Goal: Task Accomplishment & Management: Use online tool/utility

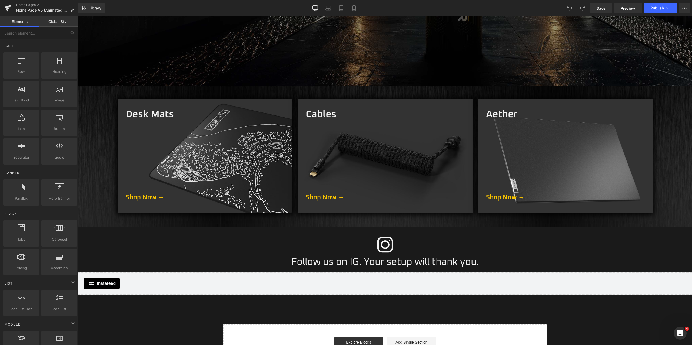
scroll to position [270, 0]
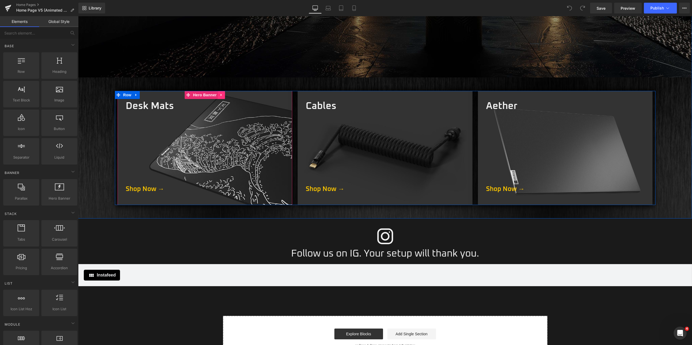
click at [219, 96] on icon at bounding box center [221, 95] width 4 height 4
click at [216, 95] on icon at bounding box center [218, 95] width 4 height 4
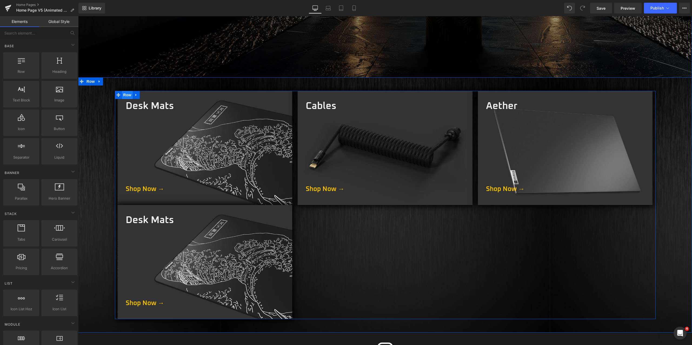
click at [126, 95] on span "Row" at bounding box center [127, 95] width 11 height 8
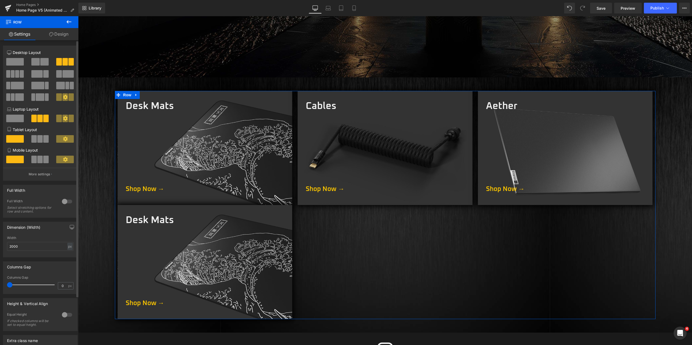
click at [66, 119] on button at bounding box center [65, 119] width 18 height 8
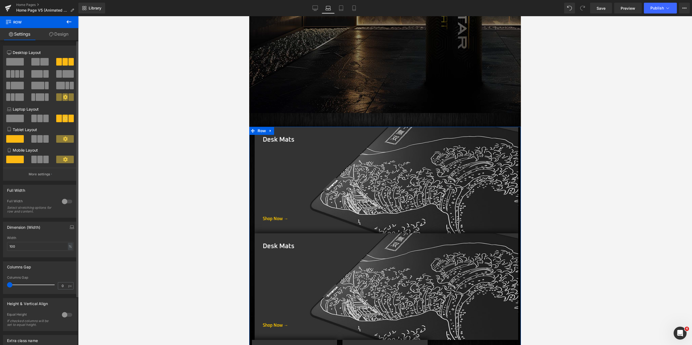
click at [14, 72] on span at bounding box center [13, 74] width 4 height 8
type input "2000"
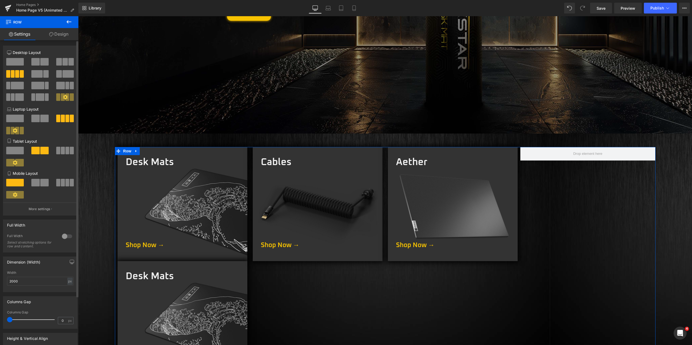
scroll to position [234, 0]
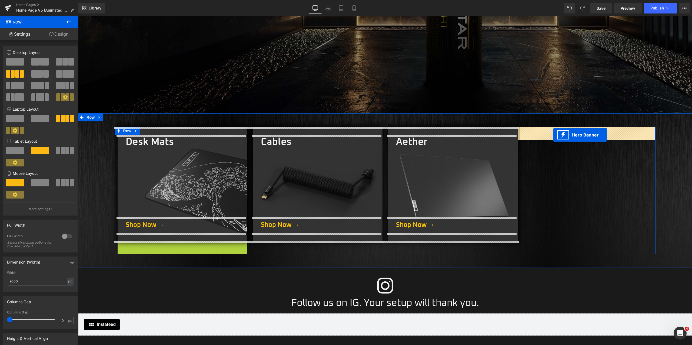
drag, startPoint x: 166, startPoint y: 245, endPoint x: 553, endPoint y: 135, distance: 401.6
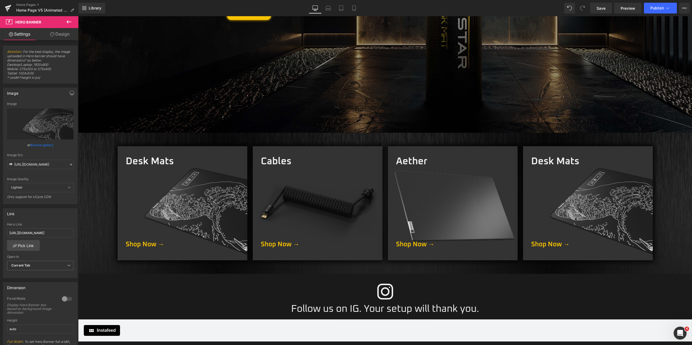
scroll to position [207, 0]
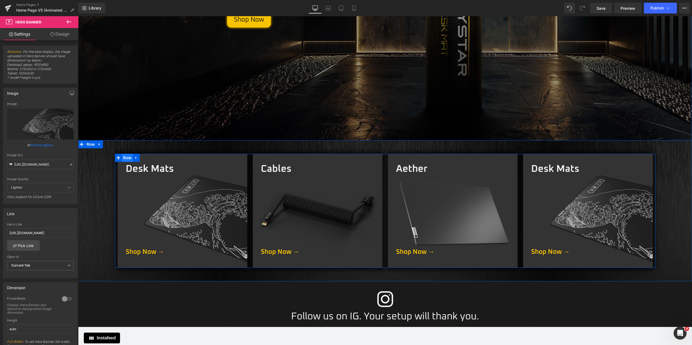
click at [123, 158] on span "Row" at bounding box center [127, 158] width 11 height 8
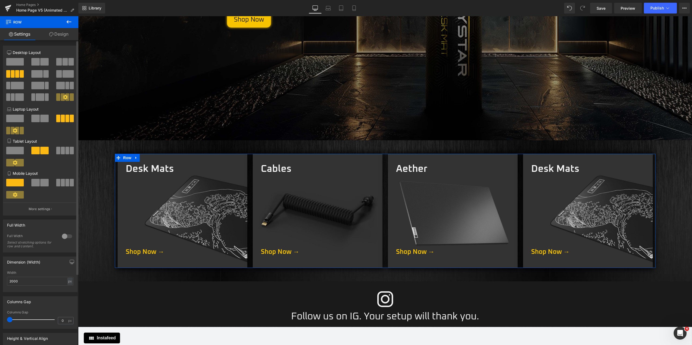
click at [59, 62] on span at bounding box center [58, 62] width 5 height 8
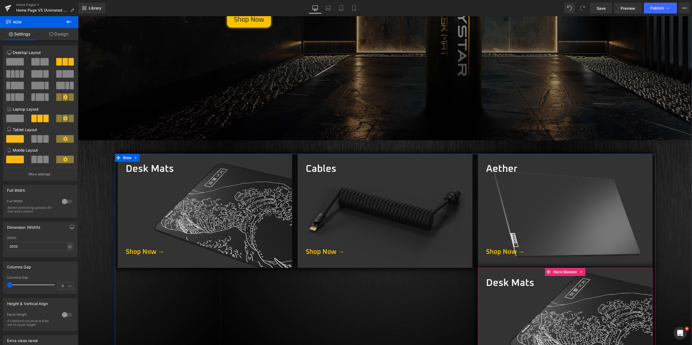
click at [581, 273] on icon at bounding box center [581, 272] width 1 height 2
click at [584, 271] on icon at bounding box center [585, 272] width 4 height 4
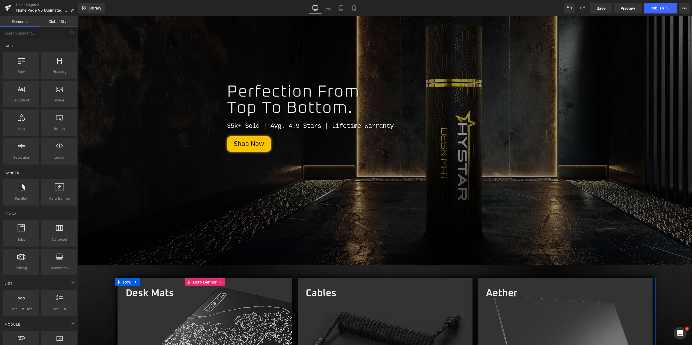
scroll to position [45, 0]
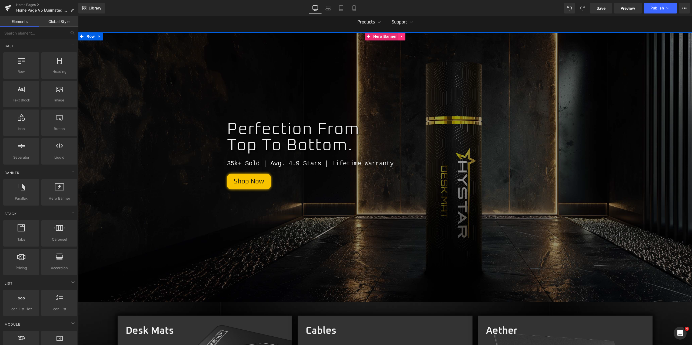
click at [400, 38] on icon at bounding box center [402, 37] width 4 height 4
click at [403, 38] on icon at bounding box center [405, 37] width 4 height 4
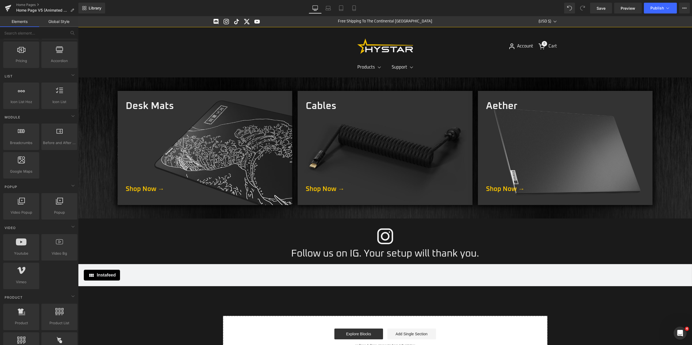
scroll to position [216, 0]
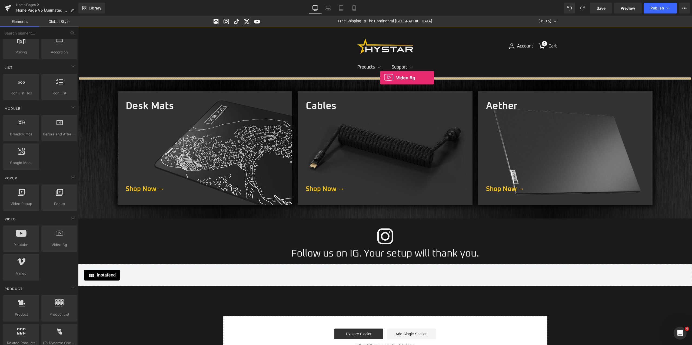
drag, startPoint x: 135, startPoint y: 258, endPoint x: 380, endPoint y: 78, distance: 304.3
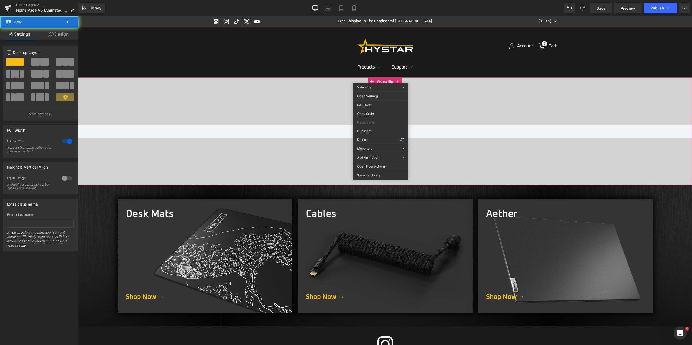
click at [274, 91] on div at bounding box center [384, 132] width 613 height 108
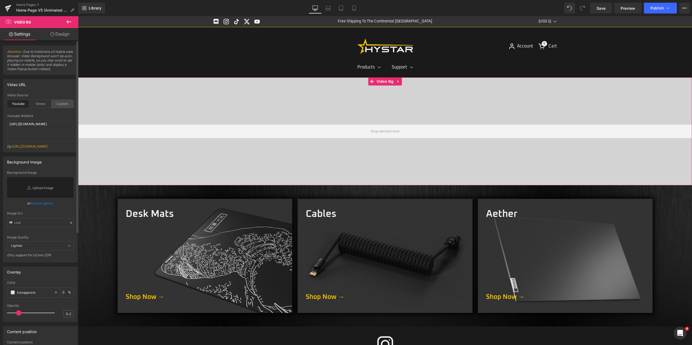
click at [67, 104] on div "Custom" at bounding box center [62, 104] width 22 height 8
click at [357, 8] on link "Mobile" at bounding box center [353, 8] width 13 height 11
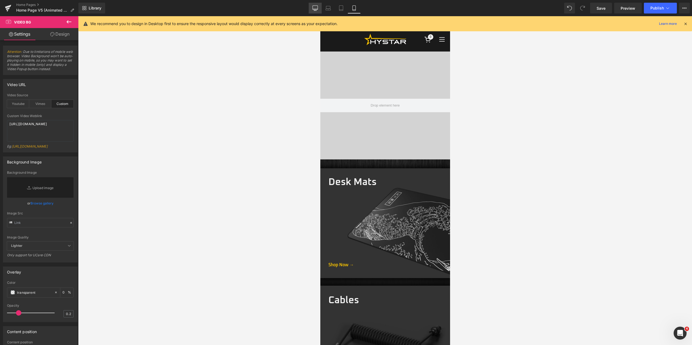
click at [318, 6] on link "Desktop" at bounding box center [314, 8] width 13 height 11
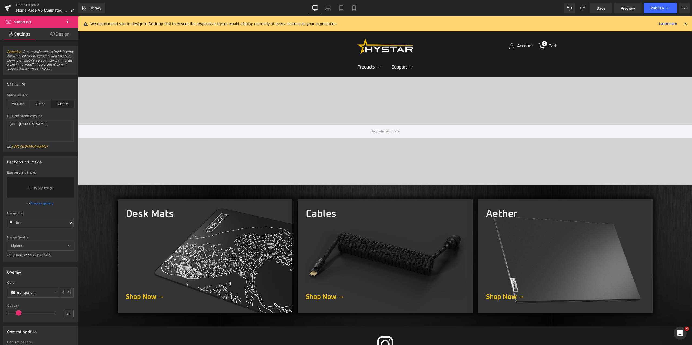
scroll to position [26, 0]
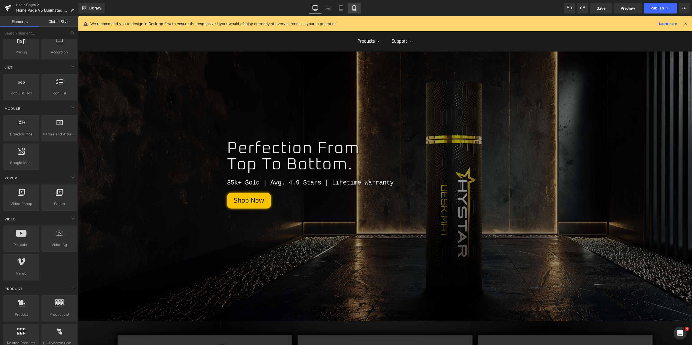
click at [357, 8] on link "Mobile" at bounding box center [353, 8] width 13 height 11
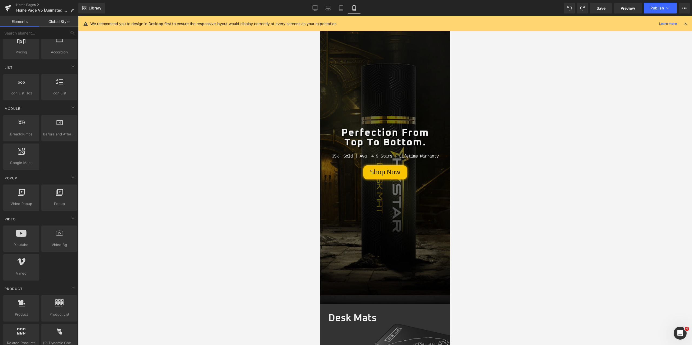
scroll to position [35, 0]
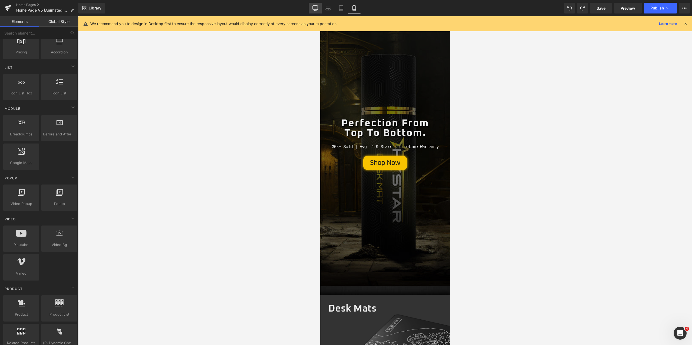
click at [313, 8] on icon at bounding box center [314, 7] width 5 height 5
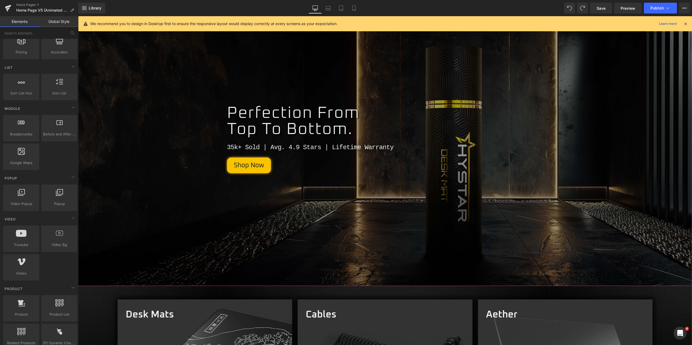
click at [162, 96] on div at bounding box center [384, 151] width 613 height 270
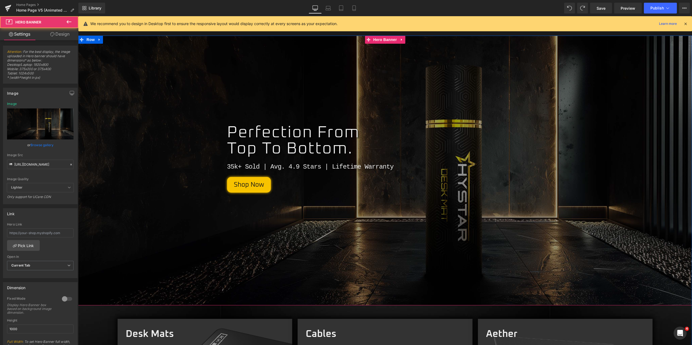
scroll to position [0, 0]
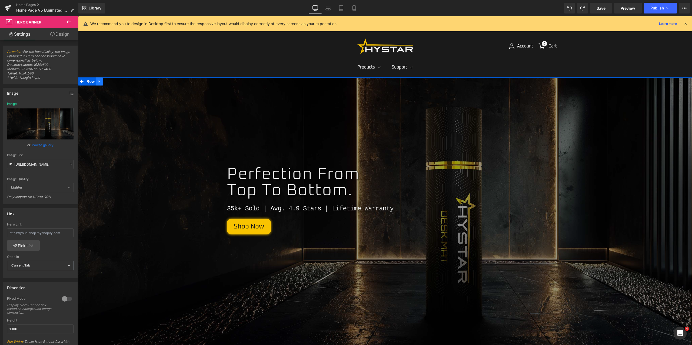
click at [98, 80] on icon at bounding box center [100, 82] width 4 height 4
click at [90, 82] on span "Row" at bounding box center [90, 82] width 11 height 8
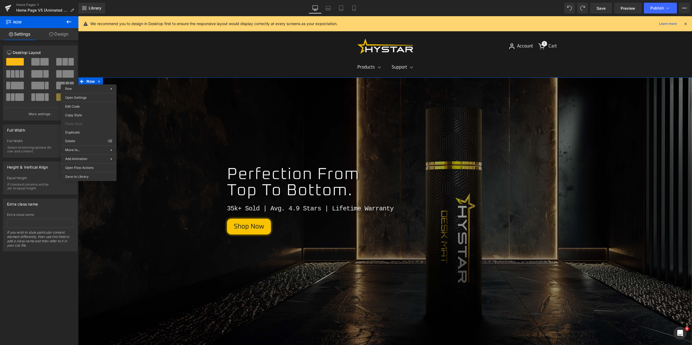
click at [58, 33] on link "Design" at bounding box center [58, 34] width 39 height 12
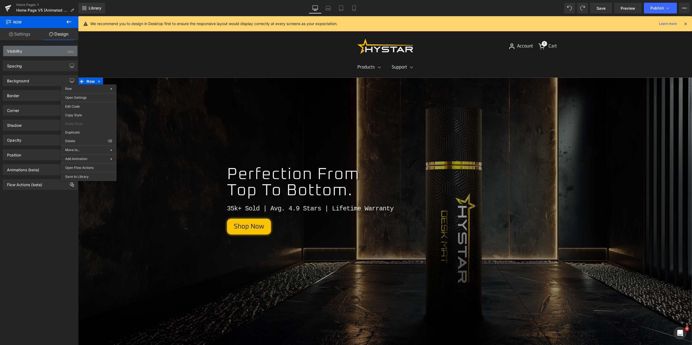
click at [40, 53] on div "Visibility (All)" at bounding box center [40, 51] width 74 height 10
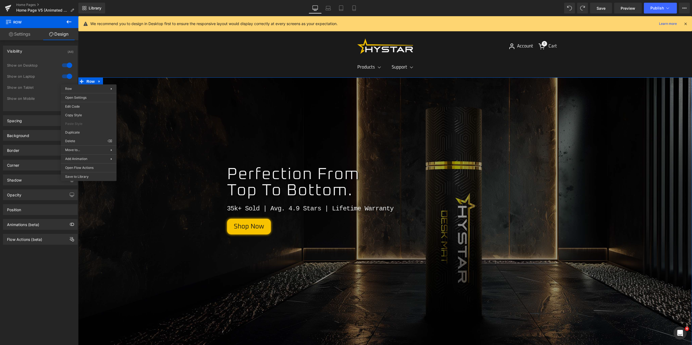
click at [48, 82] on div "Show on Laptop" at bounding box center [40, 79] width 66 height 11
click at [61, 77] on div at bounding box center [67, 76] width 13 height 9
click at [66, 66] on div at bounding box center [67, 65] width 13 height 9
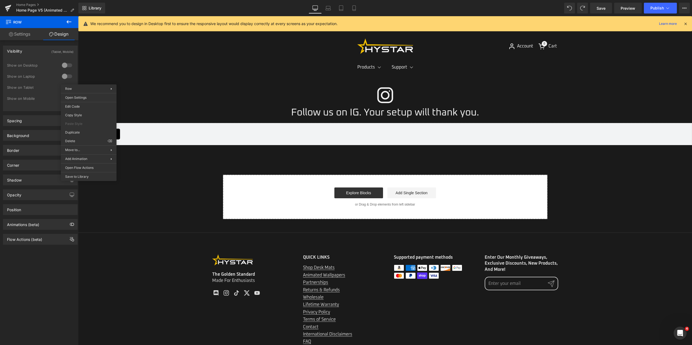
click at [63, 64] on div at bounding box center [67, 65] width 13 height 9
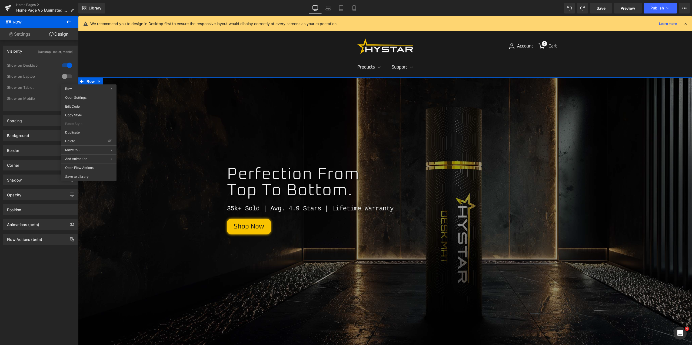
click at [65, 76] on div at bounding box center [67, 76] width 13 height 9
click at [386, 83] on span "Hero Banner" at bounding box center [385, 82] width 26 height 8
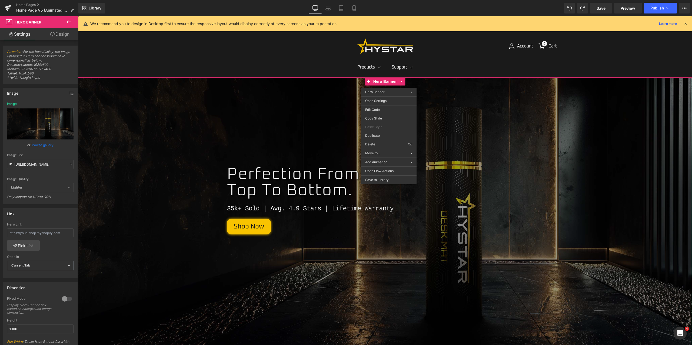
click at [61, 35] on link "Design" at bounding box center [59, 34] width 39 height 12
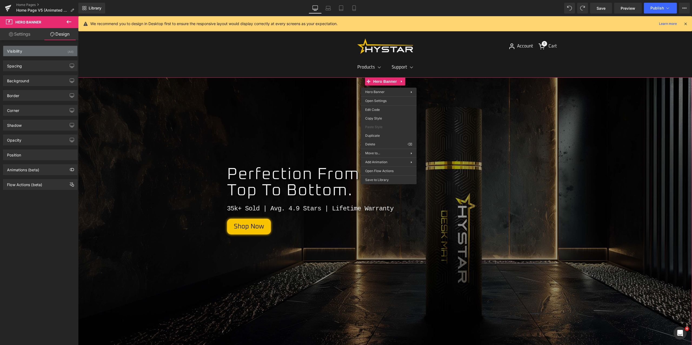
click at [46, 52] on div "Visibility (All)" at bounding box center [40, 51] width 74 height 10
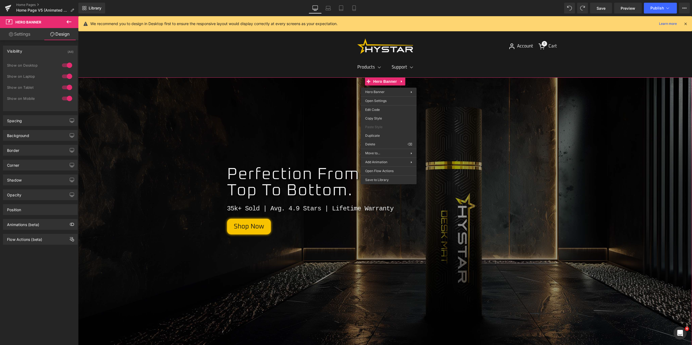
drag, startPoint x: 68, startPoint y: 77, endPoint x: 67, endPoint y: 63, distance: 13.5
click at [68, 76] on div at bounding box center [67, 76] width 13 height 9
click at [67, 63] on div at bounding box center [67, 65] width 13 height 9
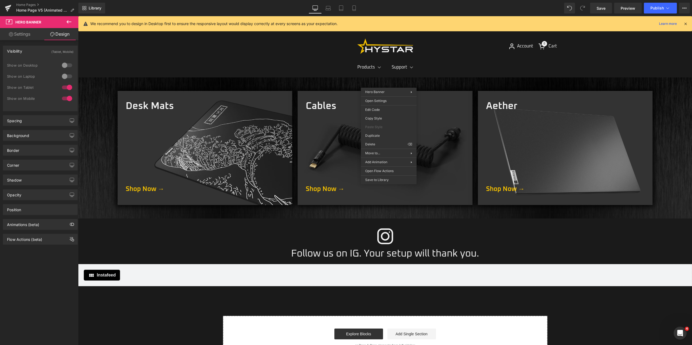
click at [67, 20] on icon at bounding box center [69, 22] width 6 height 6
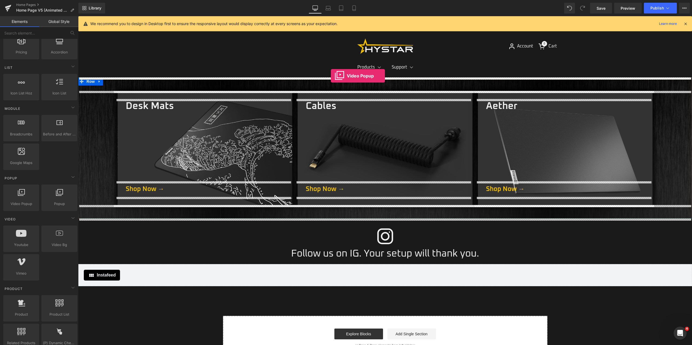
drag, startPoint x: 103, startPoint y: 217, endPoint x: 330, endPoint y: 75, distance: 268.0
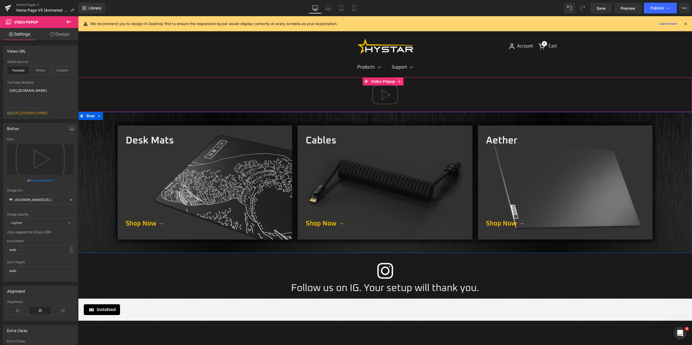
click at [397, 80] on link at bounding box center [399, 82] width 7 height 8
click at [403, 81] on icon at bounding box center [403, 82] width 4 height 4
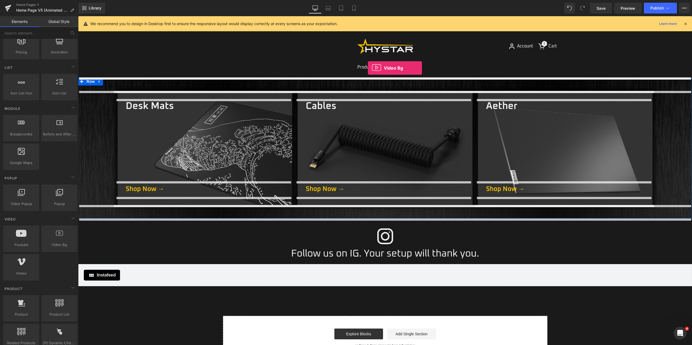
drag, startPoint x: 133, startPoint y: 257, endPoint x: 368, endPoint y: 69, distance: 301.6
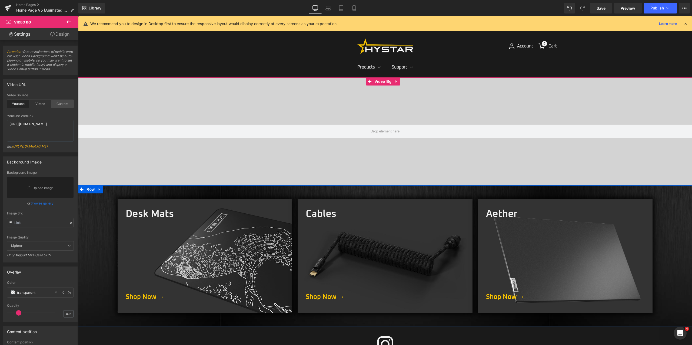
click at [56, 104] on div "Custom" at bounding box center [62, 104] width 22 height 8
click at [68, 33] on link "Design" at bounding box center [59, 34] width 39 height 12
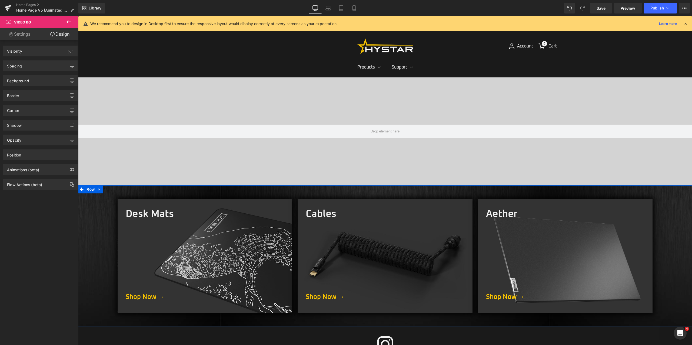
click at [70, 21] on icon at bounding box center [69, 22] width 6 height 6
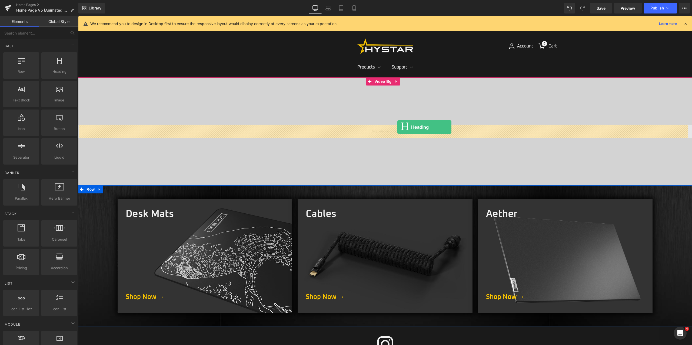
drag, startPoint x: 136, startPoint y: 83, endPoint x: 397, endPoint y: 127, distance: 264.5
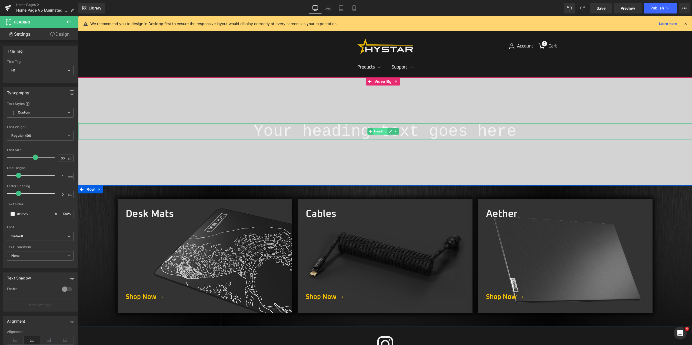
click at [375, 131] on span "Heading" at bounding box center [380, 131] width 15 height 6
click at [40, 239] on span "Default" at bounding box center [40, 236] width 66 height 9
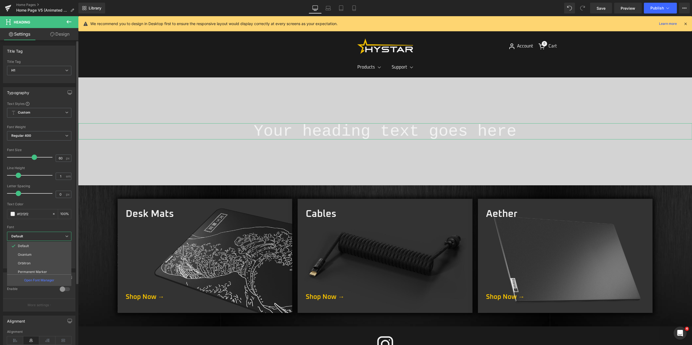
click at [38, 257] on li "Oxanium" at bounding box center [40, 255] width 67 height 9
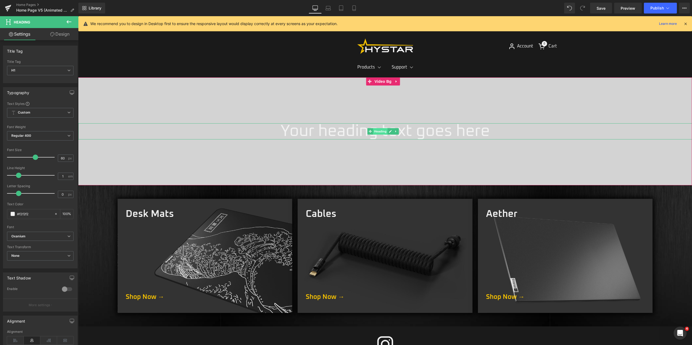
click at [384, 132] on span "Heading" at bounding box center [380, 131] width 15 height 6
click at [43, 256] on span "None" at bounding box center [40, 255] width 66 height 9
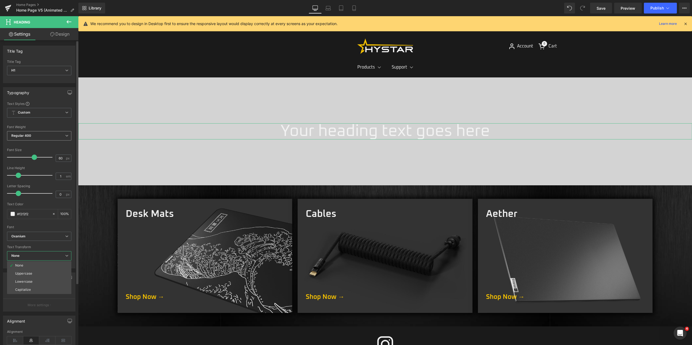
click at [34, 139] on span "Regular 400" at bounding box center [39, 135] width 64 height 9
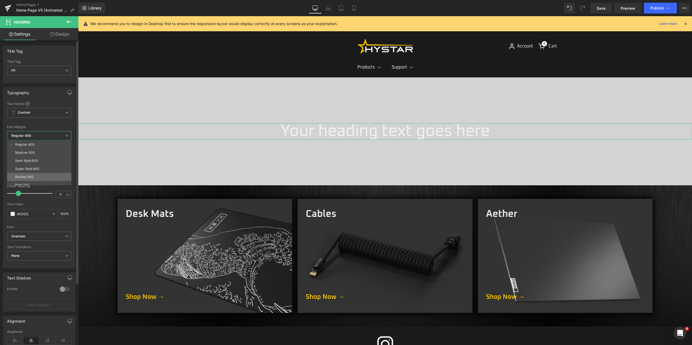
scroll to position [27, 0]
click at [33, 159] on div "Semi Bold 600" at bounding box center [26, 159] width 23 height 4
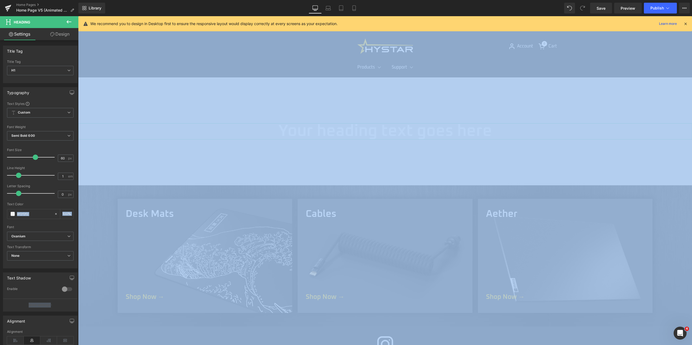
drag, startPoint x: 8, startPoint y: 214, endPoint x: -1, endPoint y: 214, distance: 8.4
click at [0, 214] on html "Heading You are previewing how the will restyle your page. You can not edit Ele…" at bounding box center [346, 172] width 692 height 345
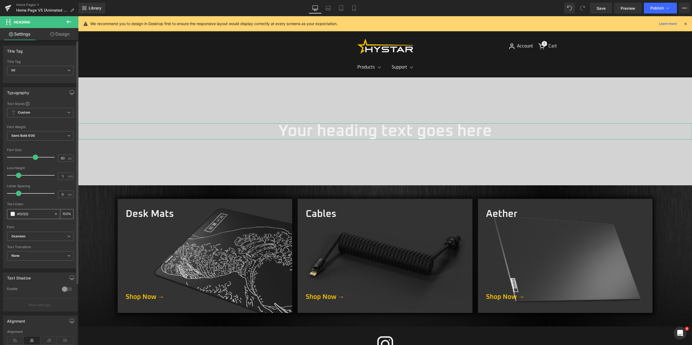
click at [35, 216] on input "#f2f2f2" at bounding box center [34, 214] width 35 height 6
drag, startPoint x: 36, startPoint y: 216, endPoint x: -20, endPoint y: 216, distance: 56.5
click at [0, 216] on html "Heading You are previewing how the will restyle your page. You can not edit Ele…" at bounding box center [346, 172] width 692 height 345
type input "1a"
type input "0"
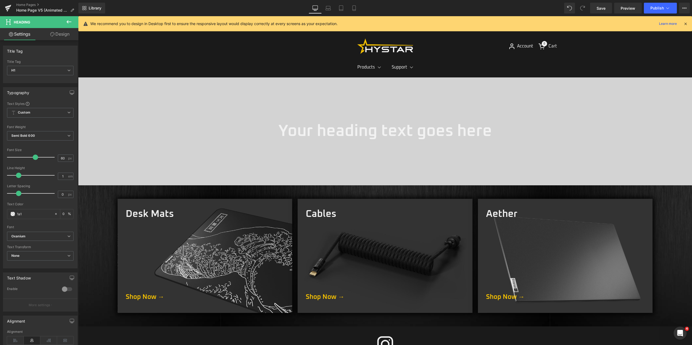
type input "1a1a"
type input "67"
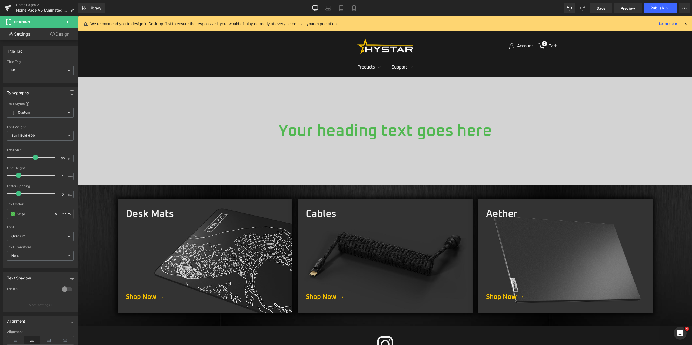
type input "1a1a1a"
type input "100"
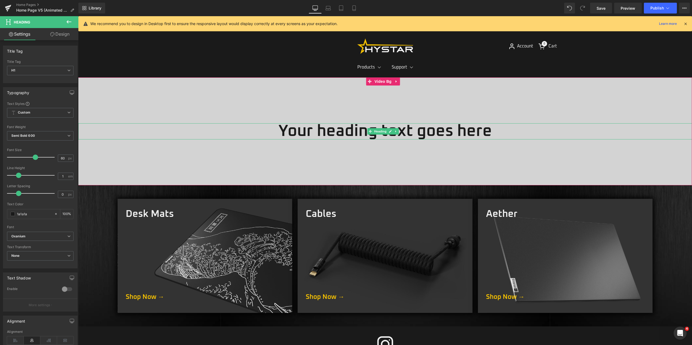
type input "#1a1a1a"
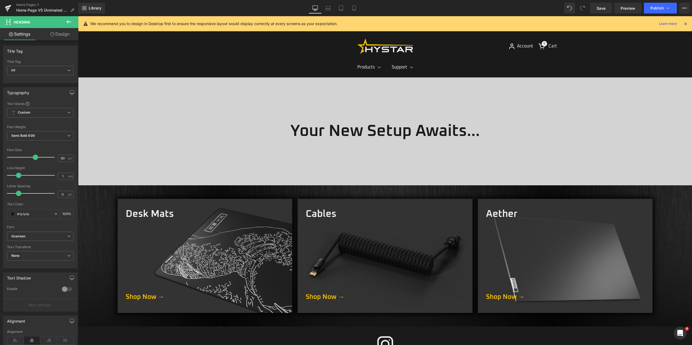
drag, startPoint x: 71, startPoint y: 23, endPoint x: 72, endPoint y: 33, distance: 10.4
click at [71, 23] on icon at bounding box center [69, 22] width 6 height 6
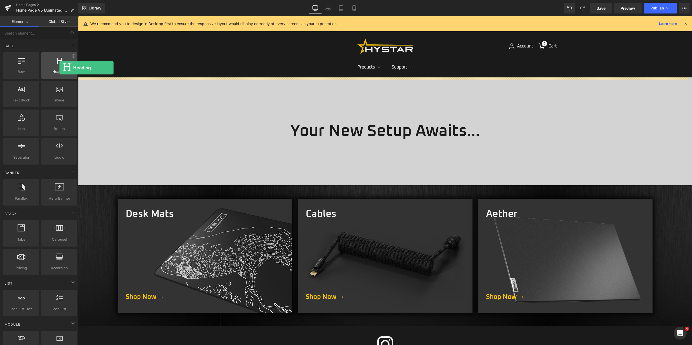
drag, startPoint x: 70, startPoint y: 73, endPoint x: 49, endPoint y: 63, distance: 22.8
click at [50, 63] on div at bounding box center [59, 63] width 33 height 12
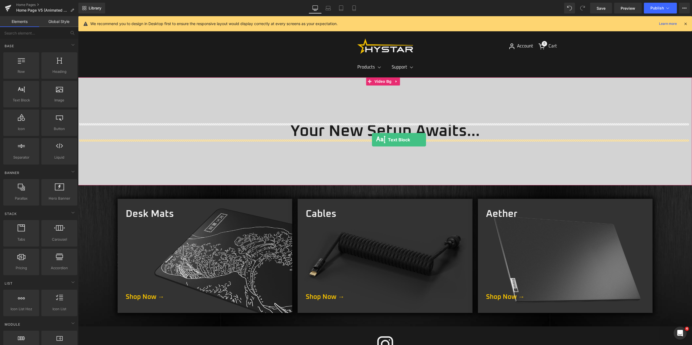
drag, startPoint x: 100, startPoint y: 114, endPoint x: 372, endPoint y: 140, distance: 272.7
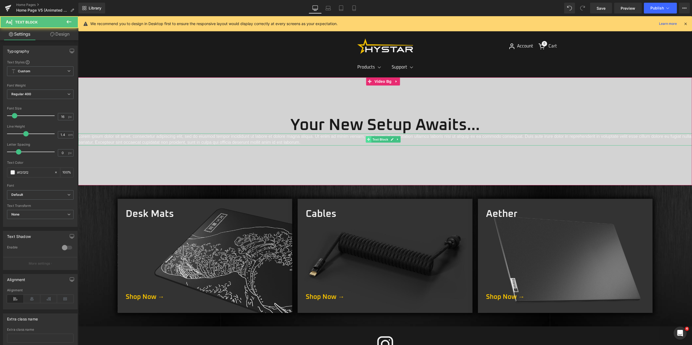
click at [371, 138] on span at bounding box center [368, 139] width 6 height 6
click at [353, 140] on p "Lorem ipsum dolor sit amet, consectetur adipiscing elit, sed do eiusmod tempor …" at bounding box center [384, 140] width 613 height 12
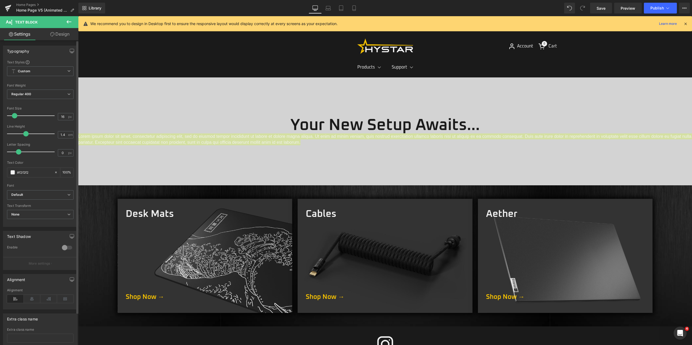
click at [34, 296] on icon at bounding box center [32, 299] width 17 height 8
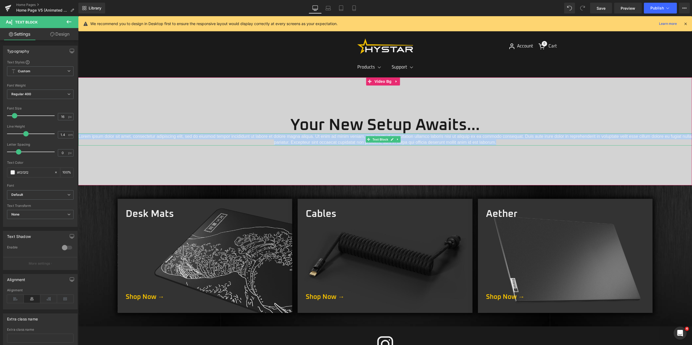
click at [359, 139] on p "Lorem ipsum dolor sit amet, consectetur adipiscing elit, sed do eiusmod tempor …" at bounding box center [384, 140] width 613 height 12
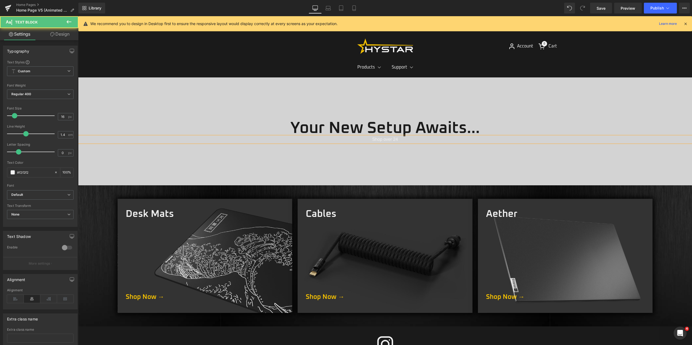
click at [368, 139] on p "Shop over 24" at bounding box center [384, 140] width 613 height 6
drag, startPoint x: 411, startPoint y: 140, endPoint x: 391, endPoint y: 142, distance: 19.5
click at [391, 142] on p "Shop over 24" at bounding box center [384, 140] width 613 height 6
drag, startPoint x: 35, startPoint y: 174, endPoint x: 6, endPoint y: 175, distance: 29.7
click at [6, 175] on div "Text Styles Custom Custom Setup Global Style Custom Setup Global Style Thin 100…" at bounding box center [40, 143] width 74 height 167
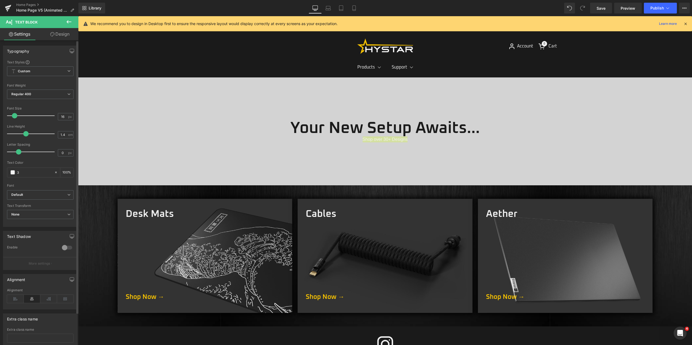
type input "33"
type input "0"
type input "333"
type input "100"
type input "3333"
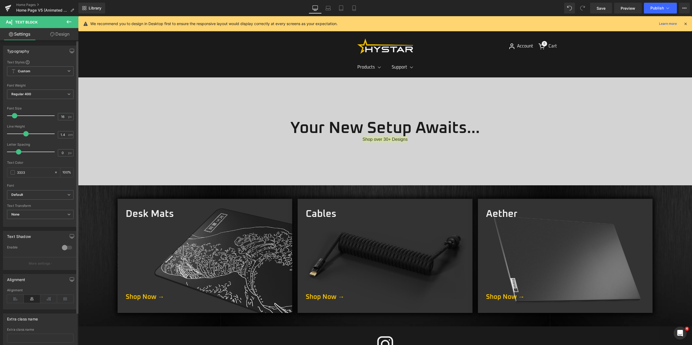
type input "20"
type input "33333"
type input "0"
type input "333333"
type input "100"
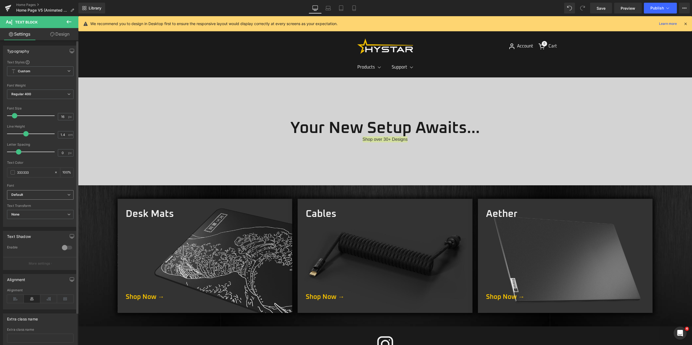
type input "#333333"
click at [33, 197] on span "Default" at bounding box center [40, 194] width 66 height 9
click at [29, 216] on li "Oxanium" at bounding box center [40, 213] width 67 height 9
type input "24"
click at [18, 115] on span at bounding box center [18, 115] width 5 height 5
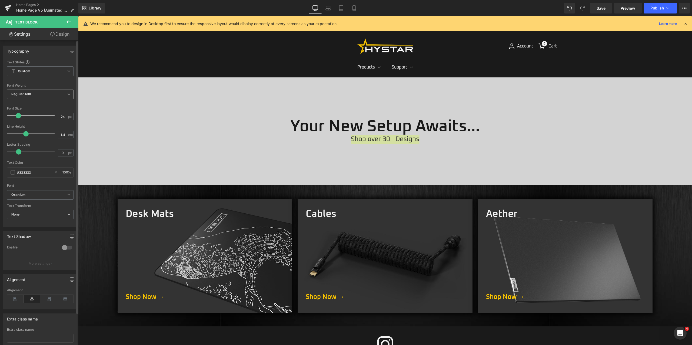
click at [35, 96] on span "Regular 400" at bounding box center [40, 94] width 66 height 9
click at [36, 135] on li "Medium 500" at bounding box center [40, 136] width 67 height 8
click at [383, 79] on span "Video Bg" at bounding box center [383, 82] width 20 height 8
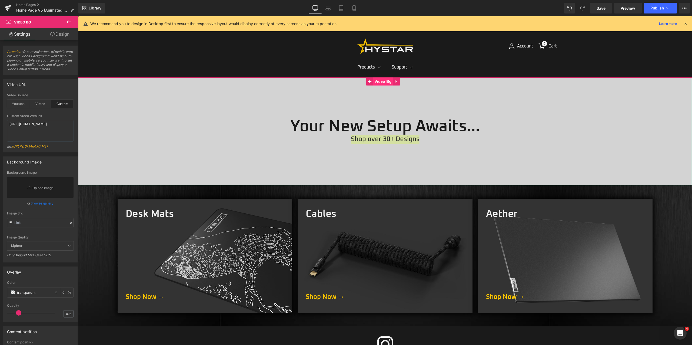
click at [382, 80] on span "Video Bg" at bounding box center [383, 82] width 20 height 8
drag, startPoint x: 60, startPoint y: 32, endPoint x: 32, endPoint y: 70, distance: 47.2
click at [60, 32] on link "Design" at bounding box center [59, 34] width 39 height 12
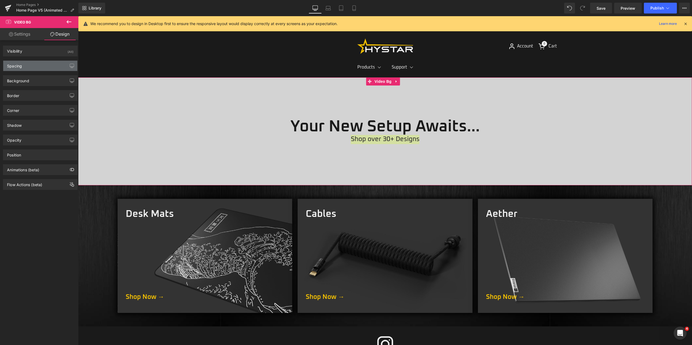
click at [33, 70] on div "Spacing" at bounding box center [40, 66] width 74 height 10
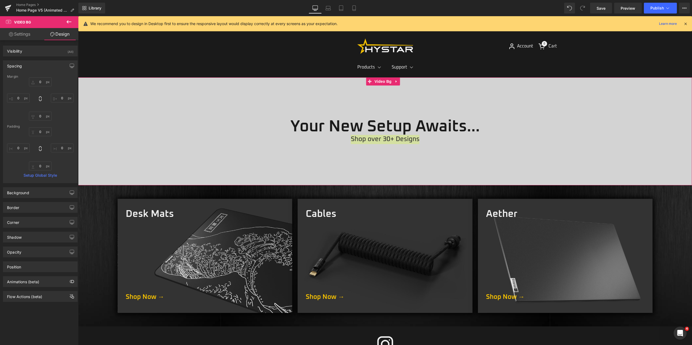
drag, startPoint x: 19, startPoint y: 34, endPoint x: 21, endPoint y: 42, distance: 8.3
click at [19, 34] on link "Settings" at bounding box center [19, 34] width 39 height 12
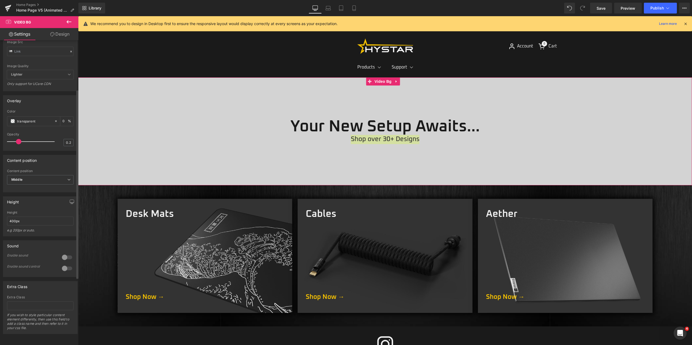
scroll to position [189, 0]
drag, startPoint x: 32, startPoint y: 219, endPoint x: -2, endPoint y: 217, distance: 33.3
click at [0, 217] on html "Video Bg You are previewing how the will restyle your page. You can not edit El…" at bounding box center [346, 172] width 692 height 345
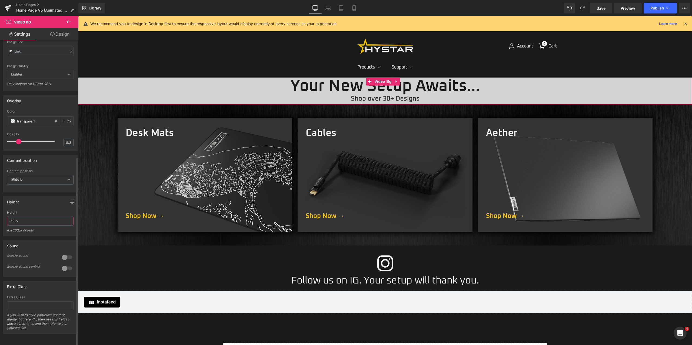
type input "800px"
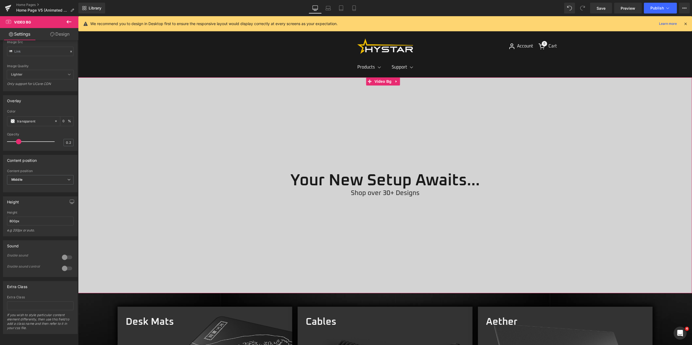
click at [72, 20] on button at bounding box center [68, 22] width 19 height 12
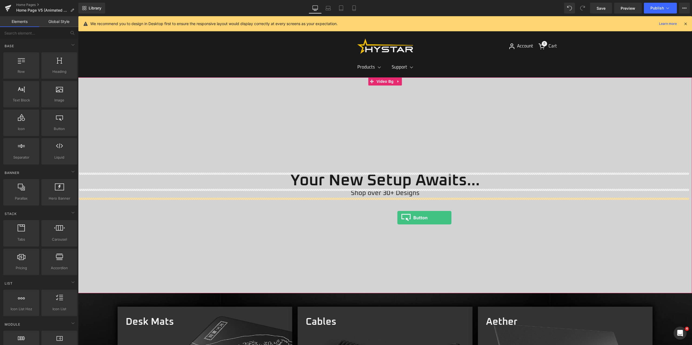
drag, startPoint x: 135, startPoint y: 142, endPoint x: 397, endPoint y: 215, distance: 272.2
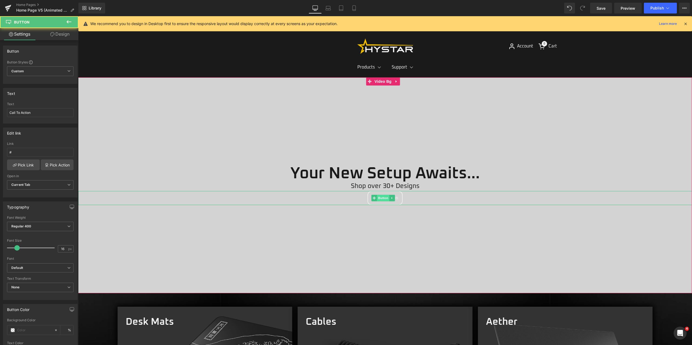
click at [385, 199] on span "Button" at bounding box center [383, 198] width 12 height 6
click at [69, 34] on link "Design" at bounding box center [59, 34] width 39 height 12
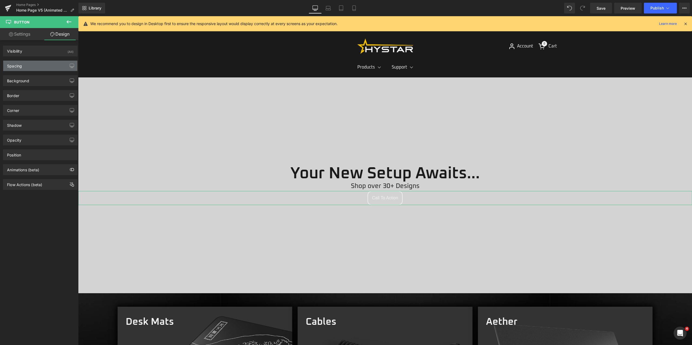
click at [39, 68] on div "Spacing" at bounding box center [40, 66] width 74 height 10
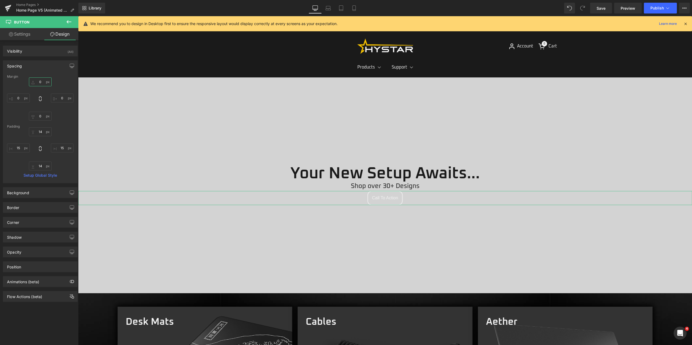
click at [42, 83] on input "0" at bounding box center [40, 82] width 23 height 9
type input "10"
click at [27, 33] on link "Settings" at bounding box center [19, 34] width 39 height 12
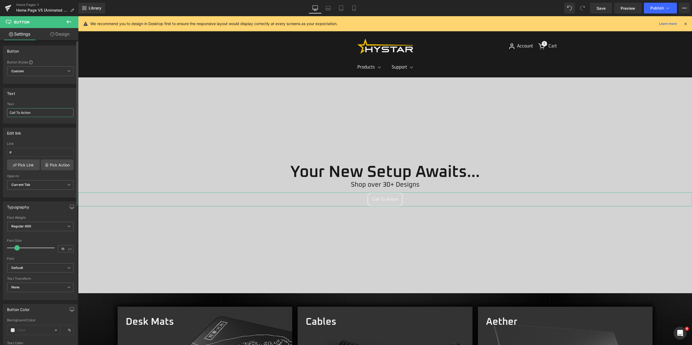
click at [40, 114] on input "Call To Action" at bounding box center [40, 112] width 66 height 9
type input "Shop Now"
click at [35, 154] on input "#" at bounding box center [40, 152] width 66 height 9
paste input "[URL][DOMAIN_NAME]"
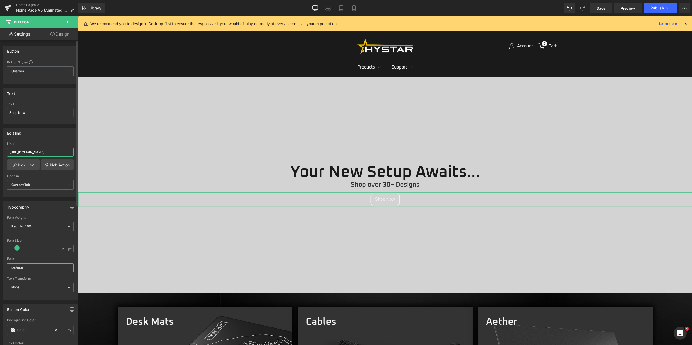
type input "[URL][DOMAIN_NAME]"
click at [29, 271] on span "Default" at bounding box center [40, 268] width 66 height 9
click at [34, 289] on li "Oxanium" at bounding box center [40, 286] width 67 height 9
click at [60, 35] on link "Design" at bounding box center [59, 34] width 39 height 12
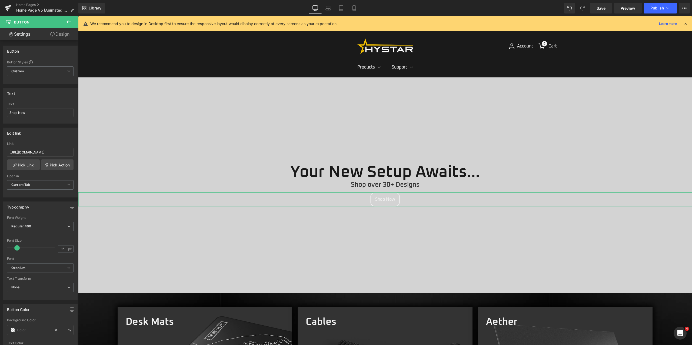
type input "10"
type input "0"
type input "14"
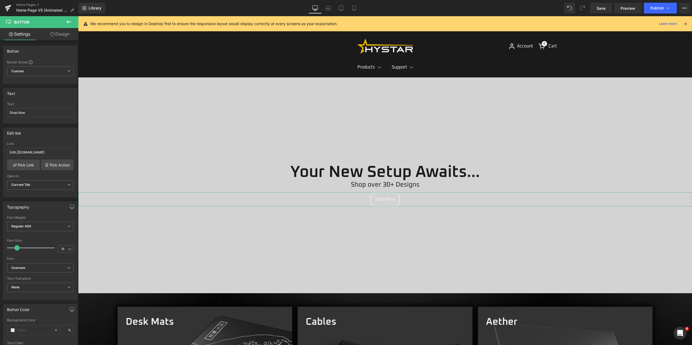
type input "15"
type input "14"
type input "15"
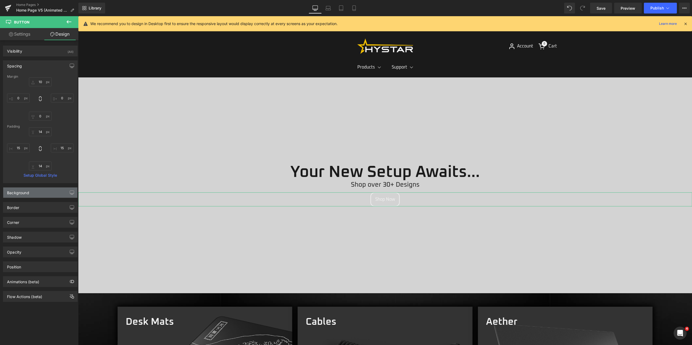
click at [33, 198] on div "Background" at bounding box center [40, 193] width 74 height 10
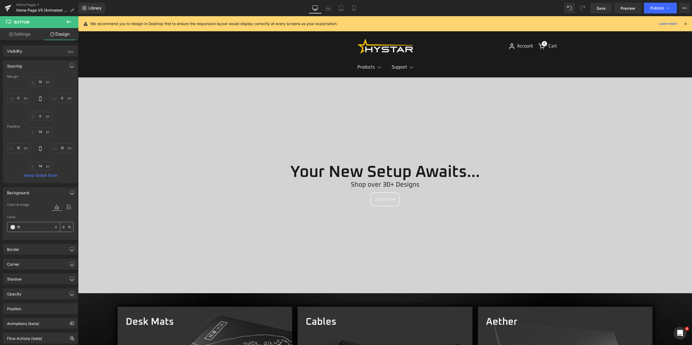
type input "f8c"
type input "100"
type input "f8c30"
type input "0"
type input "f8c300"
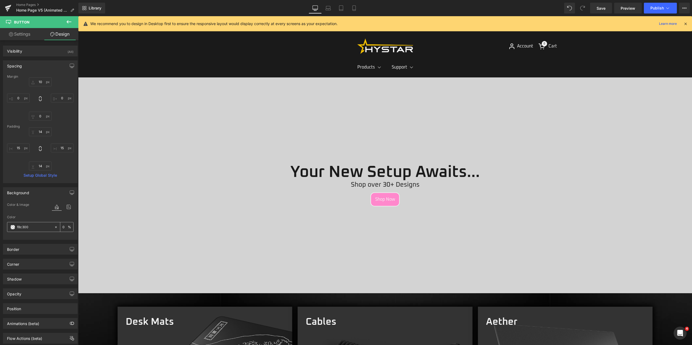
type input "100"
type input "#f8c300"
click at [18, 29] on link "Settings" at bounding box center [19, 34] width 39 height 12
type input "#f8c300"
type input "100"
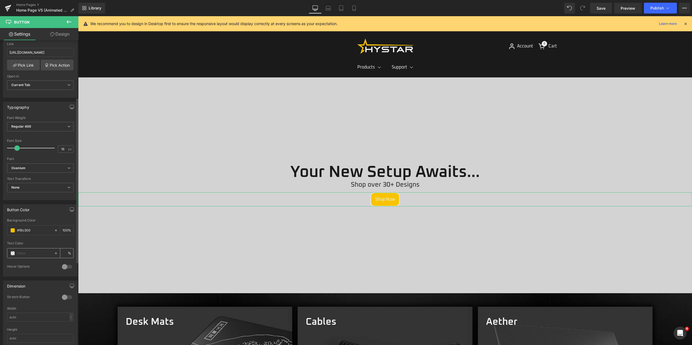
scroll to position [108, 0]
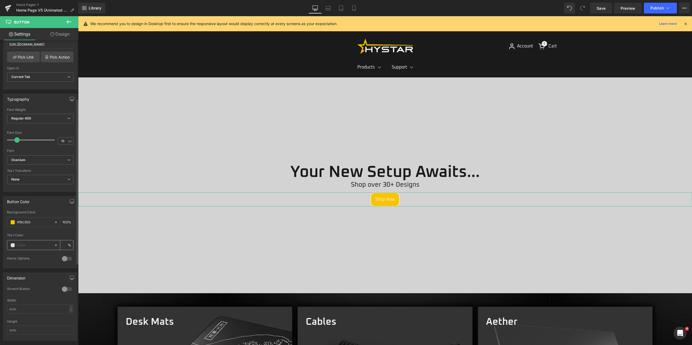
click at [28, 244] on input "text" at bounding box center [34, 246] width 35 height 6
type input "1a"
type input "0"
type input "1a1a"
type input "67"
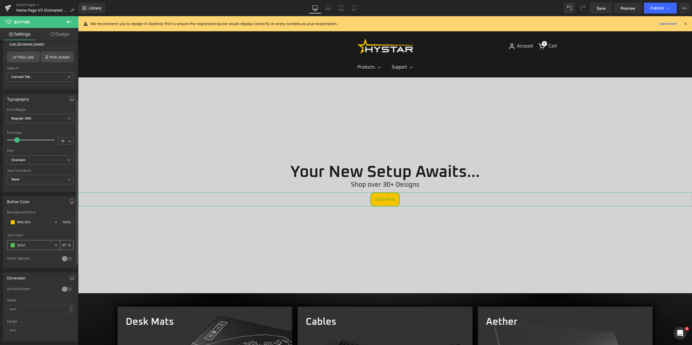
type input "1a1a1a"
type input "100"
type input "1a1a1a"
click at [55, 35] on link "Design" at bounding box center [59, 34] width 39 height 12
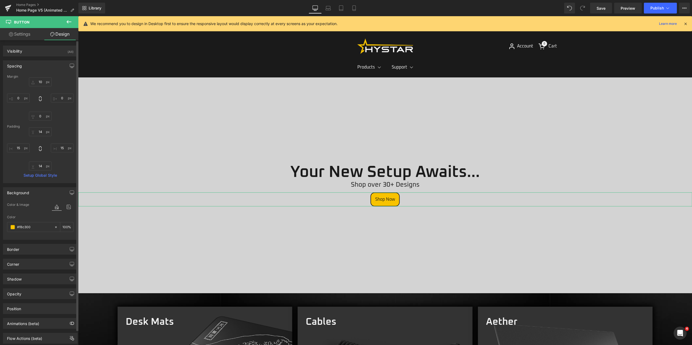
type input "10"
type input "0"
type input "14"
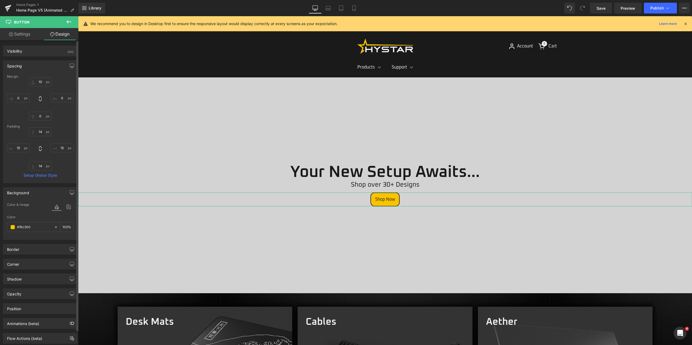
type input "15"
type input "14"
type input "15"
type input "100"
type input "#1a1a1a"
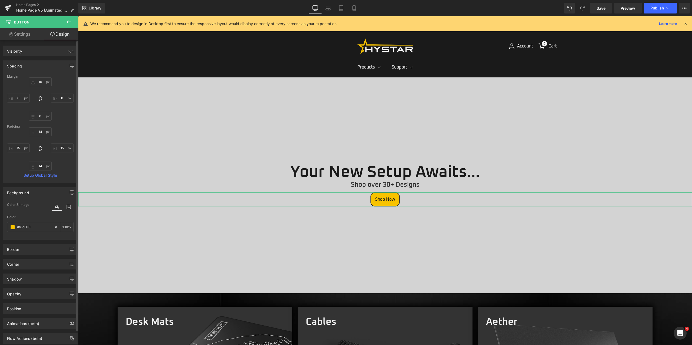
type input "100"
click at [29, 253] on div "Border" at bounding box center [40, 249] width 74 height 10
click at [10, 295] on icon at bounding box center [15, 293] width 17 height 8
click at [57, 149] on input "15" at bounding box center [62, 148] width 23 height 9
type input "30"
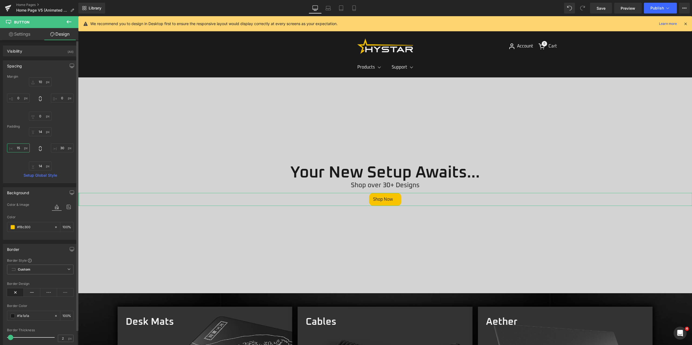
drag, startPoint x: 17, startPoint y: 147, endPoint x: 19, endPoint y: 145, distance: 3.3
click at [17, 147] on input "15" at bounding box center [18, 148] width 23 height 9
type input "30"
click at [24, 34] on link "Settings" at bounding box center [19, 34] width 39 height 12
type input "100"
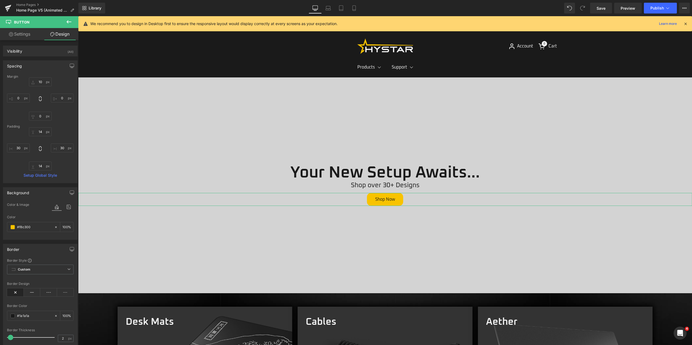
type input "100"
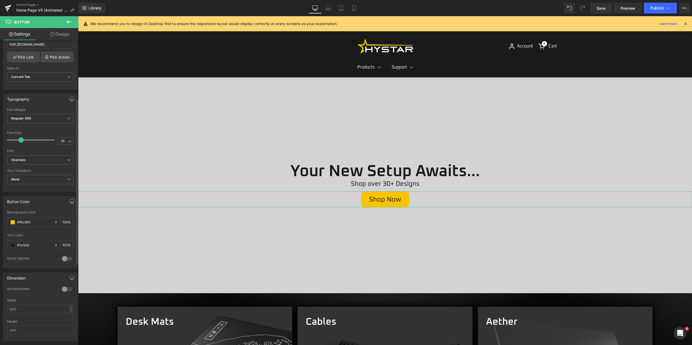
type input "24"
drag, startPoint x: 17, startPoint y: 139, endPoint x: 20, endPoint y: 139, distance: 3.3
click at [20, 139] on span at bounding box center [20, 139] width 5 height 5
click at [63, 33] on link "Design" at bounding box center [59, 34] width 39 height 12
type input "10"
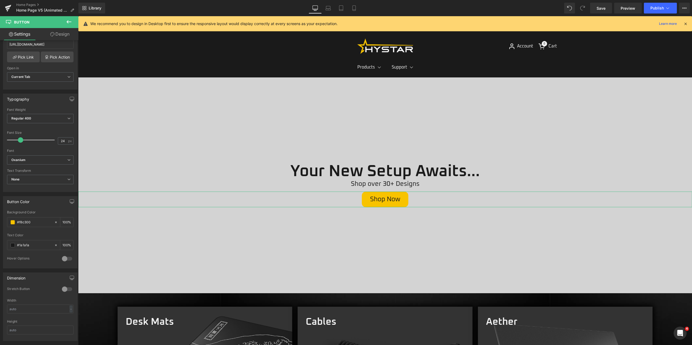
type input "0"
type input "14"
type input "30"
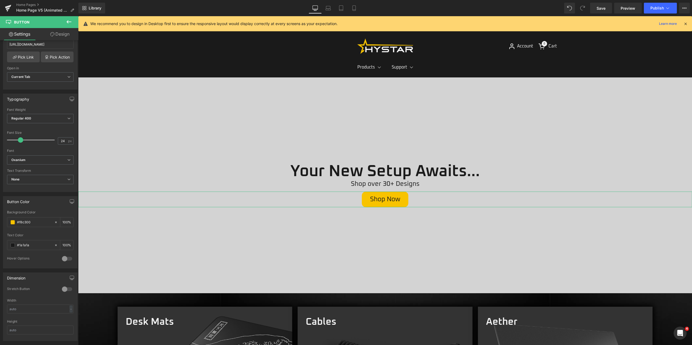
type input "14"
type input "30"
type input "100"
type input "0"
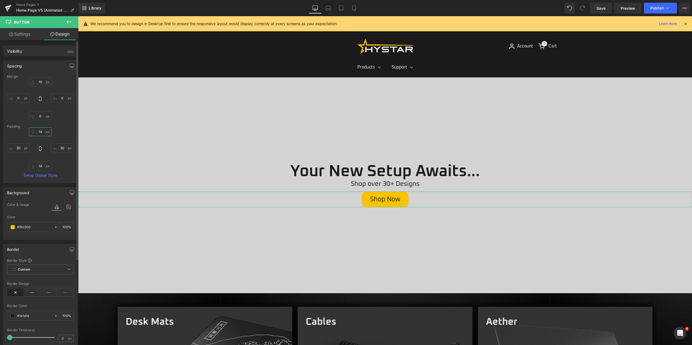
click at [42, 133] on input "14" at bounding box center [40, 132] width 23 height 9
click at [41, 166] on input "14" at bounding box center [40, 166] width 23 height 9
type input "`"
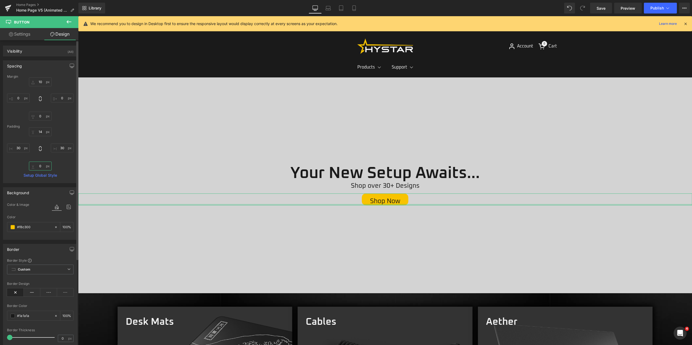
type input "0`"
type input "10"
click at [43, 82] on input "10" at bounding box center [40, 82] width 23 height 9
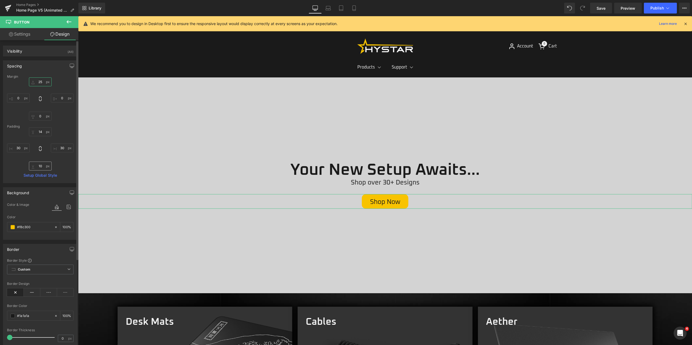
type input "25"
click at [42, 165] on input "10" at bounding box center [40, 166] width 23 height 9
type input "11"
click at [65, 166] on div "14px 14 30px 30 11 11 30px 30" at bounding box center [40, 149] width 66 height 43
click at [25, 33] on link "Settings" at bounding box center [19, 34] width 39 height 12
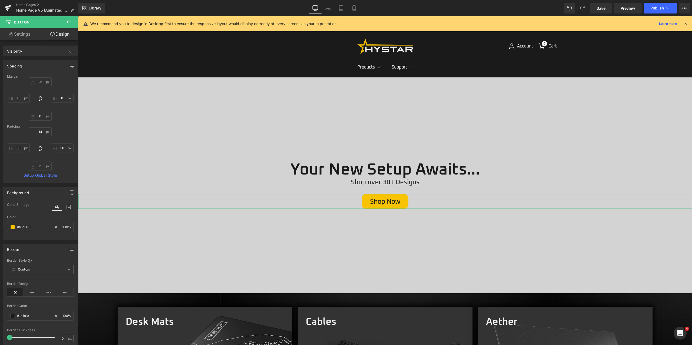
type input "100"
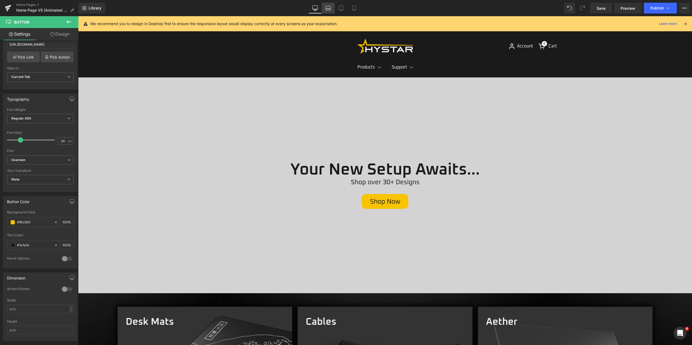
click at [327, 7] on icon at bounding box center [327, 7] width 5 height 5
type input "100"
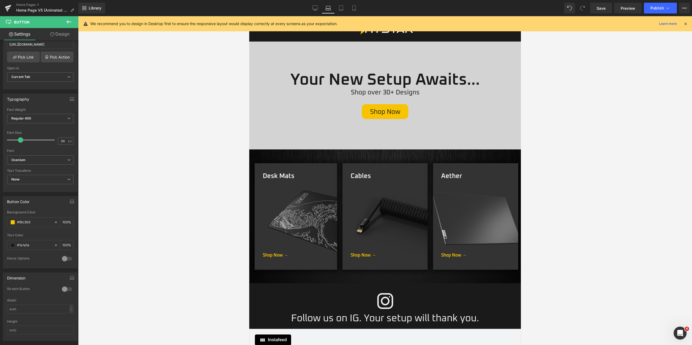
scroll to position [0, 0]
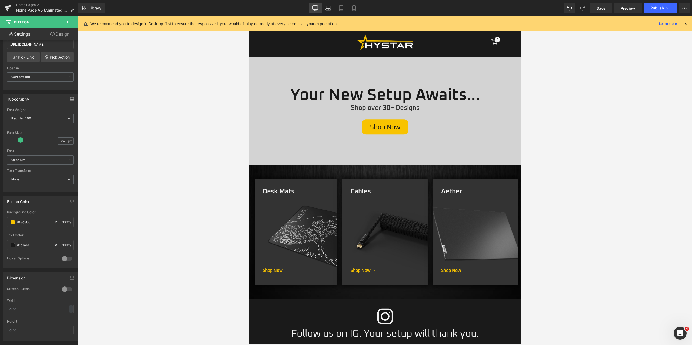
click at [316, 6] on icon at bounding box center [314, 7] width 5 height 5
type input "100"
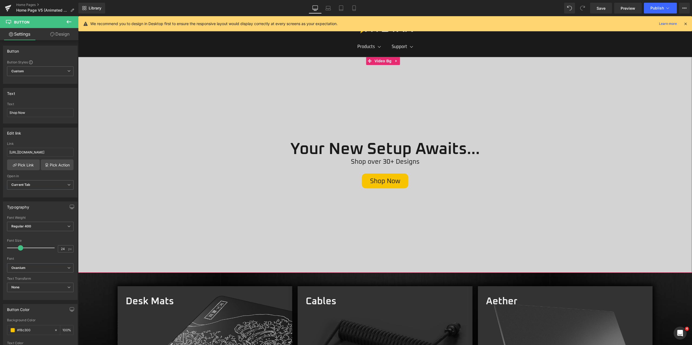
click at [160, 73] on div at bounding box center [384, 165] width 613 height 216
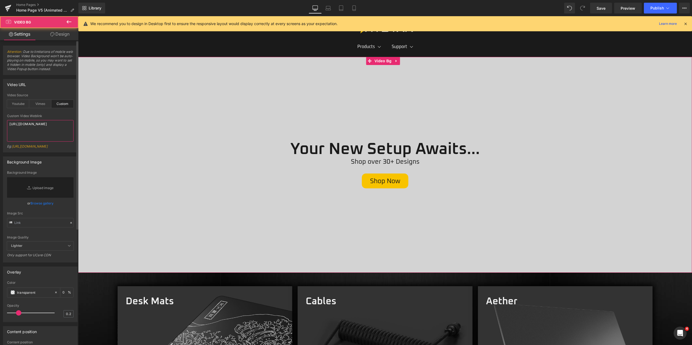
click at [40, 137] on textarea "[URL][DOMAIN_NAME]" at bounding box center [40, 131] width 66 height 22
paste textarea "videos/c/o/v/e7f6cd417efa4ceba10b500b9536ef38.mp4"
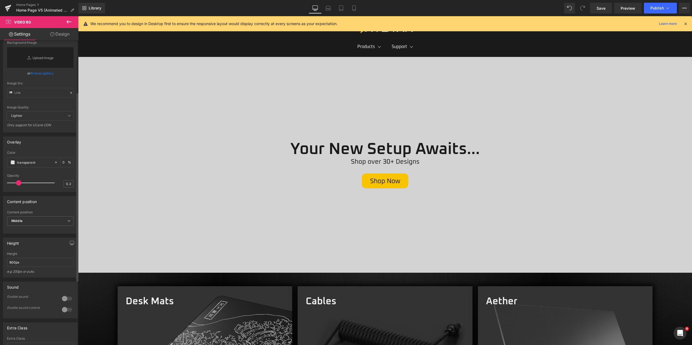
scroll to position [135, 0]
type textarea "https://cdn.shopify.com/videos/c/o/v/e7f6cd417efa4ceba10b500b9536ef38.mp4"
click at [53, 221] on span "Middle" at bounding box center [40, 216] width 66 height 9
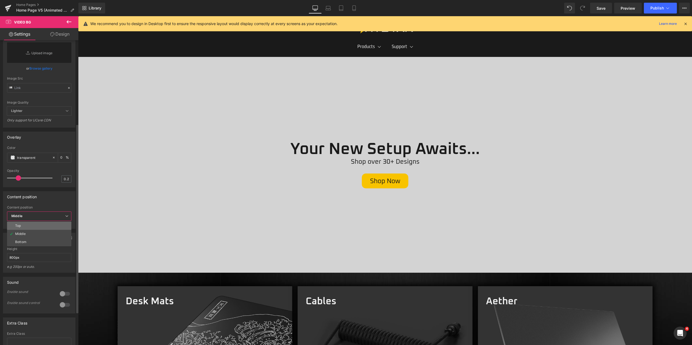
click at [51, 230] on li "Top" at bounding box center [39, 226] width 64 height 8
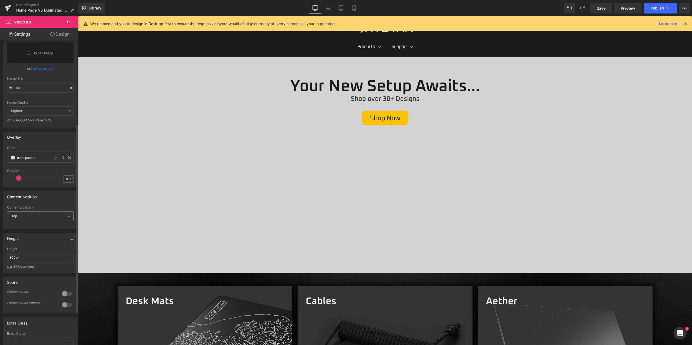
drag, startPoint x: 44, startPoint y: 226, endPoint x: 39, endPoint y: 241, distance: 15.8
click at [44, 221] on span "Top" at bounding box center [40, 216] width 66 height 9
click at [36, 246] on li "Bottom" at bounding box center [39, 242] width 64 height 8
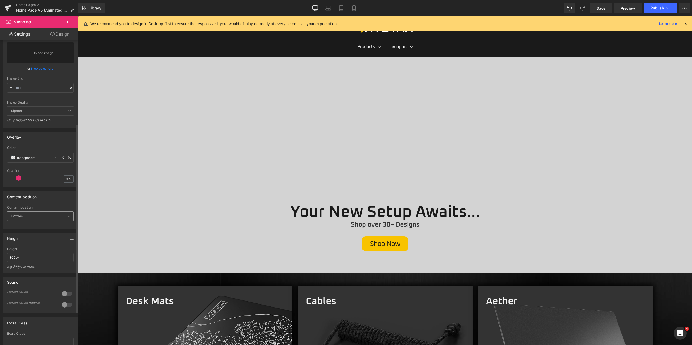
click at [39, 221] on span "Bottom" at bounding box center [40, 216] width 66 height 9
click at [36, 238] on li "Middle" at bounding box center [39, 234] width 64 height 8
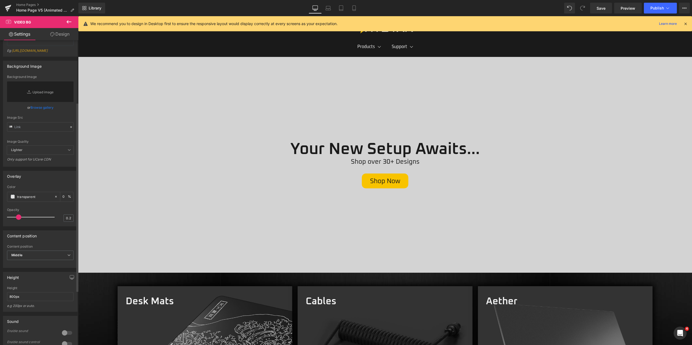
scroll to position [80, 0]
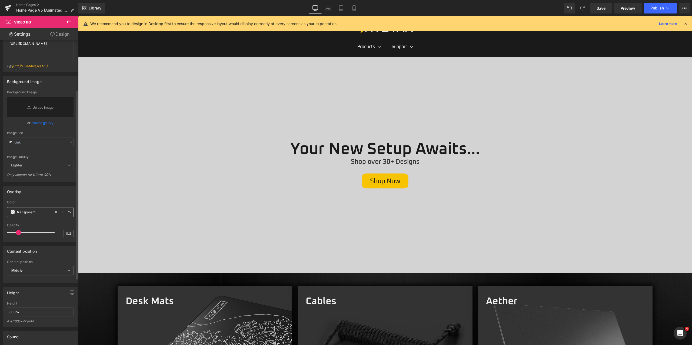
click at [28, 215] on input "transparent" at bounding box center [34, 212] width 35 height 6
click at [11, 214] on span at bounding box center [13, 212] width 4 height 4
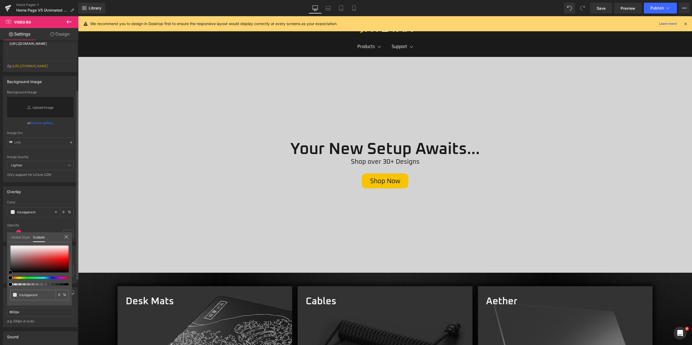
type input "#765050"
type input "100"
type input "#765050"
type input "100"
type input "#2d2d2d"
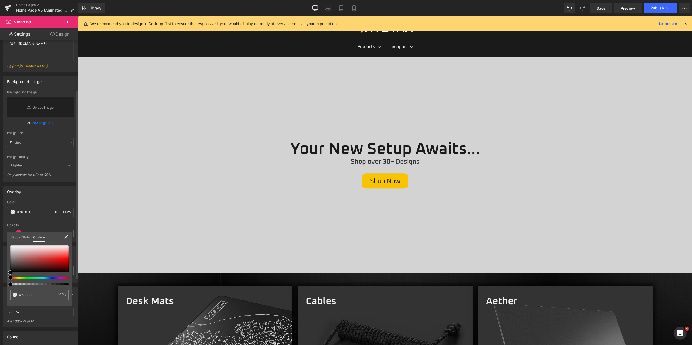
type input "#2d2d2d"
type input "#000000"
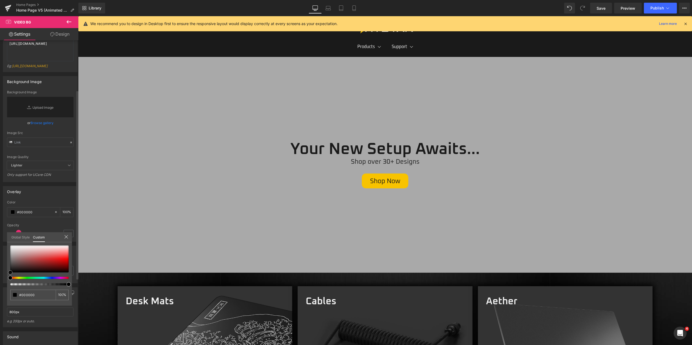
drag, startPoint x: 1, startPoint y: 276, endPoint x: 1, endPoint y: 280, distance: 4.4
click at [0, 283] on html "Button You are previewing how the will restyle your page. You can not edit Elem…" at bounding box center [346, 172] width 692 height 345
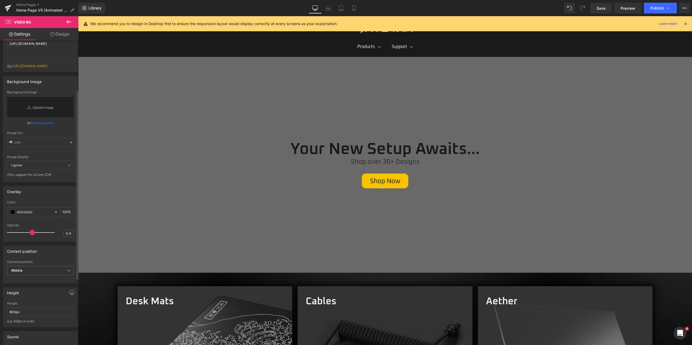
type input "0.7"
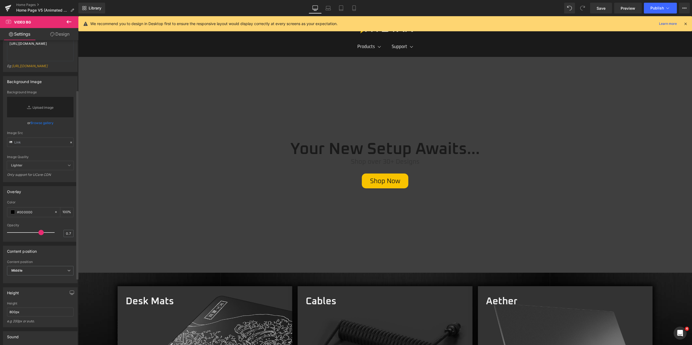
drag, startPoint x: 20, startPoint y: 246, endPoint x: 42, endPoint y: 249, distance: 22.3
click at [42, 238] on div at bounding box center [32, 232] width 45 height 11
click at [34, 49] on textarea "https://cdn.shopify.com/videos/c/o/v/e7f6cd417efa4ceba10b500b9536ef38.mp4" at bounding box center [40, 51] width 66 height 22
click at [29, 52] on textarea "https://cdn.shopify.com/videos/c/o/v/e7f6cd417efa4ceba10b500b9536ef38.mp4" at bounding box center [40, 51] width 66 height 22
click at [29, 51] on textarea "https://cdn.shopify.com/videos/c/o/v/e7f6cd417efa4ceba10b500b9536ef38.mp4" at bounding box center [40, 51] width 66 height 22
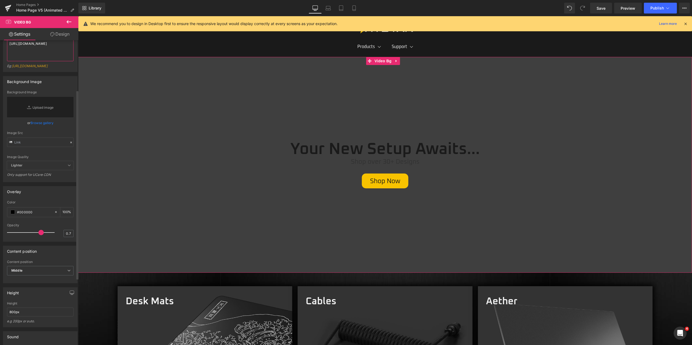
paste textarea "83f4124944024e01811e35a7a535c3b7"
type textarea "https://cdn.shopify.com/videos/c/o/v/83f4124944024e01811e35a7a535c3b7.mp4"
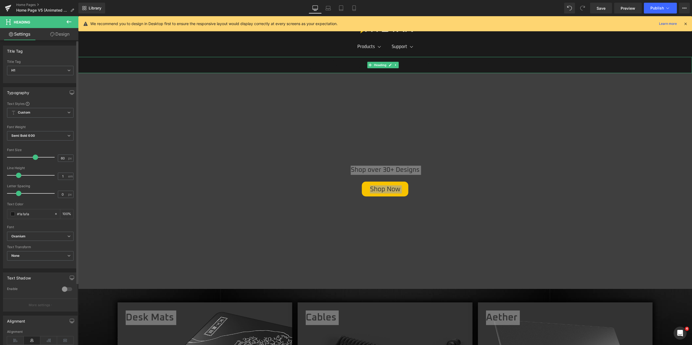
drag, startPoint x: 37, startPoint y: 214, endPoint x: 3, endPoint y: 216, distance: 34.6
click at [2, 216] on div "Typography Text Styles Custom Custom Setup Global Style Custom Setup Global Sty…" at bounding box center [40, 176] width 81 height 186
type input "f2"
type input "0"
type input "f2f2"
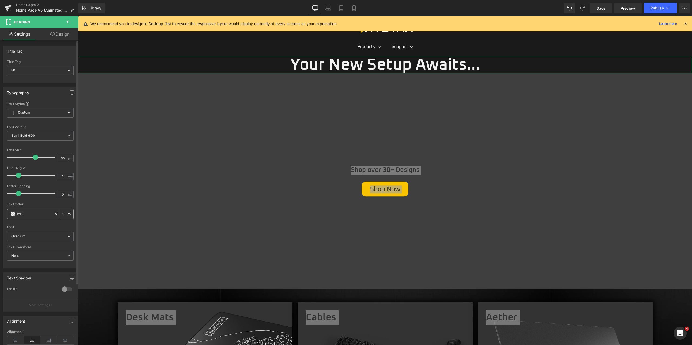
type input "13"
type input "f2f2f2"
type input "100"
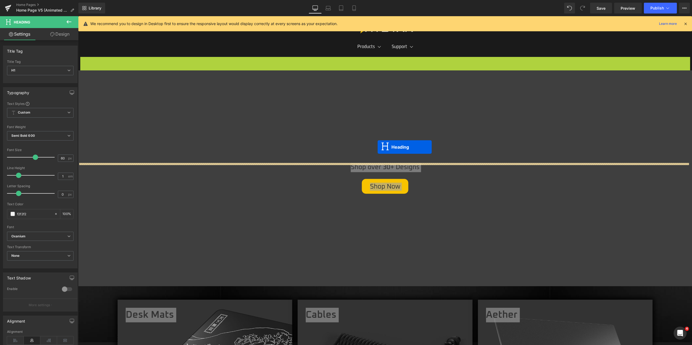
drag, startPoint x: 370, startPoint y: 66, endPoint x: 375, endPoint y: 165, distance: 99.9
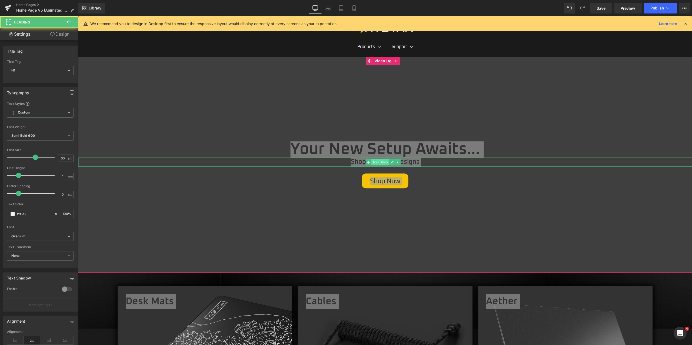
click at [378, 162] on span "Text Block" at bounding box center [380, 162] width 18 height 6
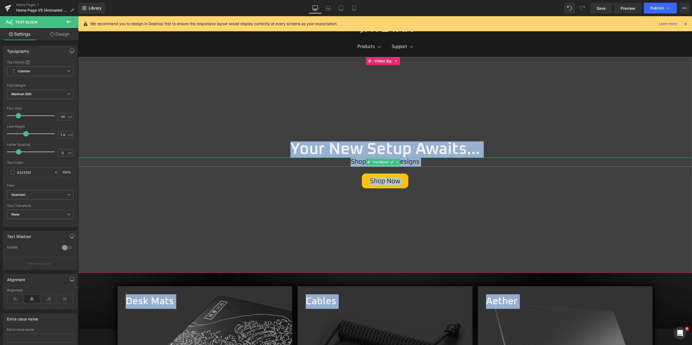
click at [513, 160] on p "Shop over 30+ Designs" at bounding box center [384, 162] width 613 height 9
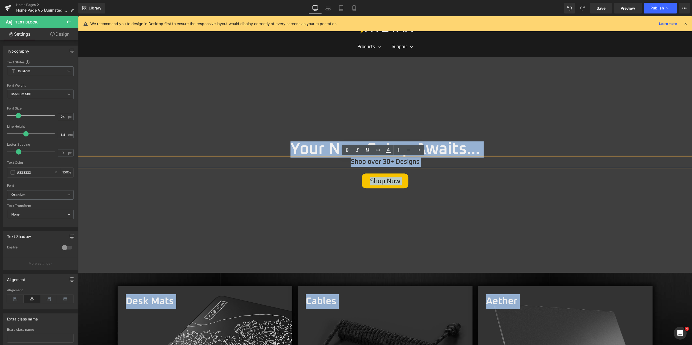
click at [399, 162] on p "Shop over 30+ Designs" at bounding box center [384, 162] width 613 height 9
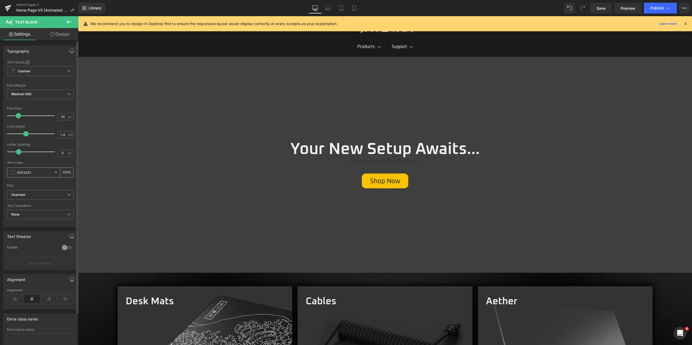
drag, startPoint x: 18, startPoint y: 173, endPoint x: 12, endPoint y: 173, distance: 5.9
click at [12, 173] on div "#333333" at bounding box center [30, 172] width 47 height 9
type input "f2"
type input "0"
type input "f2f2"
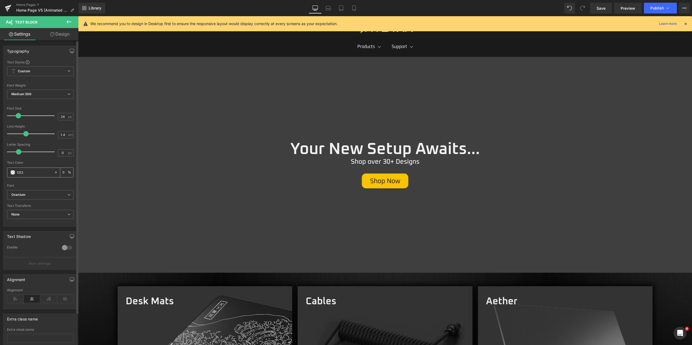
type input "13"
type input "f2f2f2"
type input "100"
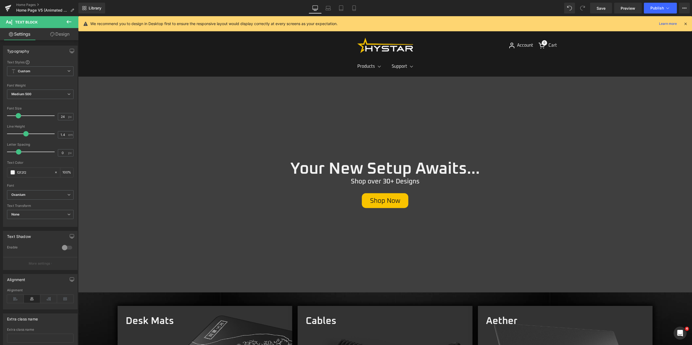
scroll to position [0, 0]
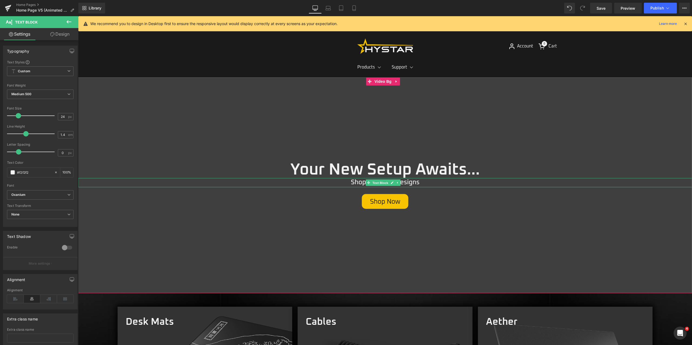
click at [384, 180] on link "Text Block" at bounding box center [377, 183] width 24 height 6
click at [39, 169] on div "#f2f2f2" at bounding box center [30, 172] width 47 height 9
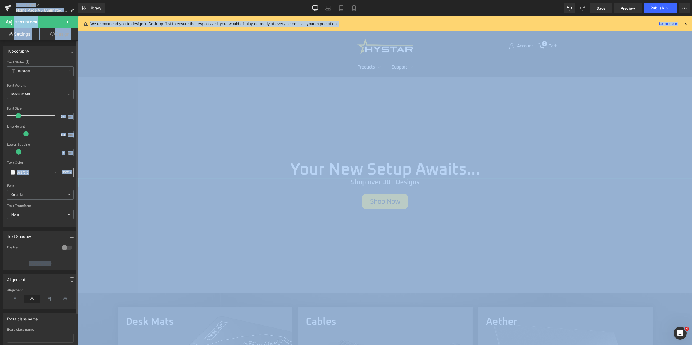
click at [38, 172] on input "#f2f2f2" at bounding box center [34, 173] width 35 height 6
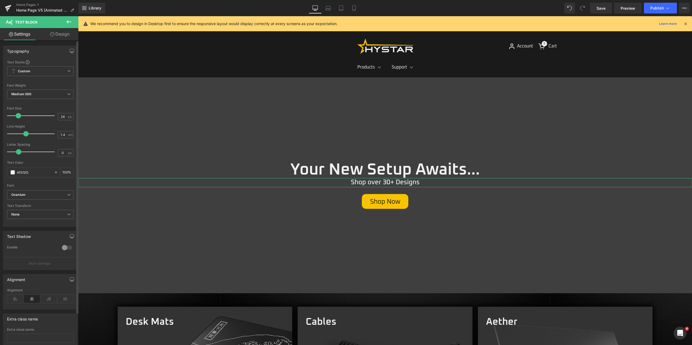
paste input "D9D9D9"
type input "#d9d9d9"
click at [45, 161] on div at bounding box center [40, 159] width 66 height 4
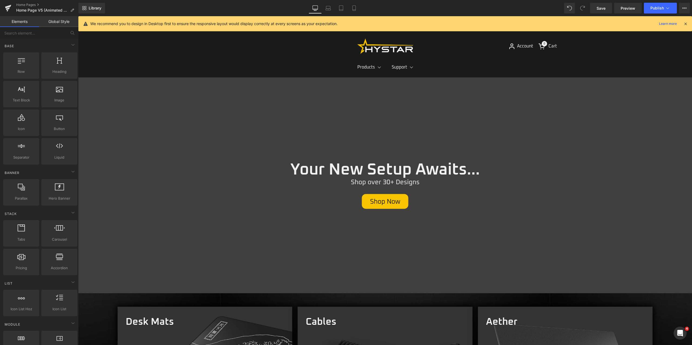
click at [377, 67] on icon at bounding box center [378, 67] width 3 height 2
click at [603, 6] on span "Save" at bounding box center [600, 8] width 9 height 6
click at [243, 105] on div at bounding box center [384, 186] width 613 height 216
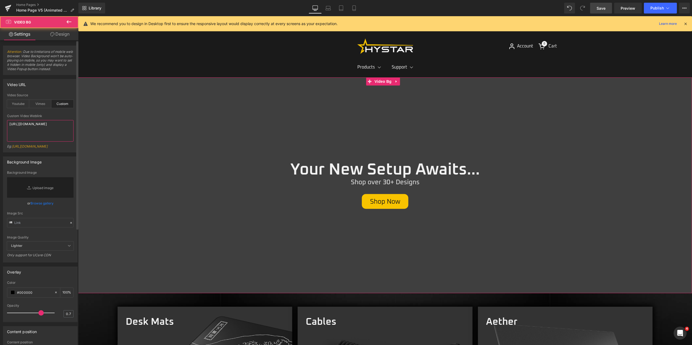
click at [27, 128] on textarea "https://cdn.shopify.com/videos/c/o/v/83f4124944024e01811e35a7a535c3b7.mp4" at bounding box center [40, 131] width 66 height 22
paste textarea "4d1c1092e56840419a57798b7cce7599"
type textarea "[URL][DOMAIN_NAME]"
click at [597, 4] on link "Save" at bounding box center [601, 8] width 22 height 11
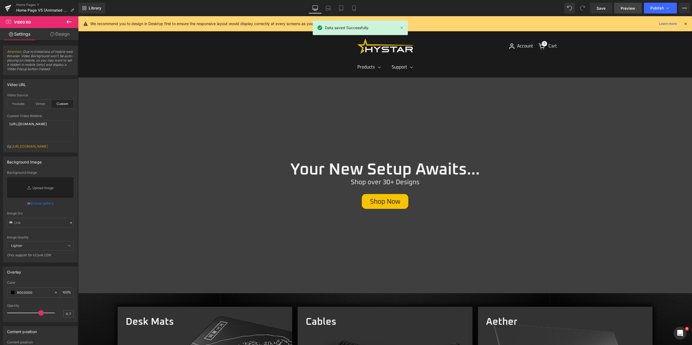
click at [627, 9] on span "Preview" at bounding box center [627, 8] width 15 height 6
click at [605, 11] on link "Save" at bounding box center [601, 8] width 22 height 11
click at [664, 6] on button "Publish" at bounding box center [659, 8] width 33 height 11
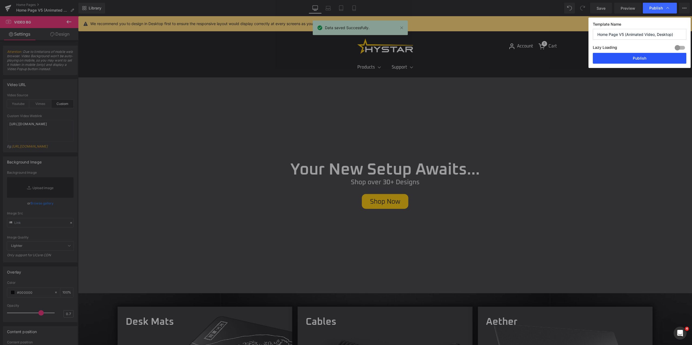
drag, startPoint x: 634, startPoint y: 57, endPoint x: 555, endPoint y: 51, distance: 79.1
click at [634, 57] on button "Publish" at bounding box center [638, 58] width 93 height 11
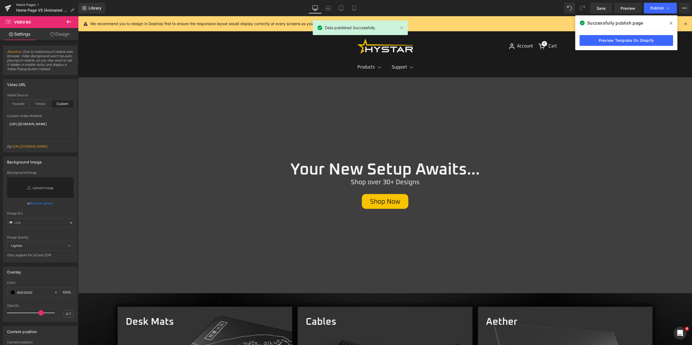
click at [28, 5] on link "Home Pages" at bounding box center [47, 5] width 62 height 4
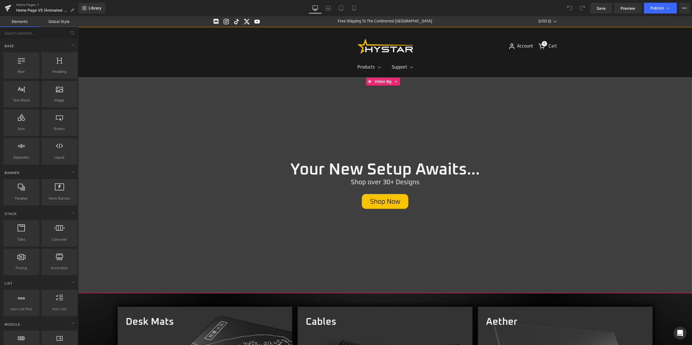
click at [313, 144] on div at bounding box center [384, 186] width 613 height 216
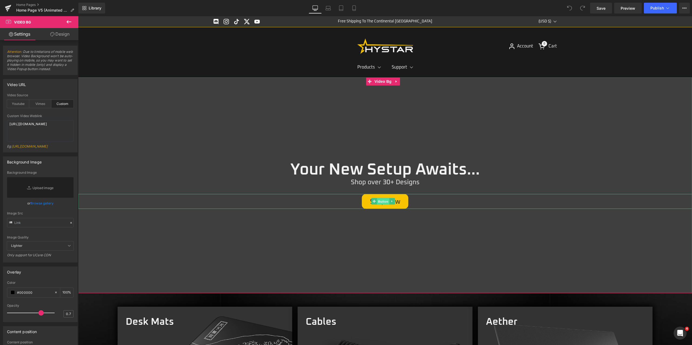
click at [378, 200] on span "Button" at bounding box center [383, 202] width 12 height 6
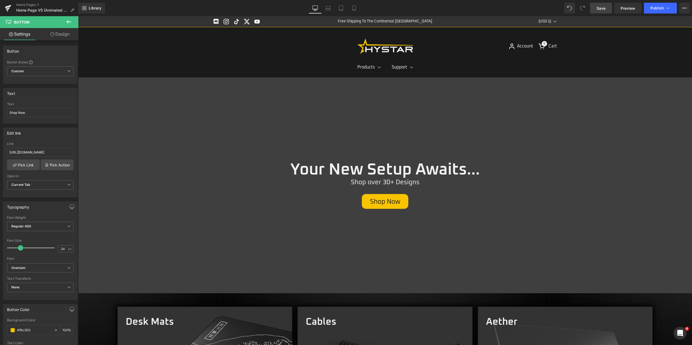
click at [601, 8] on span "Save" at bounding box center [600, 8] width 9 height 6
click at [254, 98] on div at bounding box center [384, 186] width 613 height 216
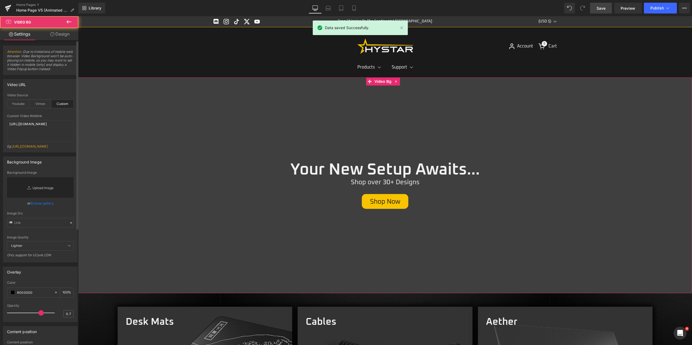
click at [36, 198] on link "Replace Image" at bounding box center [40, 187] width 66 height 21
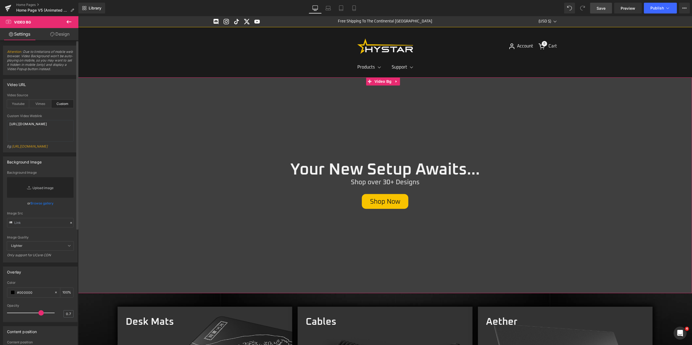
type input "C:\fakepath\video-capture-t0000.00seg-4039.jpg"
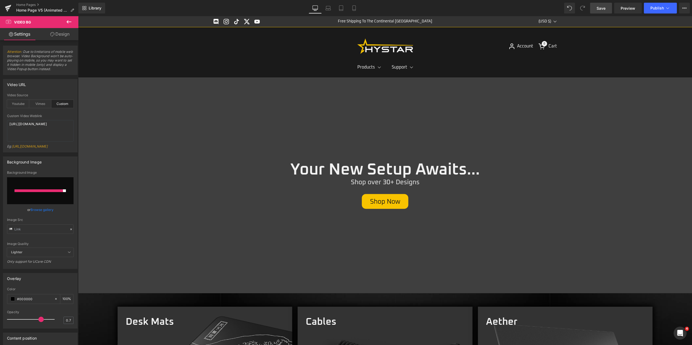
type input "[URL][DOMAIN_NAME]"
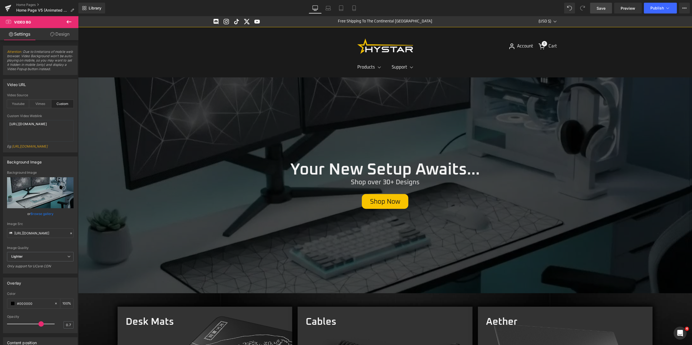
click at [605, 8] on span "Save" at bounding box center [600, 8] width 9 height 6
click at [660, 8] on span "Publish" at bounding box center [657, 8] width 14 height 4
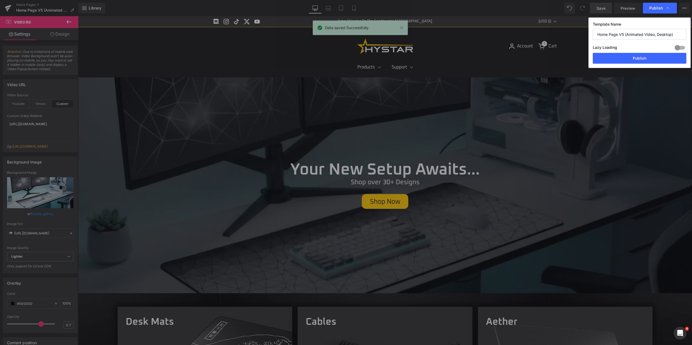
click at [648, 52] on div "Lazy Loading Build Upgrade plan to unlock" at bounding box center [638, 48] width 93 height 9
click at [648, 56] on button "Publish" at bounding box center [638, 58] width 93 height 11
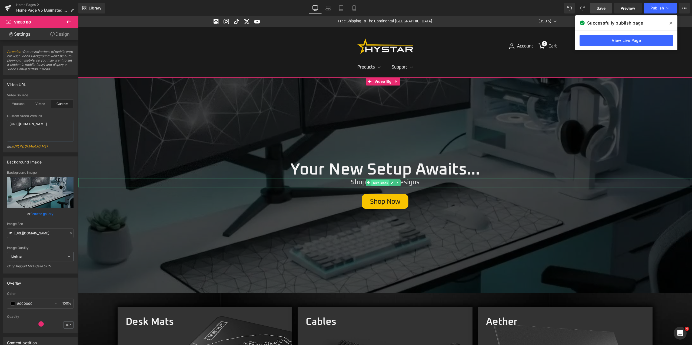
click at [379, 181] on span "Text Block" at bounding box center [380, 183] width 18 height 6
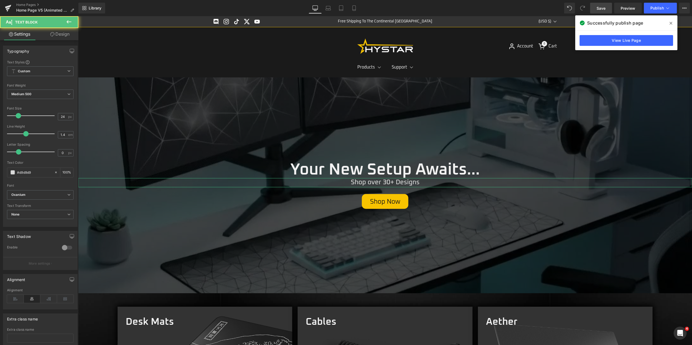
click at [68, 38] on link "Design" at bounding box center [59, 34] width 39 height 12
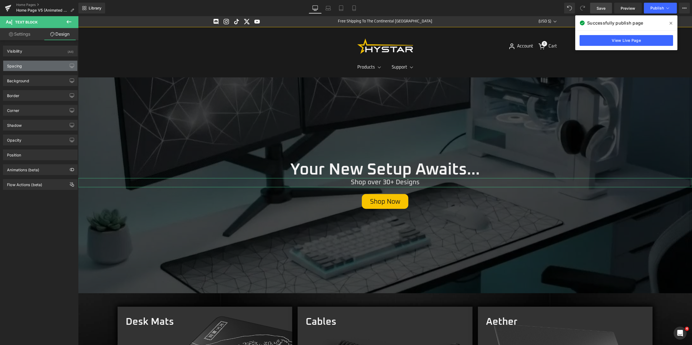
click at [41, 70] on div "Spacing" at bounding box center [40, 66] width 74 height 10
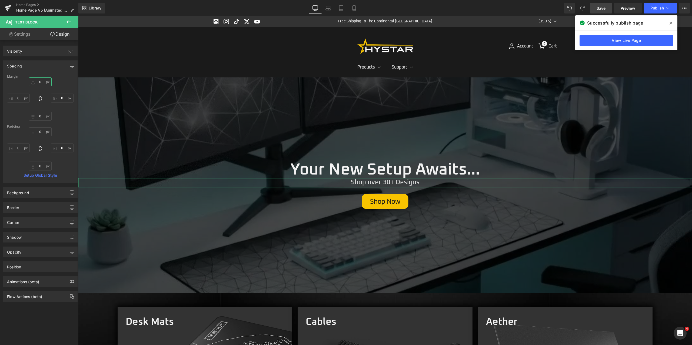
click at [39, 83] on input "0" at bounding box center [40, 82] width 23 height 9
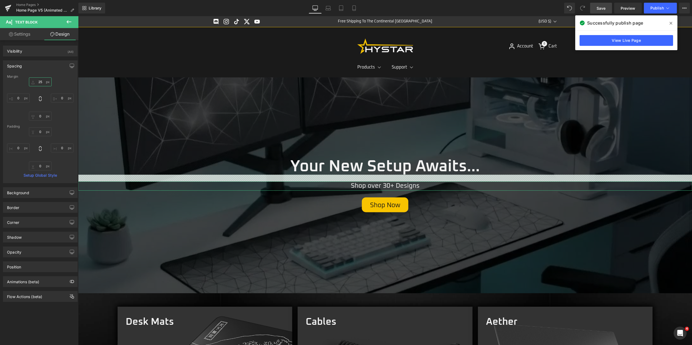
drag, startPoint x: 41, startPoint y: 84, endPoint x: 32, endPoint y: 84, distance: 8.9
click at [32, 84] on input "25" at bounding box center [40, 82] width 23 height 9
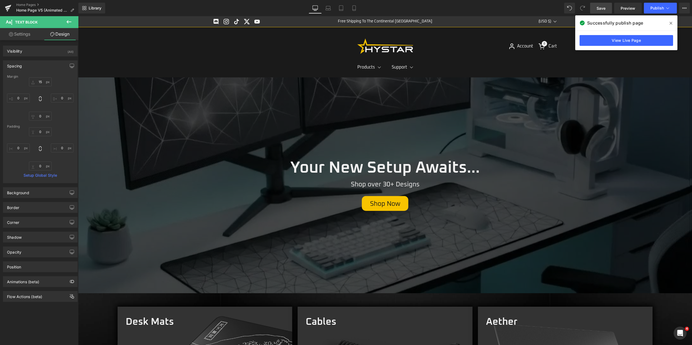
click at [668, 21] on span at bounding box center [670, 23] width 9 height 9
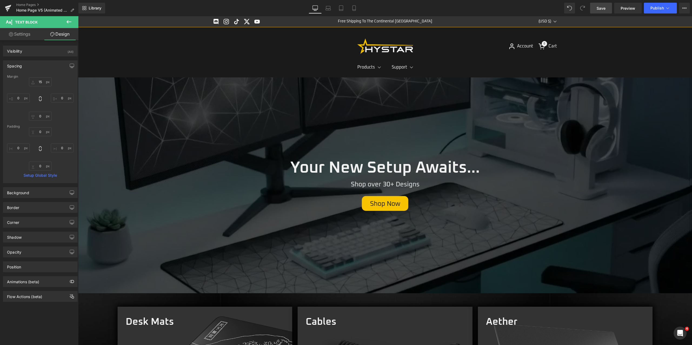
click at [603, 9] on span "Save" at bounding box center [600, 8] width 9 height 6
click at [665, 6] on icon at bounding box center [667, 7] width 5 height 5
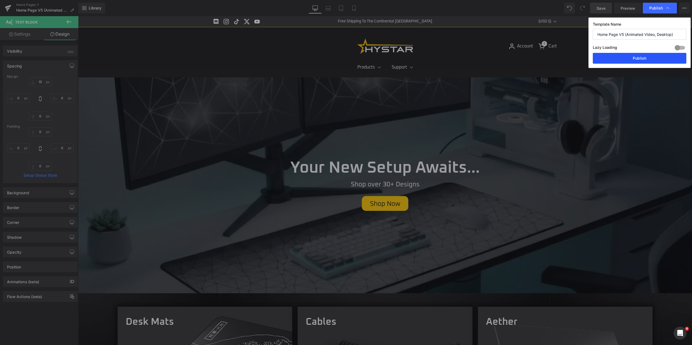
click at [647, 60] on button "Publish" at bounding box center [638, 58] width 93 height 11
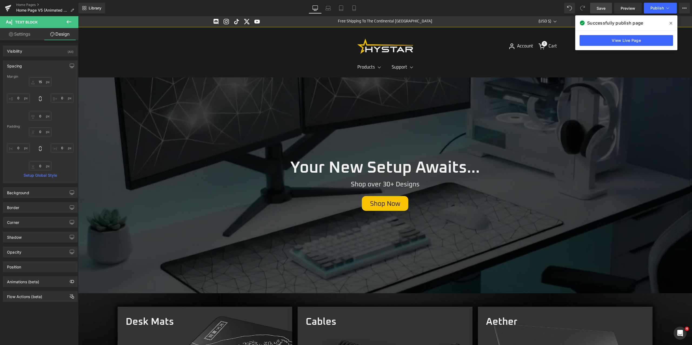
click at [672, 23] on icon at bounding box center [670, 23] width 3 height 4
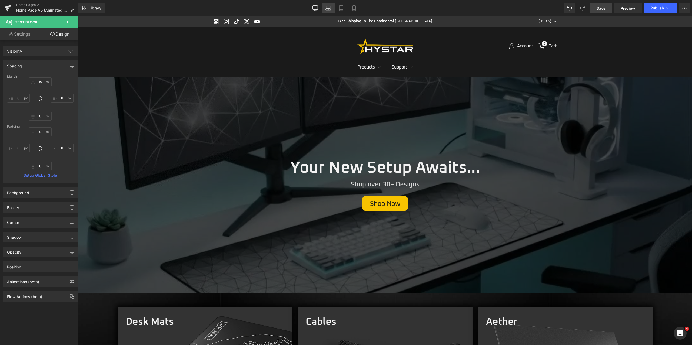
click at [329, 8] on icon at bounding box center [327, 7] width 5 height 5
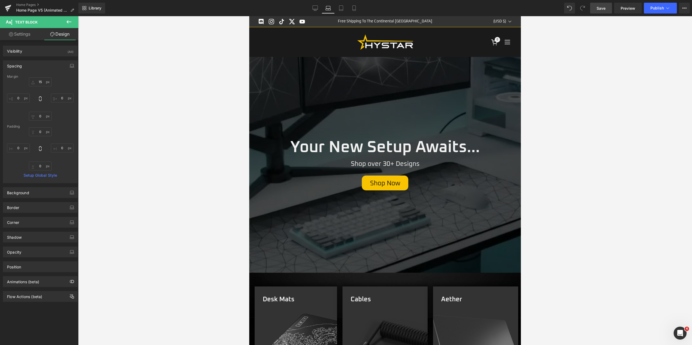
type input "15"
type input "0"
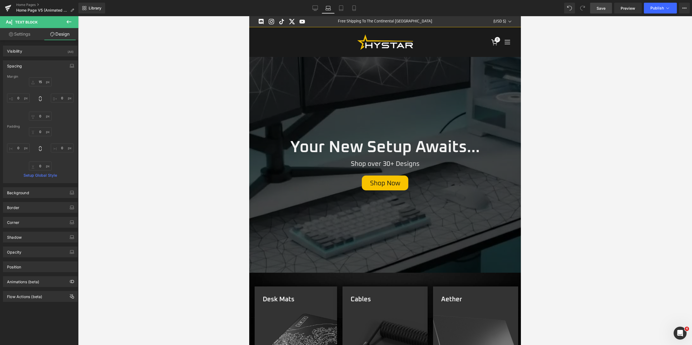
type input "0"
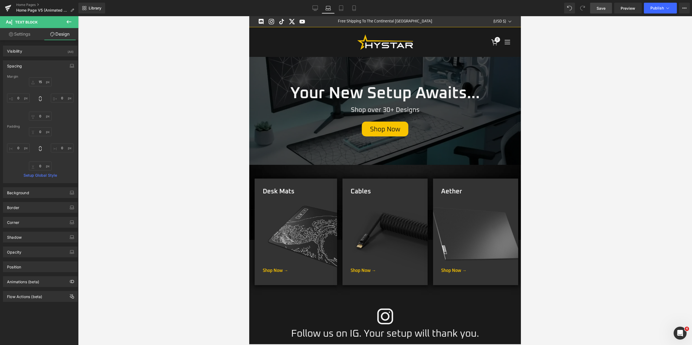
scroll to position [33, 0]
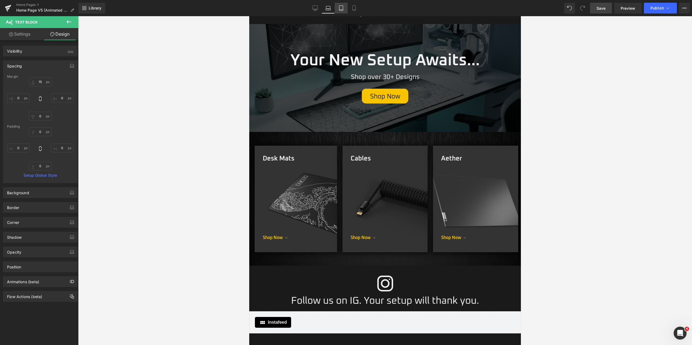
click at [338, 7] on link "Tablet" at bounding box center [340, 8] width 13 height 11
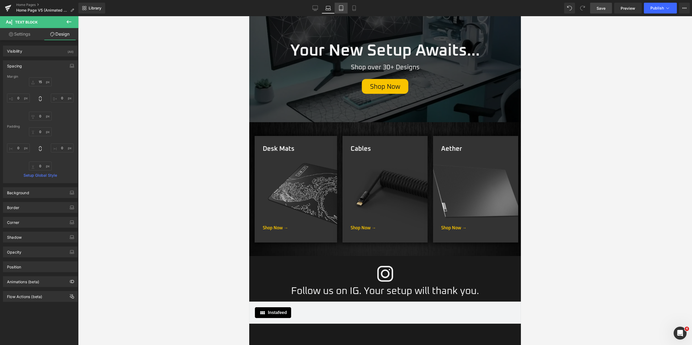
type input "15"
type input "0"
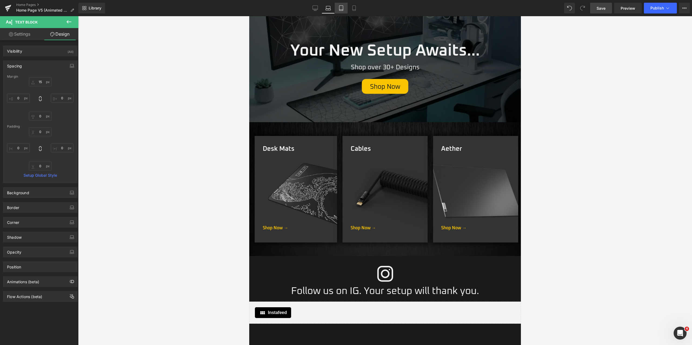
type input "0"
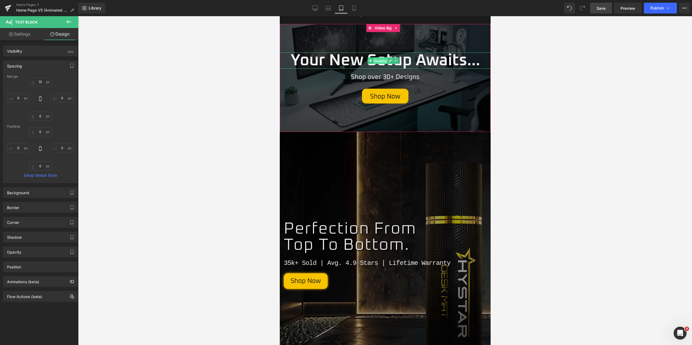
drag, startPoint x: 377, startPoint y: 62, endPoint x: 406, endPoint y: 130, distance: 74.1
click at [377, 62] on span "Heading" at bounding box center [380, 61] width 15 height 6
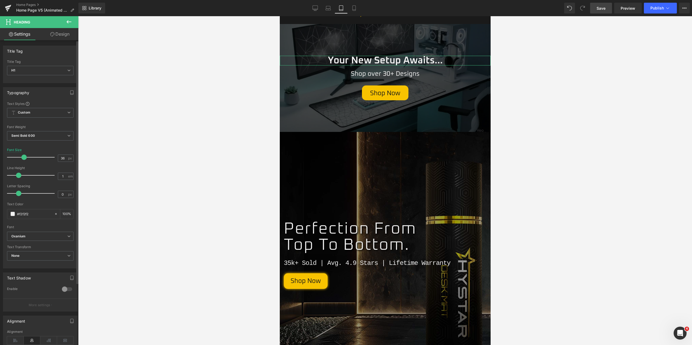
drag, startPoint x: 35, startPoint y: 159, endPoint x: 24, endPoint y: 159, distance: 10.5
click at [24, 159] on span at bounding box center [23, 157] width 5 height 5
click at [354, 10] on icon at bounding box center [353, 7] width 5 height 5
type input "60"
type input "100"
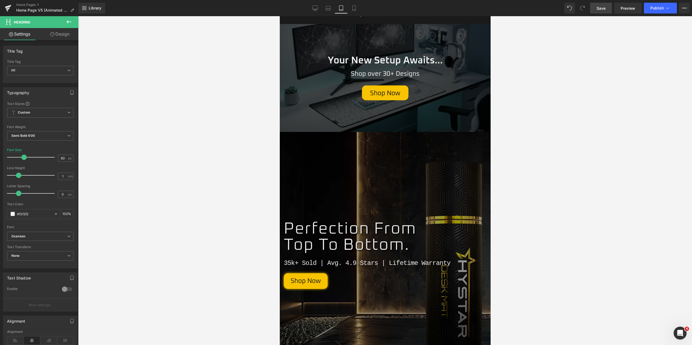
scroll to position [16, 0]
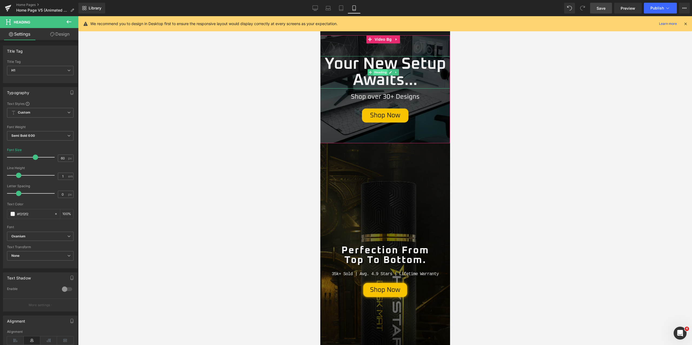
click at [382, 72] on span "Heading" at bounding box center [380, 72] width 15 height 6
type input "36"
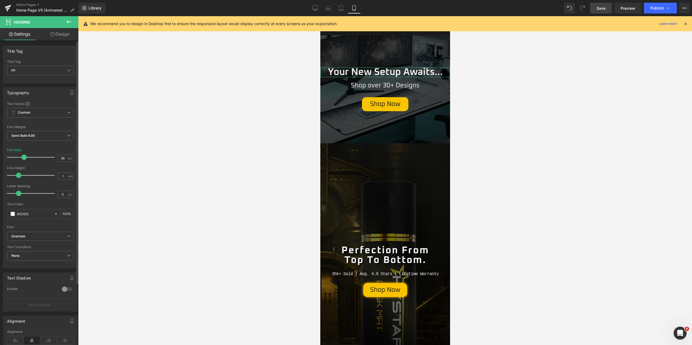
drag, startPoint x: 35, startPoint y: 159, endPoint x: 32, endPoint y: 158, distance: 4.0
click at [25, 160] on span at bounding box center [23, 157] width 5 height 5
click at [602, 8] on span "Save" at bounding box center [600, 8] width 9 height 6
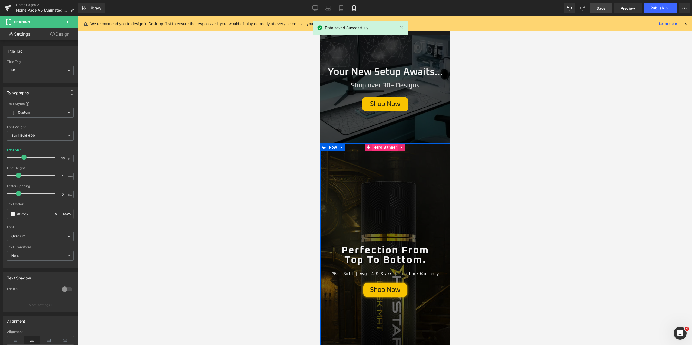
click at [381, 149] on span "Hero Banner" at bounding box center [384, 147] width 26 height 8
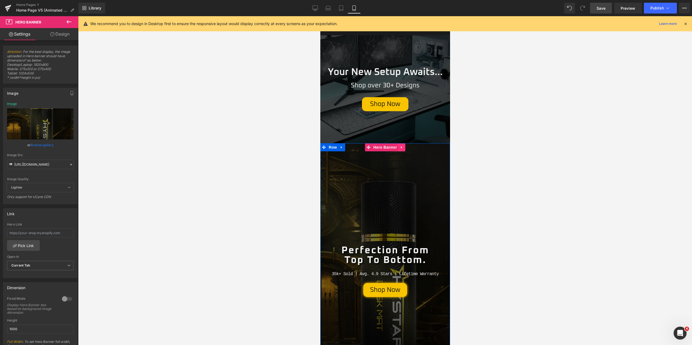
click at [400, 146] on icon at bounding box center [402, 148] width 4 height 4
click at [403, 147] on icon at bounding box center [405, 148] width 4 height 4
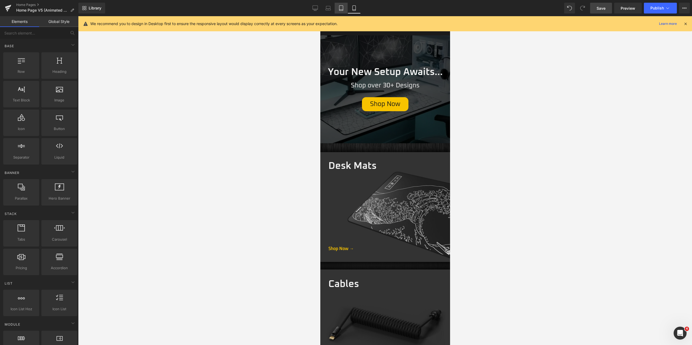
click at [341, 8] on icon at bounding box center [340, 7] width 5 height 5
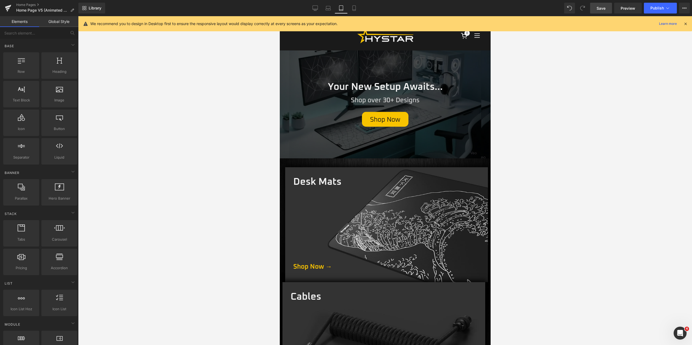
scroll to position [51, 0]
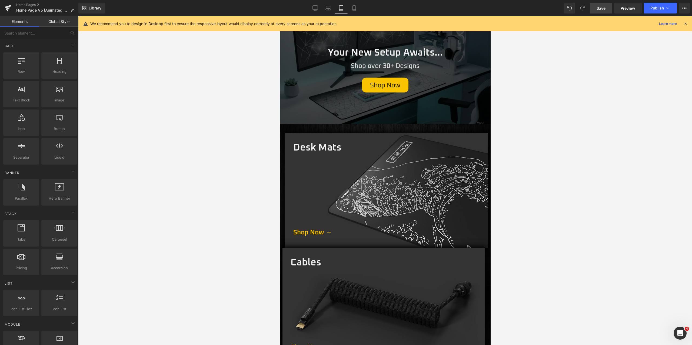
click at [603, 7] on span "Save" at bounding box center [600, 8] width 9 height 6
click at [656, 12] on button "Publish" at bounding box center [659, 8] width 33 height 11
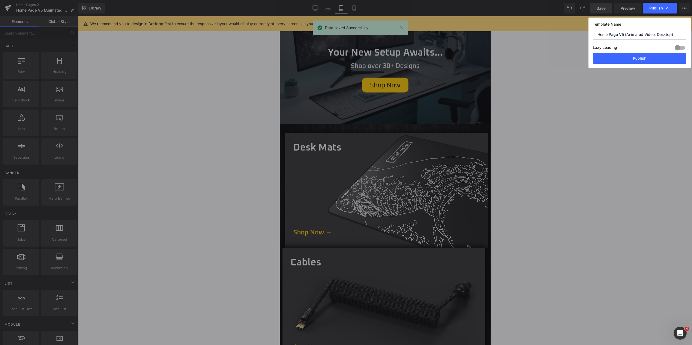
click at [636, 58] on button "Publish" at bounding box center [638, 58] width 93 height 11
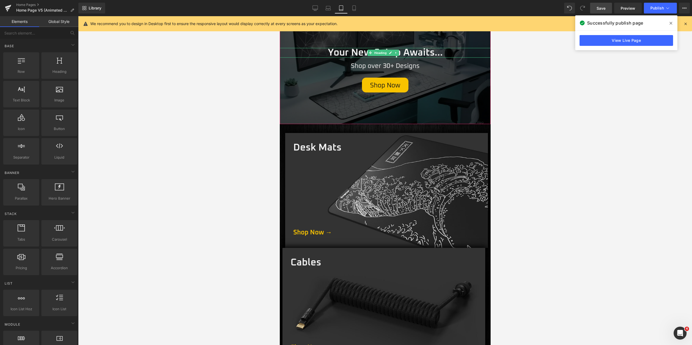
click at [361, 54] on h1 "Your New Setup Awaits..." at bounding box center [384, 53] width 211 height 10
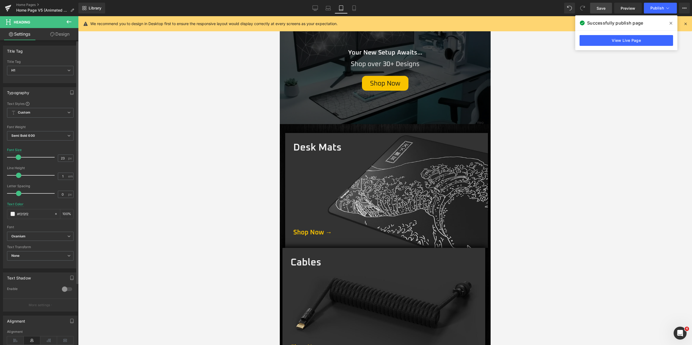
drag, startPoint x: 25, startPoint y: 157, endPoint x: 19, endPoint y: 157, distance: 5.9
click at [19, 157] on span at bounding box center [18, 157] width 5 height 5
click at [355, 6] on icon at bounding box center [353, 8] width 3 height 5
type input "36"
type input "100"
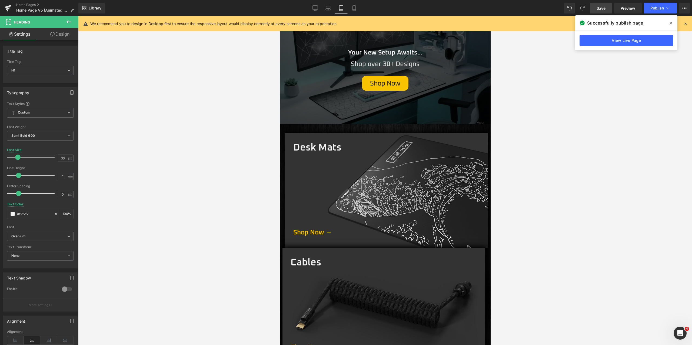
scroll to position [34, 0]
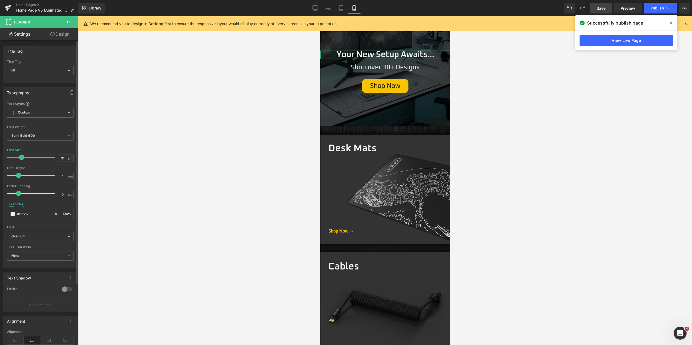
type input "30"
click at [20, 156] on span at bounding box center [20, 157] width 5 height 5
click at [381, 67] on span "Text Block" at bounding box center [380, 67] width 18 height 6
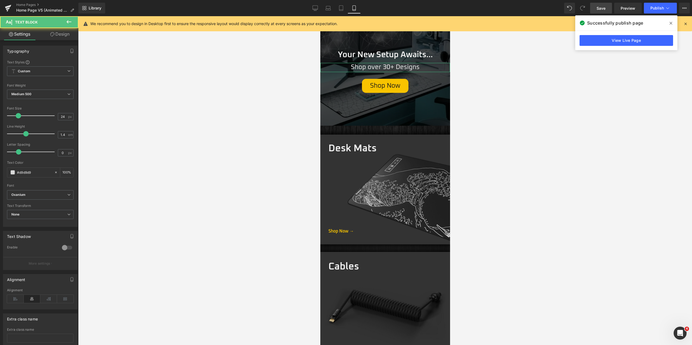
click at [57, 34] on link "Design" at bounding box center [59, 34] width 39 height 12
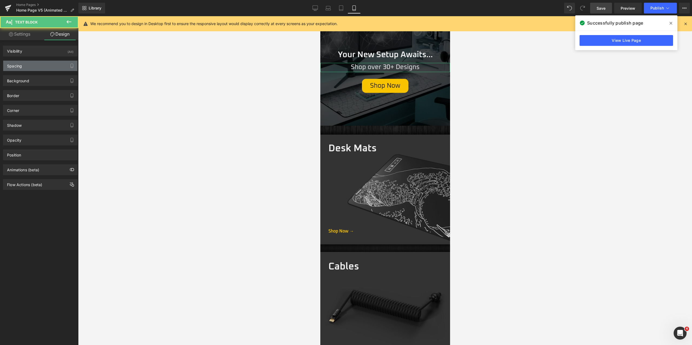
type input "15"
type input "0"
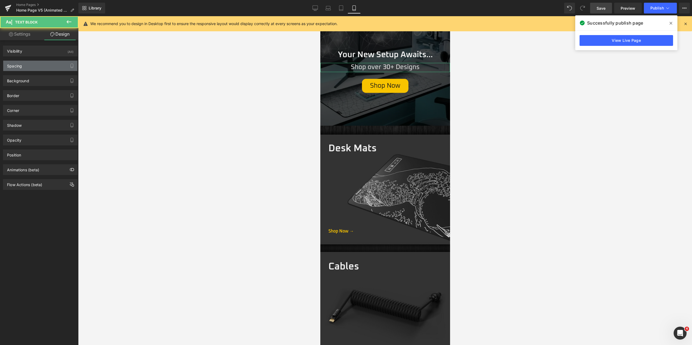
type input "0"
click at [28, 67] on div "Spacing" at bounding box center [40, 66] width 74 height 10
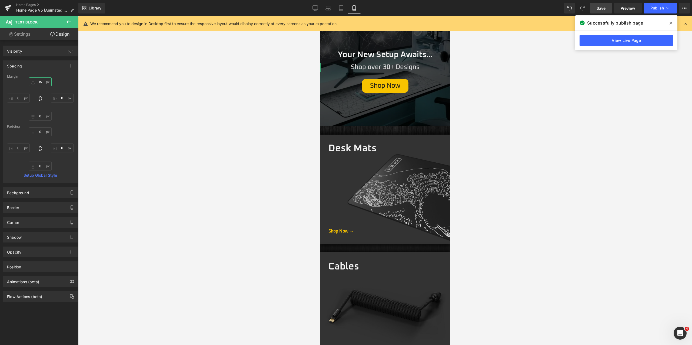
click at [39, 82] on input "15" at bounding box center [40, 82] width 23 height 9
type input "5"
click at [20, 34] on link "Settings" at bounding box center [19, 34] width 39 height 12
type input "100"
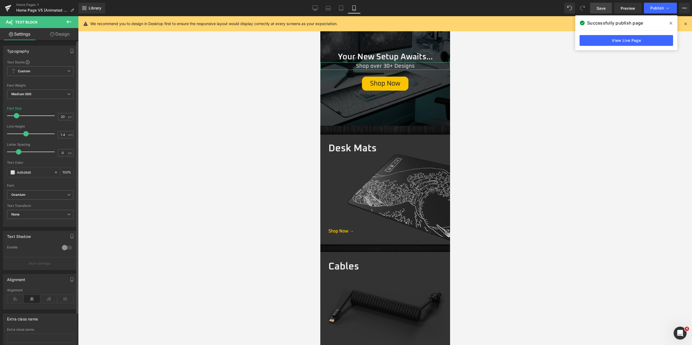
click at [15, 115] on span at bounding box center [16, 115] width 5 height 5
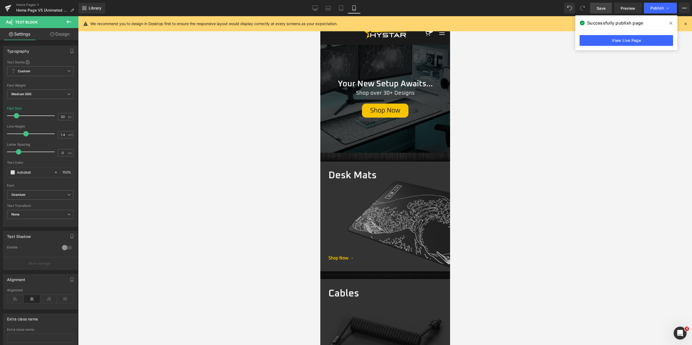
scroll to position [0, 0]
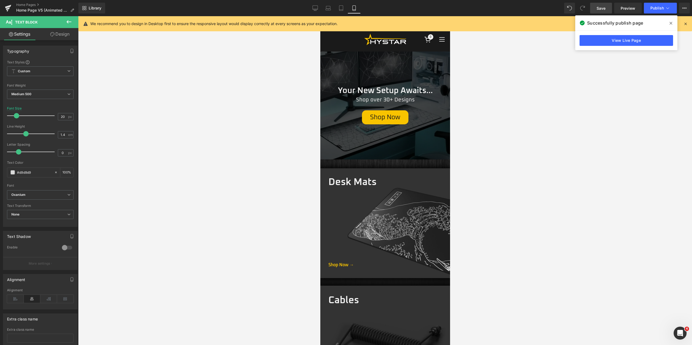
click at [669, 22] on icon at bounding box center [670, 23] width 3 height 3
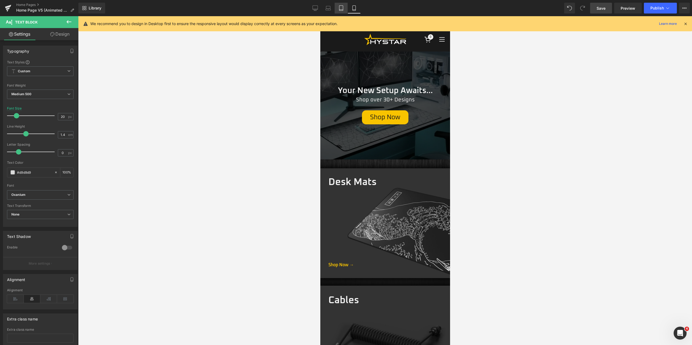
click at [343, 10] on icon at bounding box center [340, 7] width 5 height 5
type input "24"
type input "100"
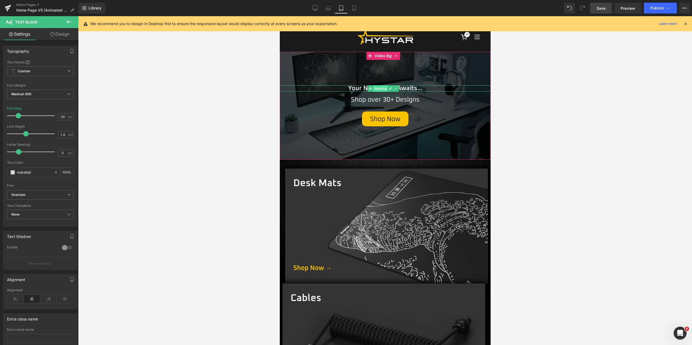
click at [383, 89] on span "Heading" at bounding box center [380, 88] width 15 height 6
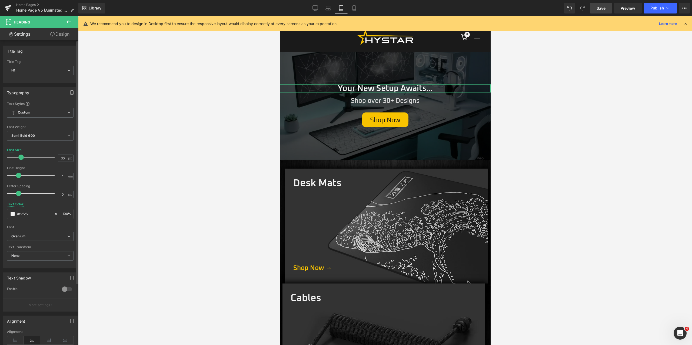
drag, startPoint x: 17, startPoint y: 157, endPoint x: 20, endPoint y: 157, distance: 2.8
click at [20, 157] on span at bounding box center [20, 157] width 5 height 5
drag, startPoint x: 20, startPoint y: 158, endPoint x: 23, endPoint y: 158, distance: 3.3
click at [23, 158] on span at bounding box center [23, 157] width 5 height 5
click at [330, 11] on icon at bounding box center [327, 7] width 5 height 5
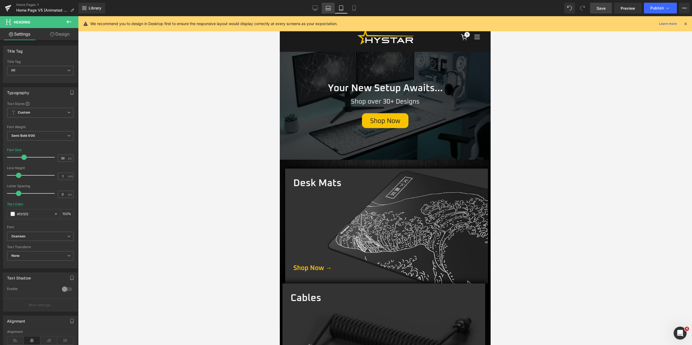
type input "60"
type input "100"
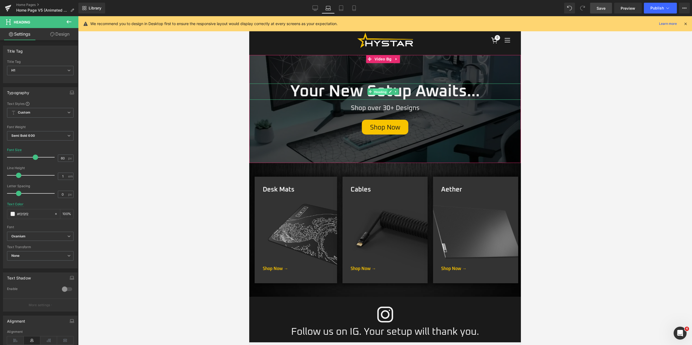
click at [376, 92] on span "Heading" at bounding box center [380, 92] width 15 height 6
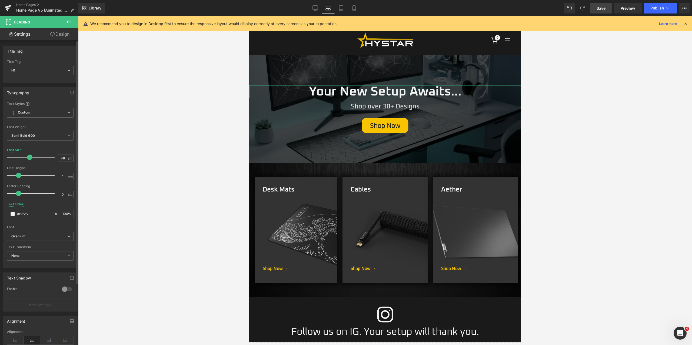
drag, startPoint x: 33, startPoint y: 157, endPoint x: 27, endPoint y: 157, distance: 5.7
click at [27, 157] on span at bounding box center [29, 157] width 5 height 5
click at [320, 7] on link "Desktop" at bounding box center [314, 8] width 13 height 11
type input "60"
type input "100"
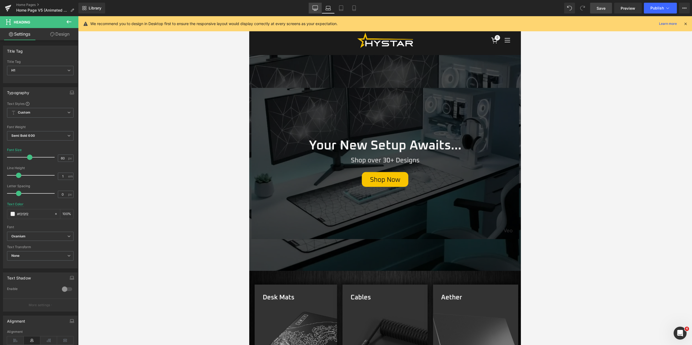
scroll to position [21, 0]
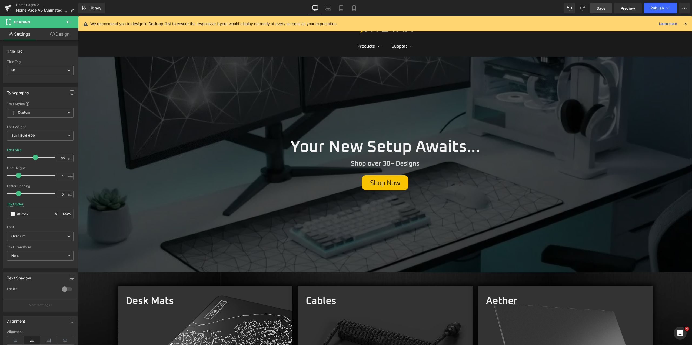
click at [599, 8] on span "Save" at bounding box center [600, 8] width 9 height 6
click at [665, 6] on icon at bounding box center [667, 7] width 5 height 5
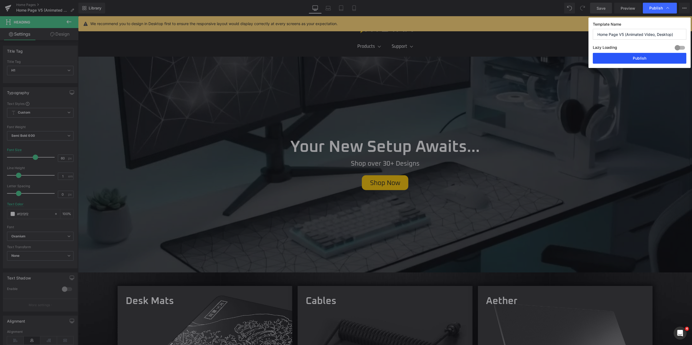
click at [642, 56] on button "Publish" at bounding box center [638, 58] width 93 height 11
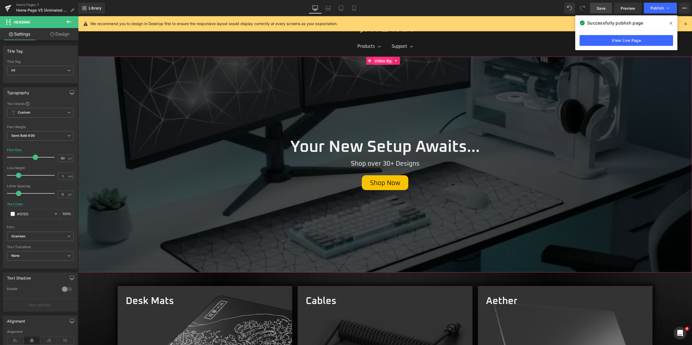
click at [383, 62] on span "Video Bg" at bounding box center [383, 61] width 20 height 8
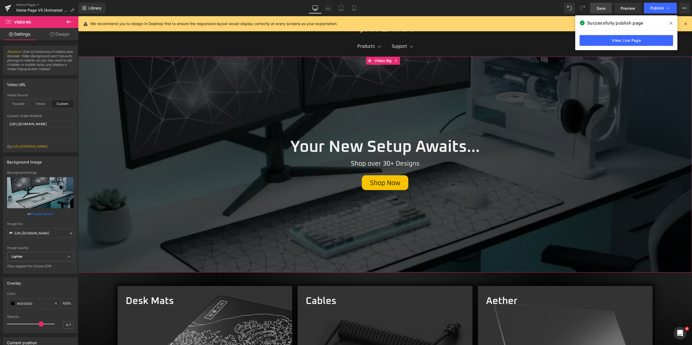
click at [71, 32] on link "Design" at bounding box center [59, 34] width 39 height 12
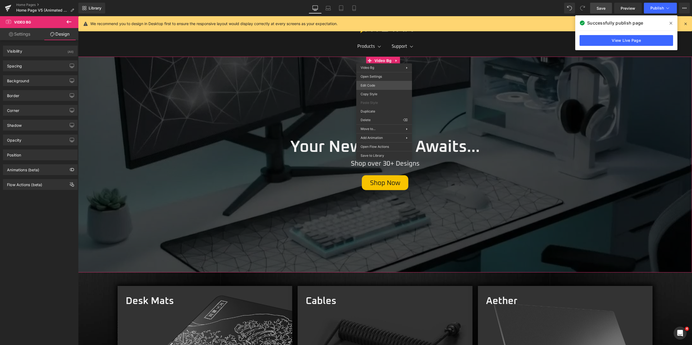
click at [384, 0] on div "Video Bg You are previewing how the will restyle your page. You can not edit El…" at bounding box center [346, 0] width 692 height 0
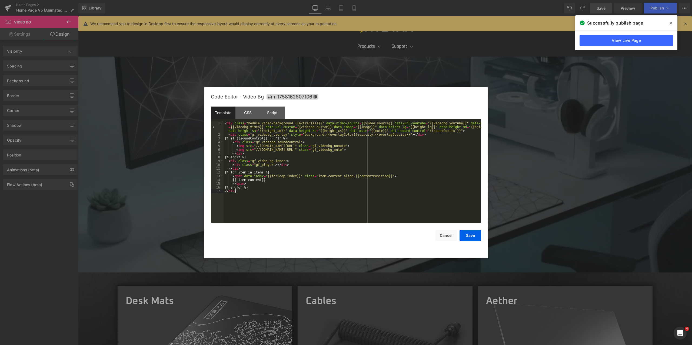
click at [269, 199] on div "< div class = "module video-background {{extraClass}}" data-video-source = {{vi…" at bounding box center [351, 180] width 257 height 117
click at [272, 203] on div "< div class = "module video-background {{extraClass}}" data-video-source = {{vi…" at bounding box center [351, 180] width 257 height 117
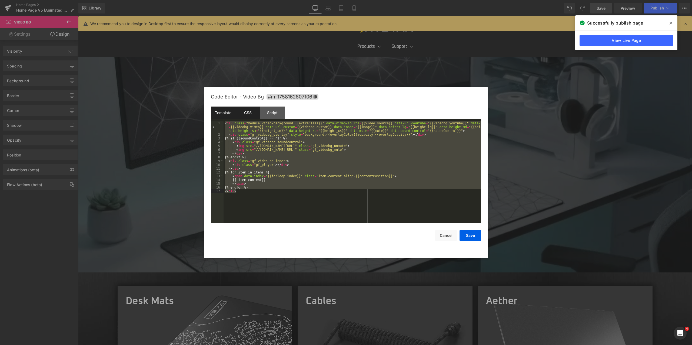
click at [251, 113] on div "CSS" at bounding box center [247, 113] width 25 height 12
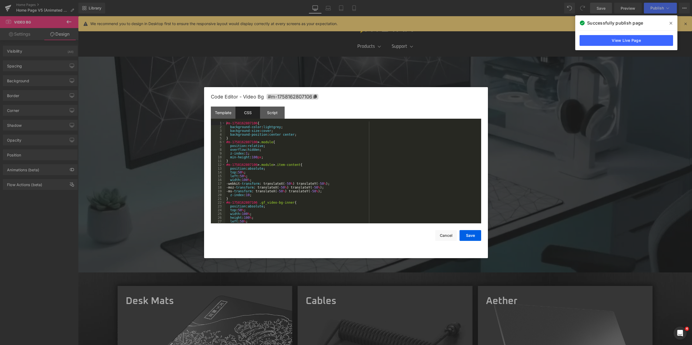
click at [271, 146] on div "#m-1758162807106 { background-color : lightgrey ; background-size : cover ; bac…" at bounding box center [352, 177] width 254 height 110
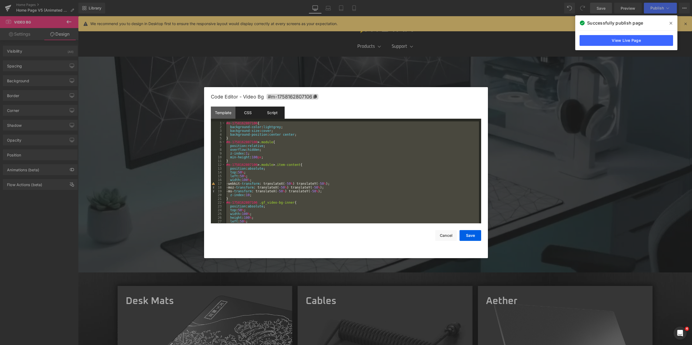
click at [276, 113] on div "Script" at bounding box center [272, 113] width 25 height 12
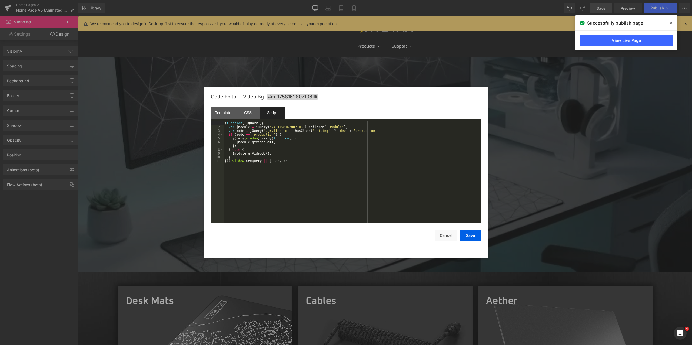
click at [275, 135] on div "( function ( jQuery ) { var $module = jQuery ( '#m-1758162807106' ) . children …" at bounding box center [351, 177] width 257 height 110
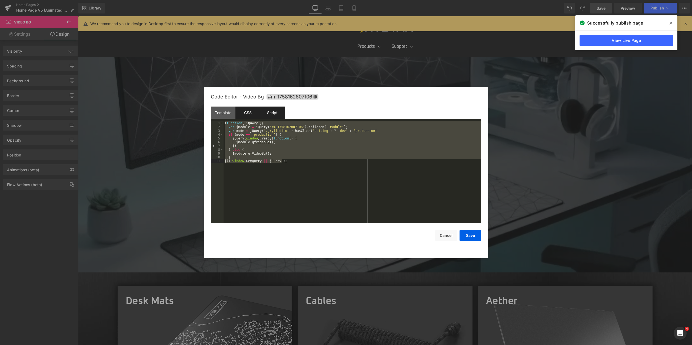
click at [250, 112] on div "CSS" at bounding box center [247, 113] width 25 height 12
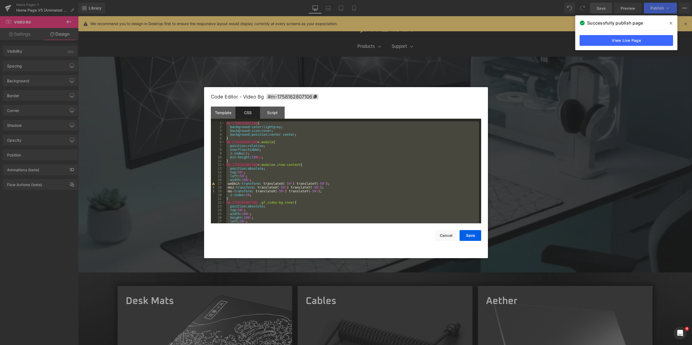
click at [278, 148] on div "#m-1758162807106 { background-color : lightgrey ; background-size : cover ; bac…" at bounding box center [352, 173] width 254 height 102
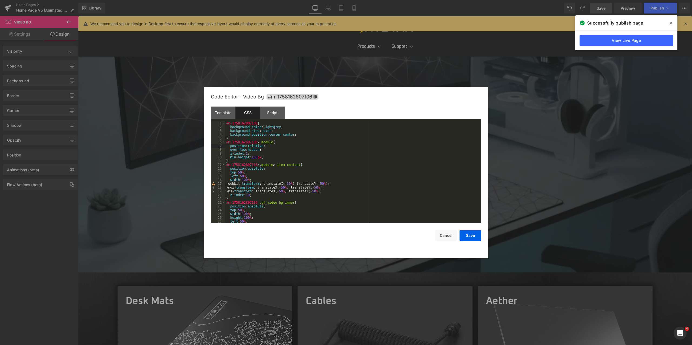
click at [308, 147] on div "#m-1758162807106 { background-color : lightgrey ; background-size : cover ; bac…" at bounding box center [352, 177] width 254 height 110
type input "1758162807106"
click at [217, 117] on div "Template" at bounding box center [223, 113] width 25 height 12
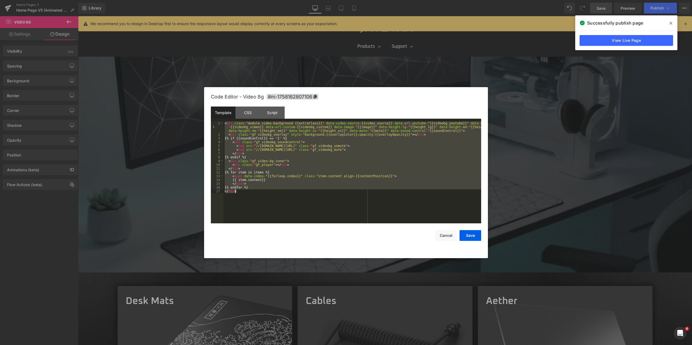
click at [309, 166] on div "< div class = "module video-background {{extraClass}}" data-video-source = {{vi…" at bounding box center [351, 173] width 257 height 102
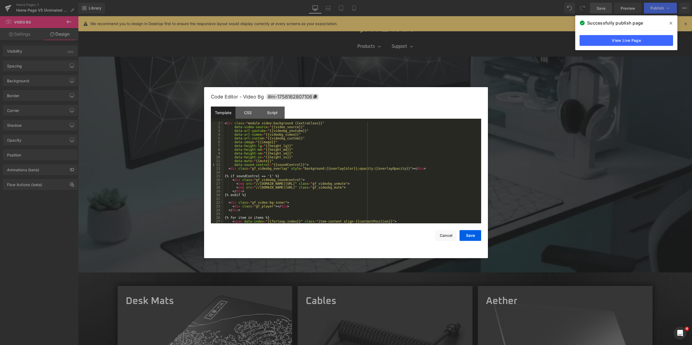
scroll to position [0, 0]
click at [468, 236] on button "Save" at bounding box center [470, 235] width 22 height 11
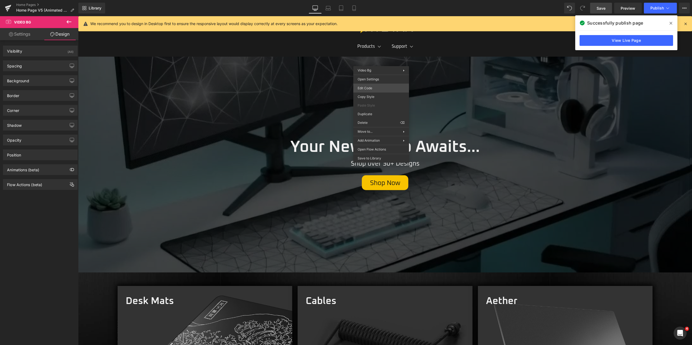
click at [377, 0] on div "Video Bg You are previewing how the will restyle your page. You can not edit El…" at bounding box center [346, 0] width 692 height 0
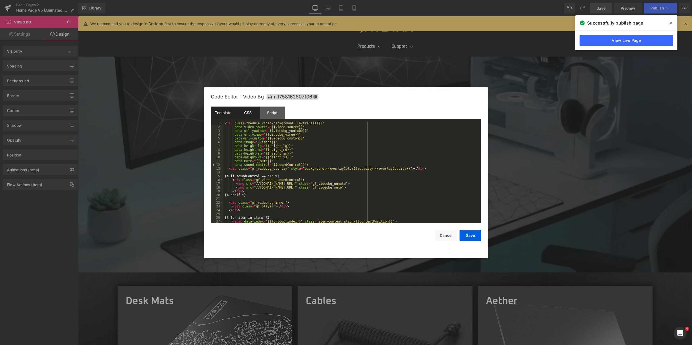
click at [247, 113] on div "CSS" at bounding box center [247, 113] width 25 height 12
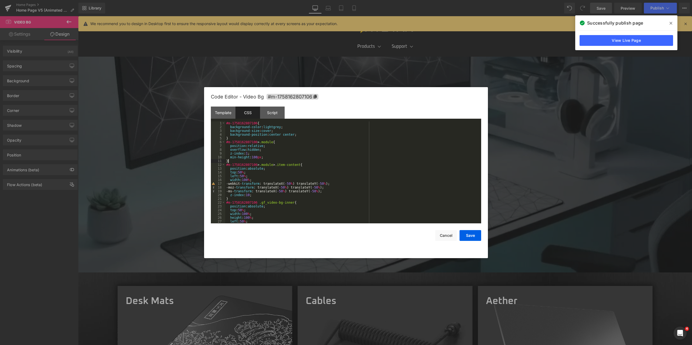
click at [294, 160] on div "#m-1758162807106 { background-color : lightgrey ; background-size : cover ; bac…" at bounding box center [352, 177] width 254 height 110
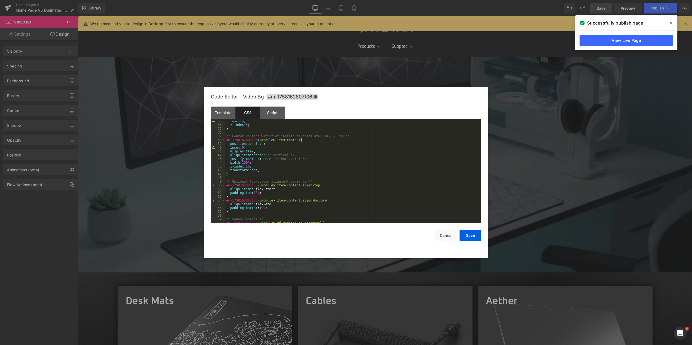
scroll to position [26, 0]
click at [474, 236] on button "Save" at bounding box center [470, 235] width 22 height 11
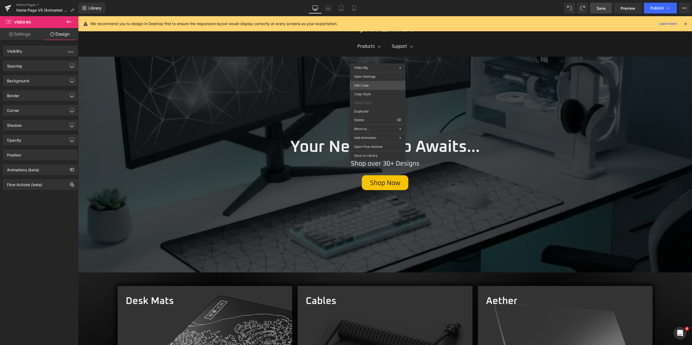
click at [380, 86] on body "Video Bg You are previewing how the will restyle your page. You can not edit El…" at bounding box center [346, 172] width 692 height 345
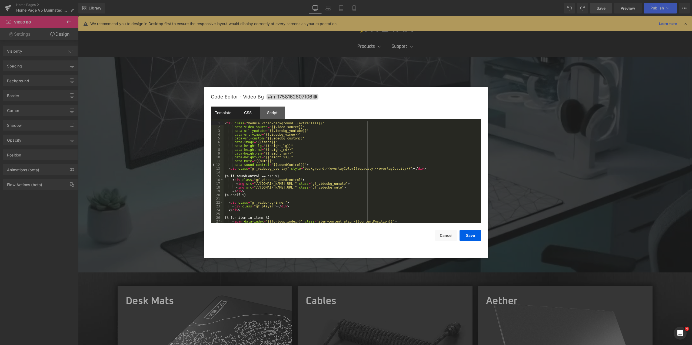
click at [253, 111] on div "CSS" at bounding box center [247, 113] width 25 height 12
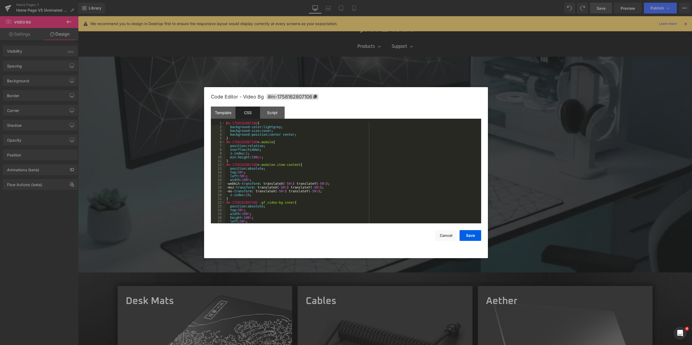
click at [273, 148] on div "#m-1758162807106 { background-color : lightgrey ; background-size : cover ; bac…" at bounding box center [352, 177] width 254 height 110
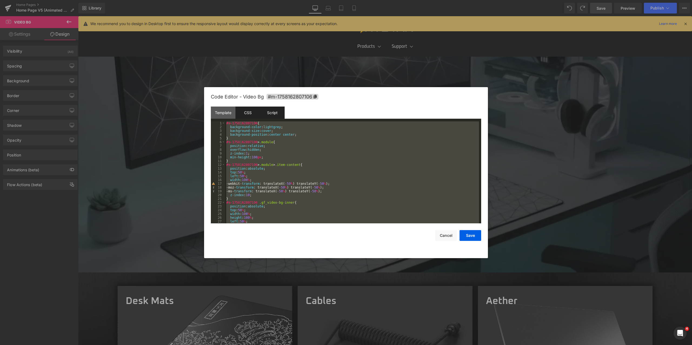
click at [272, 111] on div "Script" at bounding box center [272, 113] width 25 height 12
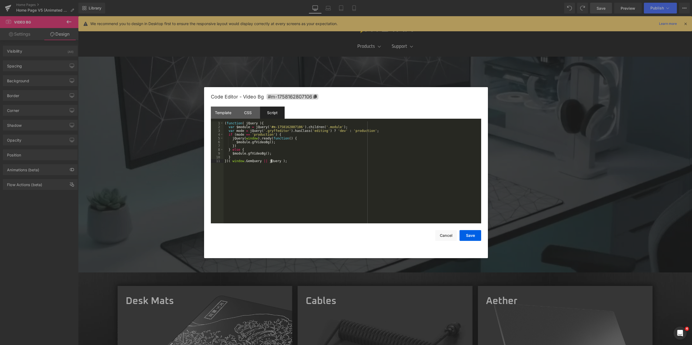
click at [271, 160] on div "( function ( jQuery ) { var $module = jQuery ( '#m-1758162807106' ) . children …" at bounding box center [351, 177] width 257 height 110
click at [474, 235] on button "Save" at bounding box center [470, 235] width 22 height 11
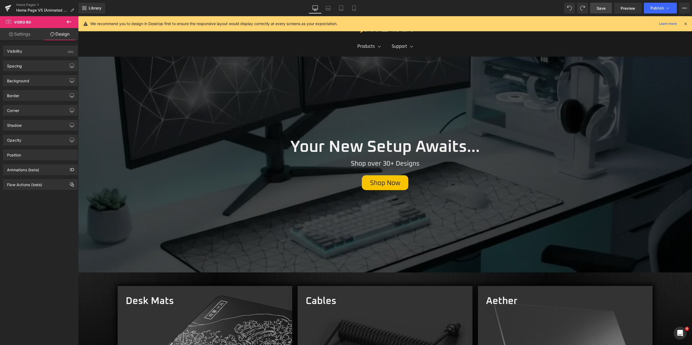
click at [601, 11] on link "Save" at bounding box center [601, 8] width 22 height 11
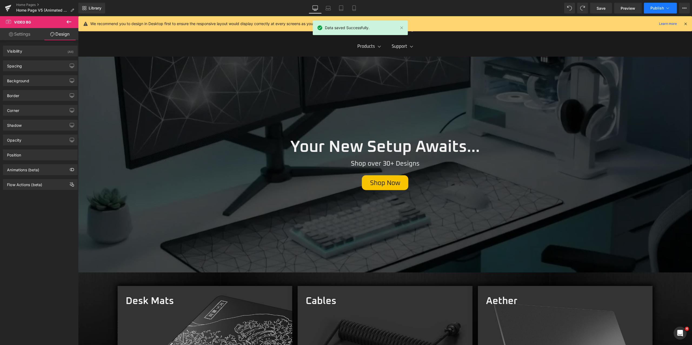
click at [653, 9] on span "Publish" at bounding box center [657, 8] width 14 height 4
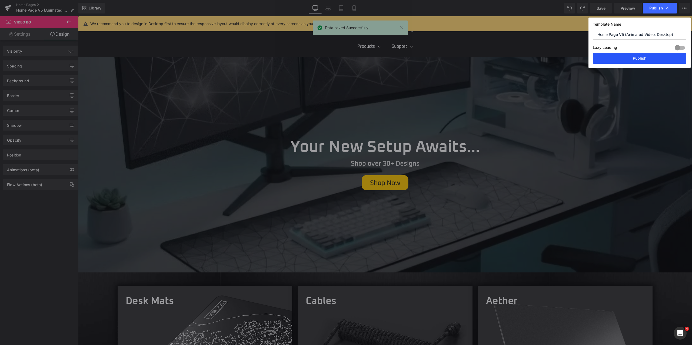
click at [641, 60] on button "Publish" at bounding box center [638, 58] width 93 height 11
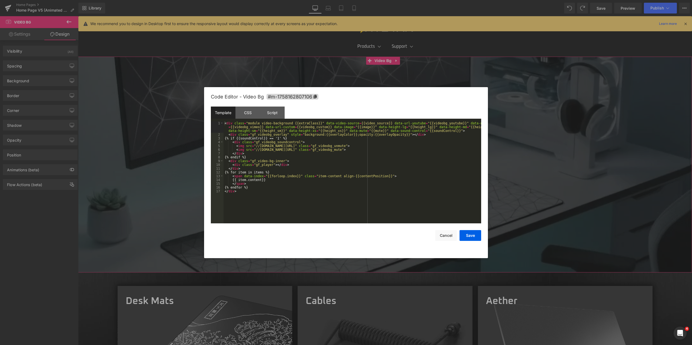
click at [377, 0] on div "Video Bg You are previewing how the will restyle your page. You can not edit El…" at bounding box center [346, 0] width 692 height 0
click at [254, 112] on div "CSS" at bounding box center [247, 113] width 25 height 12
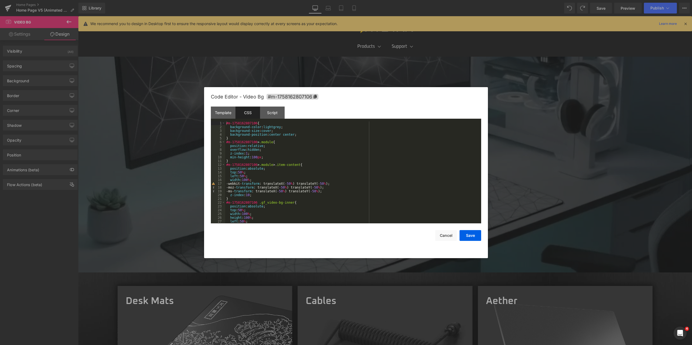
click at [336, 180] on div "#m-1758162807106 { background-color : lightgrey ; background-size : cover ; bac…" at bounding box center [352, 177] width 254 height 110
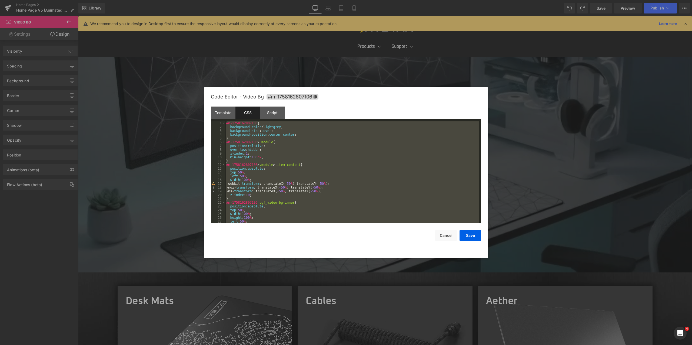
scroll to position [303, 0]
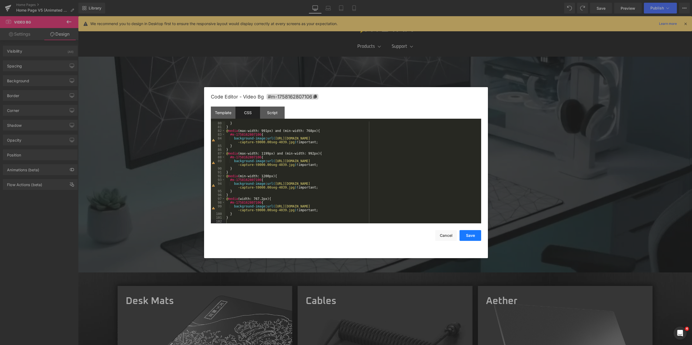
click at [471, 236] on button "Save" at bounding box center [470, 235] width 22 height 11
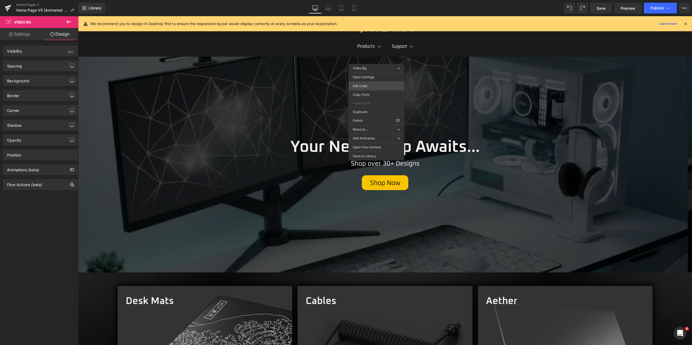
click at [382, 87] on body "Video Bg You are previewing how the will restyle your page. You can not edit El…" at bounding box center [346, 172] width 692 height 345
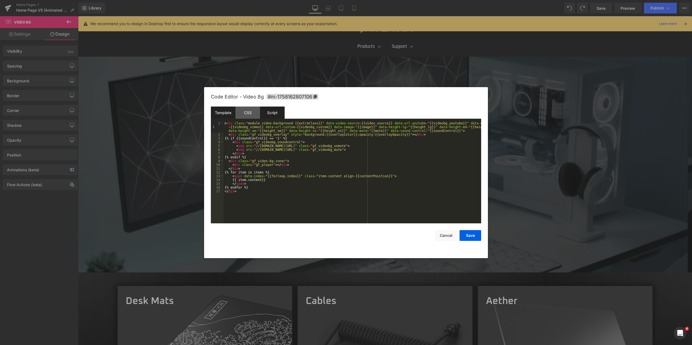
click at [270, 117] on div "Script" at bounding box center [272, 113] width 25 height 12
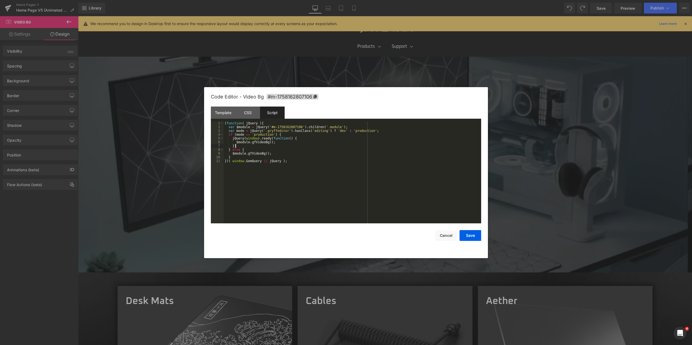
click at [291, 148] on div "( function ( jQuery ) { var $module = jQuery ( '#m-1758162807106' ) . children …" at bounding box center [351, 177] width 257 height 110
click at [472, 235] on button "Save" at bounding box center [470, 235] width 22 height 11
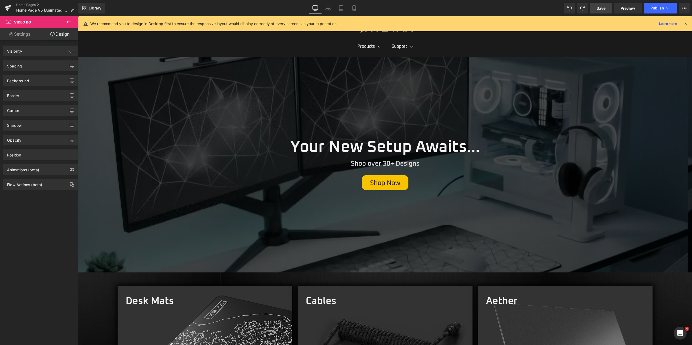
click at [605, 8] on span "Save" at bounding box center [600, 8] width 9 height 6
click at [627, 9] on span "Preview" at bounding box center [627, 8] width 15 height 6
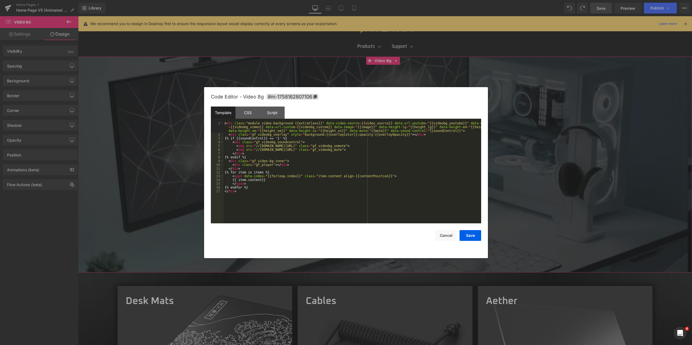
click at [377, 86] on body "Video Bg You are previewing how the will restyle your page. You can not edit El…" at bounding box center [346, 172] width 692 height 345
click at [291, 190] on div "< div class = "module video-background {{extraClass}}" data-video-source = {{vi…" at bounding box center [351, 180] width 257 height 117
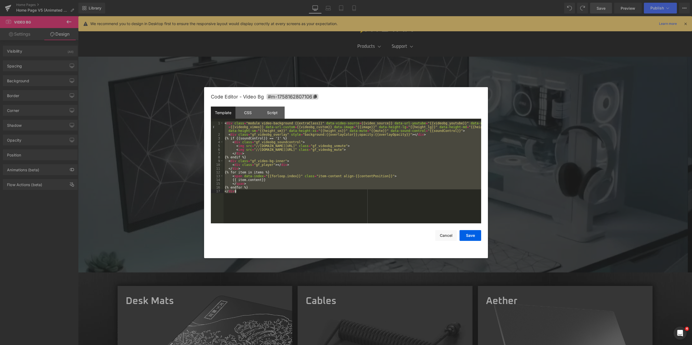
scroll to position [15, 0]
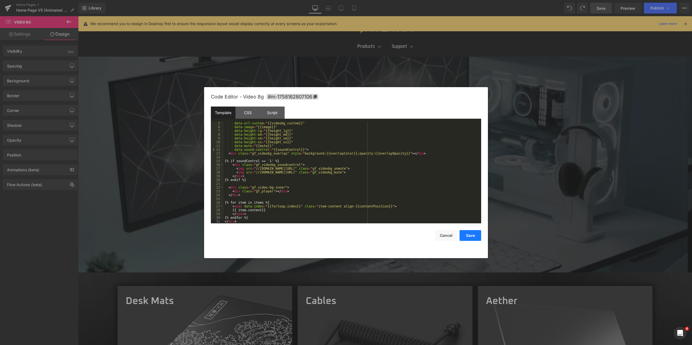
click at [475, 236] on button "Save" at bounding box center [470, 235] width 22 height 11
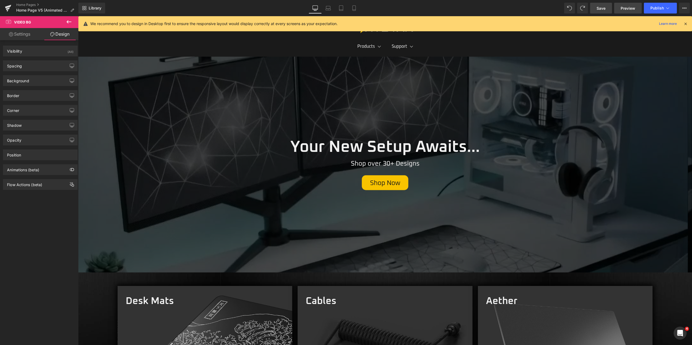
click at [633, 8] on span "Preview" at bounding box center [627, 8] width 15 height 6
click at [463, 89] on div at bounding box center [384, 165] width 613 height 216
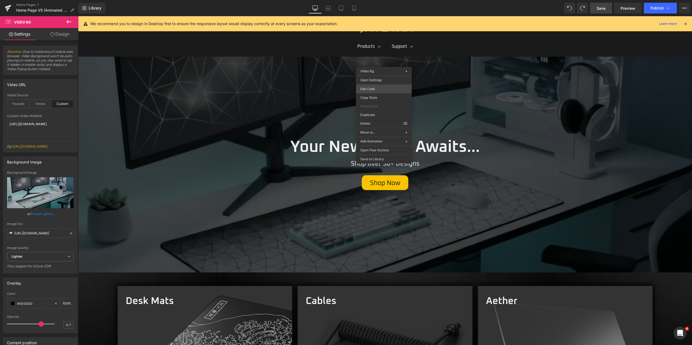
click at [375, 0] on div "Video Bg You are previewing how the will restyle your page. You can not edit El…" at bounding box center [346, 0] width 692 height 0
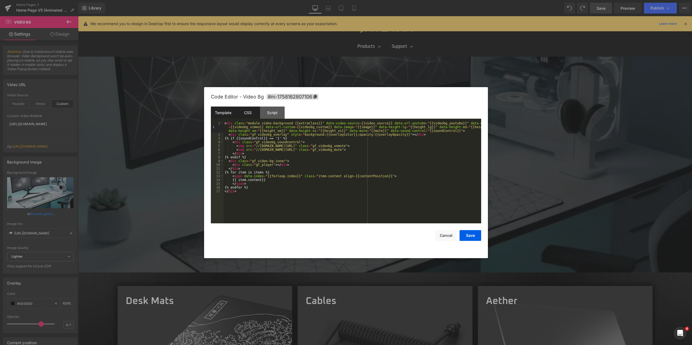
click at [248, 110] on div "CSS" at bounding box center [247, 113] width 25 height 12
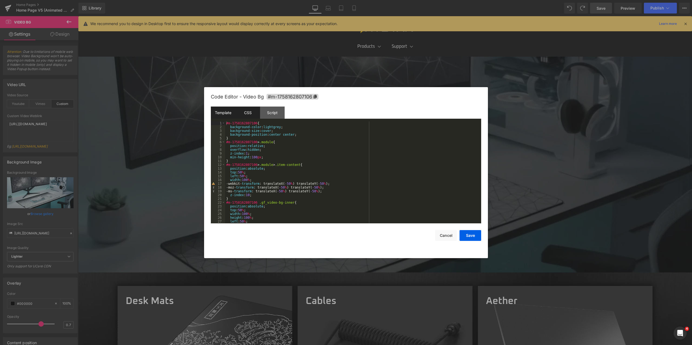
click at [222, 115] on div "Template" at bounding box center [223, 113] width 25 height 12
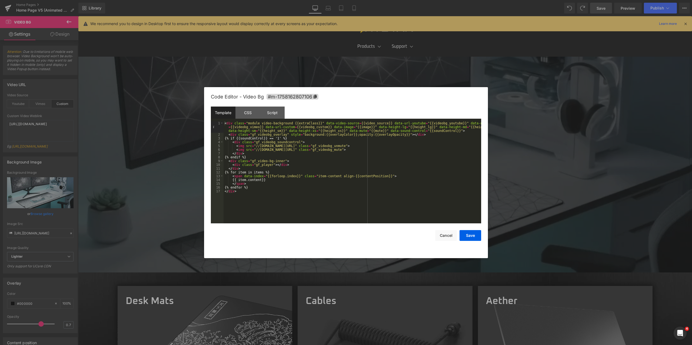
click at [293, 156] on div "< div class = "module video-background {{extraClass}}" data-video-source = {{vi…" at bounding box center [351, 180] width 257 height 117
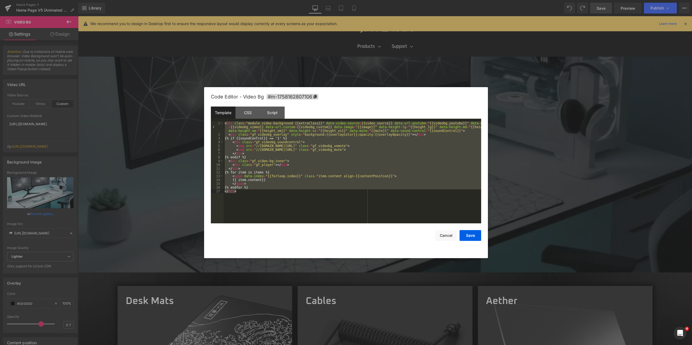
click at [273, 147] on div "< div class = "module video-background {{extraClass}}" data-video-source = {{vi…" at bounding box center [351, 173] width 257 height 102
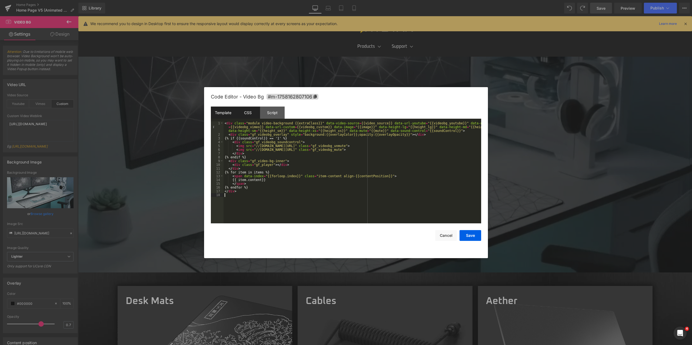
click at [255, 116] on div "CSS" at bounding box center [247, 113] width 25 height 12
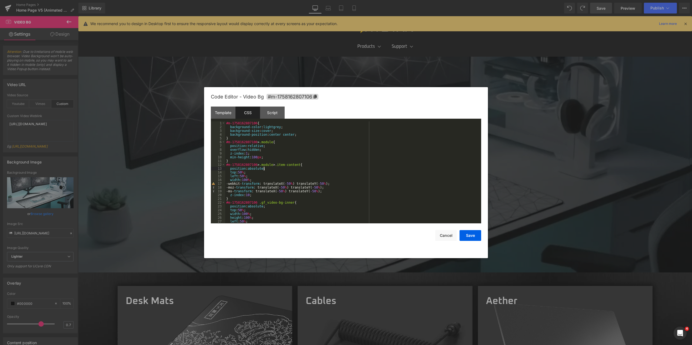
click at [274, 170] on div "#m-1758162807106 { background-color : lightgrey ; background-size : cover ; bac…" at bounding box center [352, 177] width 254 height 110
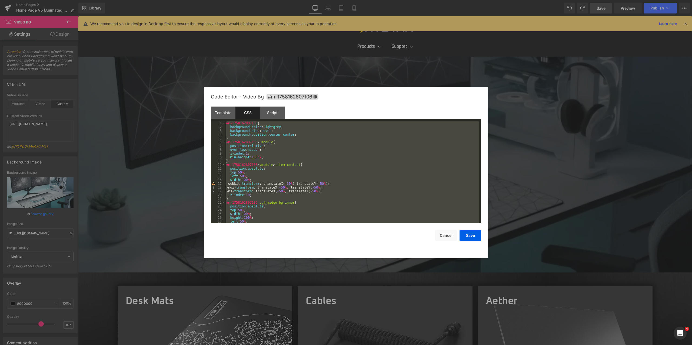
scroll to position [174, 0]
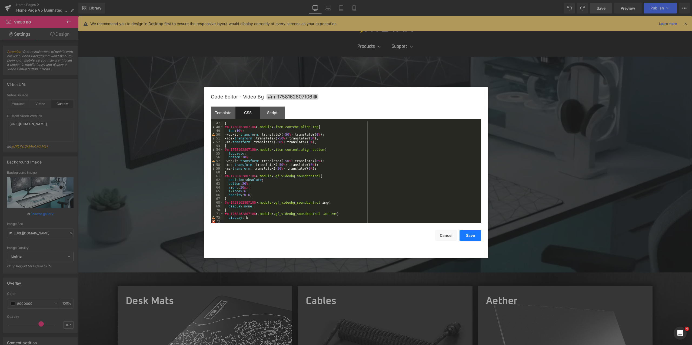
click at [471, 237] on button "Save" at bounding box center [470, 235] width 22 height 11
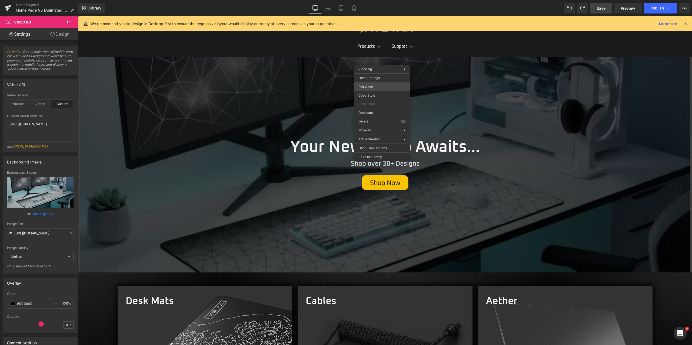
click at [379, 86] on body "Video Bg You are previewing how the will restyle your page. You can not edit El…" at bounding box center [346, 172] width 692 height 345
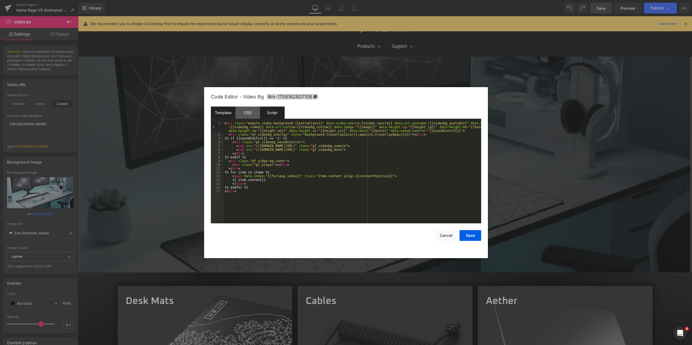
click at [280, 110] on div "Script" at bounding box center [272, 113] width 25 height 12
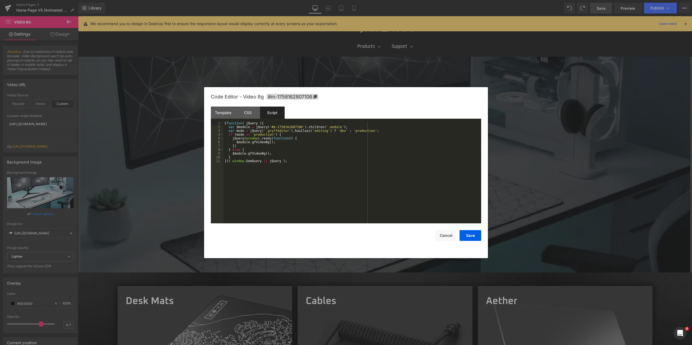
click at [297, 167] on div "( function ( jQuery ) { var $module = jQuery ( '#m-1758162807106' ) . children …" at bounding box center [351, 177] width 257 height 110
click at [480, 235] on button "Save" at bounding box center [470, 235] width 22 height 11
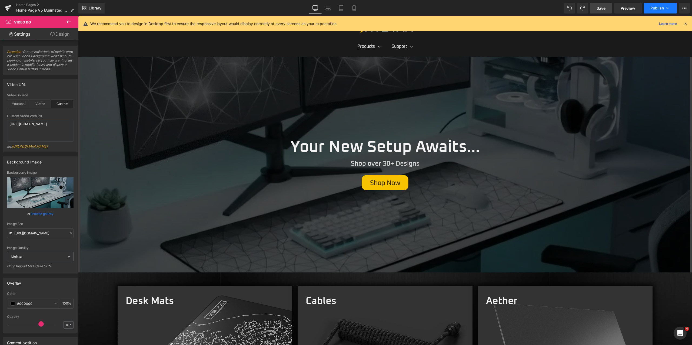
click at [654, 9] on span "Publish" at bounding box center [657, 8] width 14 height 4
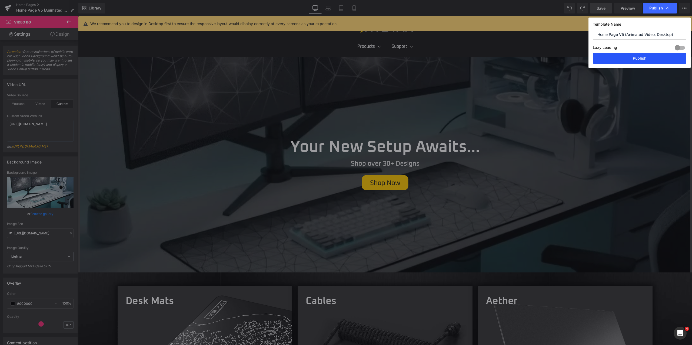
click at [643, 60] on button "Publish" at bounding box center [638, 58] width 93 height 11
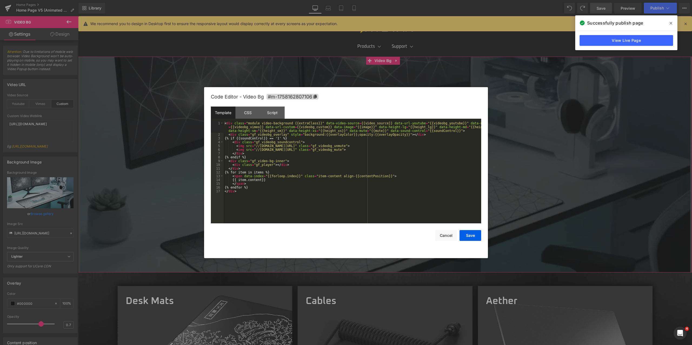
click at [384, 0] on div "Video Bg You are previewing how the will restyle your page. You can not edit El…" at bounding box center [346, 0] width 692 height 0
click at [240, 112] on div "CSS" at bounding box center [247, 113] width 25 height 12
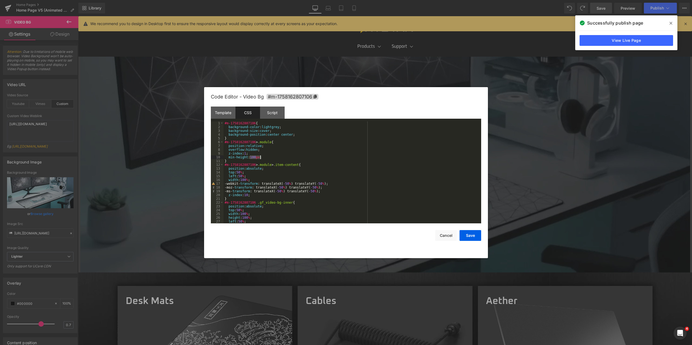
drag, startPoint x: 250, startPoint y: 157, endPoint x: 260, endPoint y: 157, distance: 10.0
click at [260, 157] on div "#m-1758162807106 { background-color : lightgrey ; background-size : cover ; bac…" at bounding box center [350, 177] width 255 height 110
click at [471, 235] on button "Save" at bounding box center [470, 235] width 22 height 11
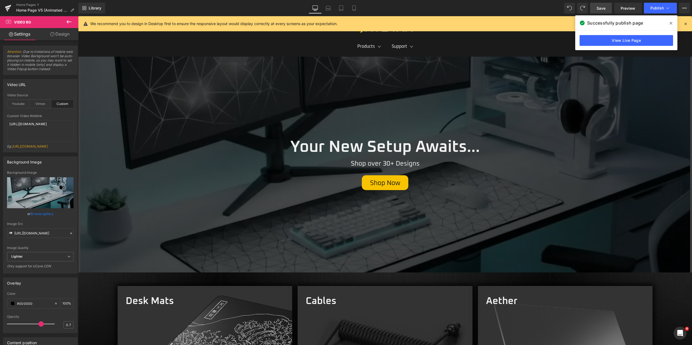
click at [670, 22] on icon at bounding box center [670, 23] width 3 height 4
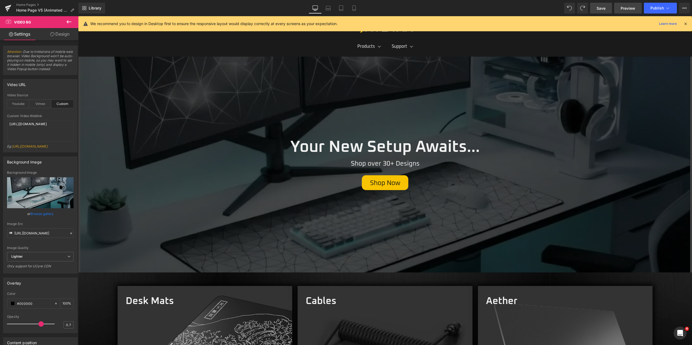
click at [623, 7] on span "Preview" at bounding box center [627, 8] width 15 height 6
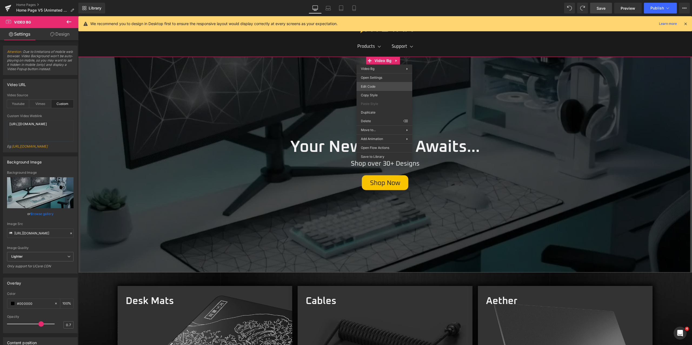
click at [381, 86] on body "Video Bg You are previewing how the will restyle your page. You can not edit El…" at bounding box center [346, 172] width 692 height 345
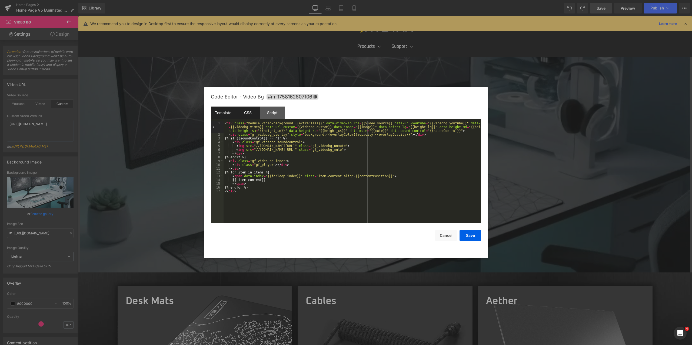
click at [245, 108] on div "CSS" at bounding box center [247, 113] width 25 height 12
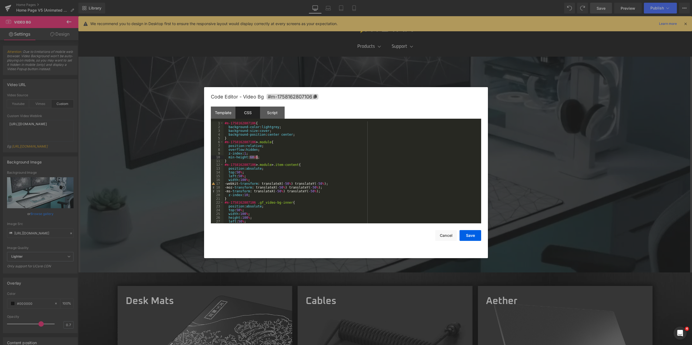
drag, startPoint x: 250, startPoint y: 159, endPoint x: 257, endPoint y: 159, distance: 6.5
click at [257, 159] on div "#m-1758162807106 { background-color : lightgrey ; background-size : cover ; bac…" at bounding box center [350, 177] width 255 height 110
click at [467, 236] on button "Save" at bounding box center [470, 235] width 22 height 11
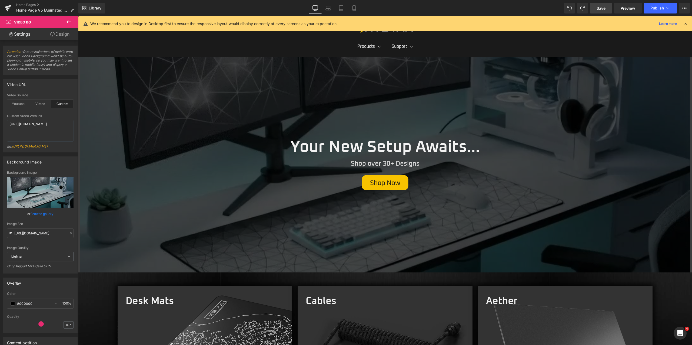
click at [601, 7] on span "Save" at bounding box center [600, 8] width 9 height 6
click at [622, 11] on span "Preview" at bounding box center [627, 8] width 15 height 6
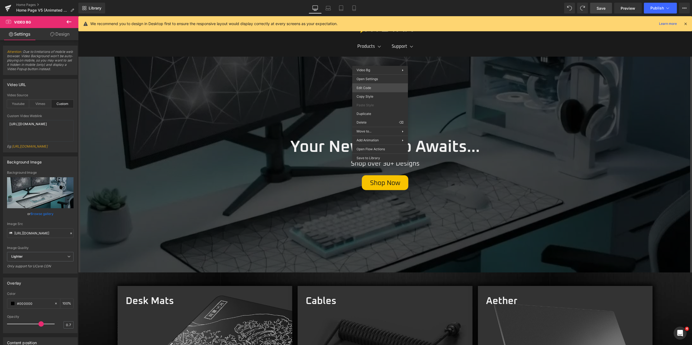
click at [371, 86] on body "Video Bg You are previewing how the will restyle your page. You can not edit El…" at bounding box center [346, 172] width 692 height 345
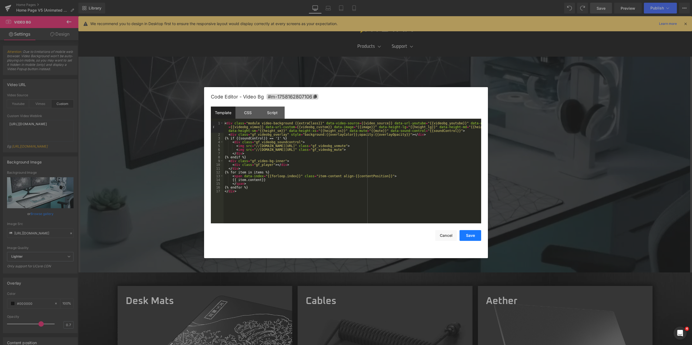
drag, startPoint x: 469, startPoint y: 237, endPoint x: 475, endPoint y: 228, distance: 10.9
click at [469, 237] on button "Save" at bounding box center [470, 235] width 22 height 11
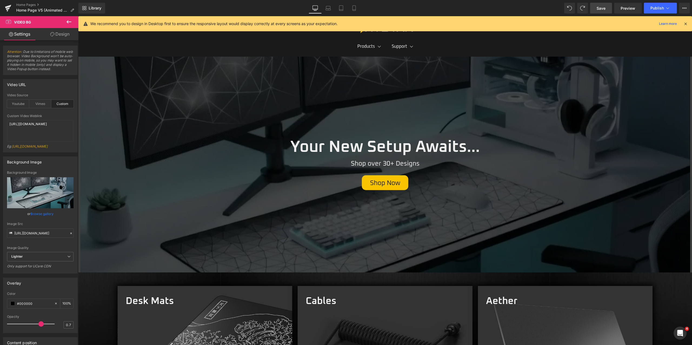
click at [604, 11] on link "Save" at bounding box center [601, 8] width 22 height 11
click at [467, 74] on div at bounding box center [384, 165] width 613 height 216
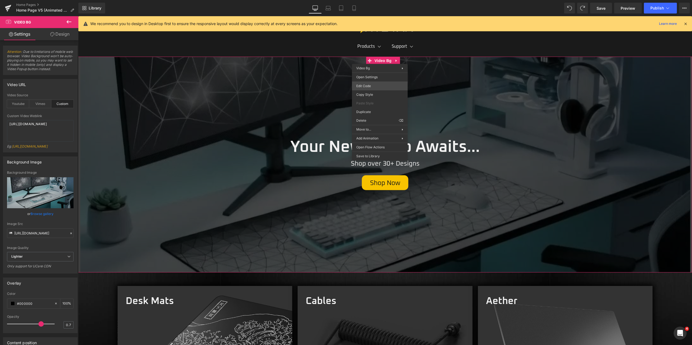
click at [380, 85] on body "Video Bg You are previewing how the will restyle your page. You can not edit El…" at bounding box center [346, 172] width 692 height 345
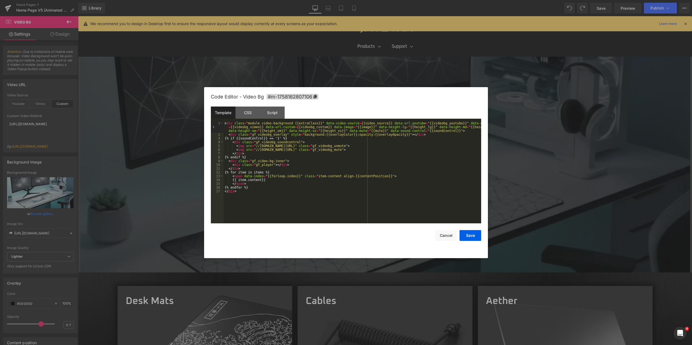
click at [272, 142] on div "< div class = "module video-background {{extraClass}}" data-video-source = {{vi…" at bounding box center [351, 180] width 257 height 117
click at [470, 236] on button "Save" at bounding box center [470, 235] width 22 height 11
click at [382, 0] on div "Video Bg You are previewing how the will restyle your page. You can not edit El…" at bounding box center [346, 0] width 692 height 0
drag, startPoint x: 248, startPoint y: 116, endPoint x: 250, endPoint y: 119, distance: 2.9
click at [248, 117] on div "CSS" at bounding box center [247, 113] width 25 height 12
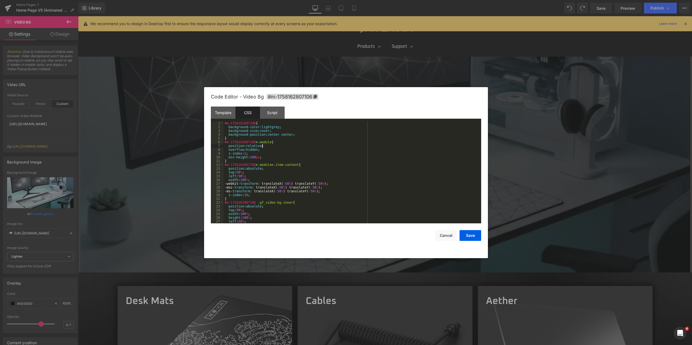
click at [276, 145] on div "#m-1758162807106 { background-color : lightgrey ; background-size : cover ; bac…" at bounding box center [350, 177] width 255 height 110
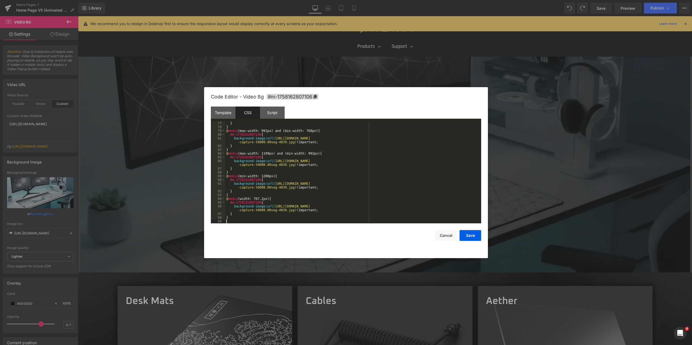
scroll to position [291, 0]
click at [282, 115] on div "Script" at bounding box center [272, 113] width 25 height 12
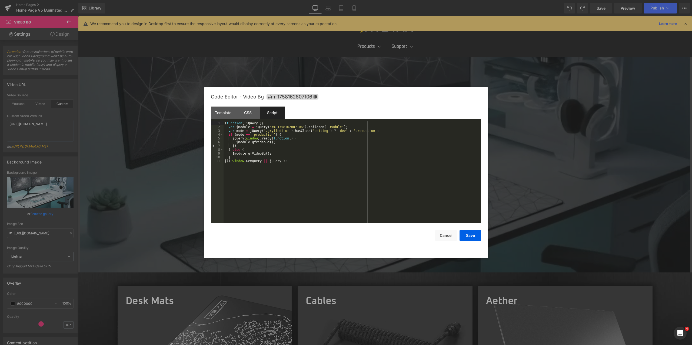
click at [285, 147] on div "( function ( jQuery ) { var $module = jQuery ( '#m-1758162807106' ) . children …" at bounding box center [351, 177] width 257 height 110
click at [474, 237] on button "Save" at bounding box center [470, 235] width 22 height 11
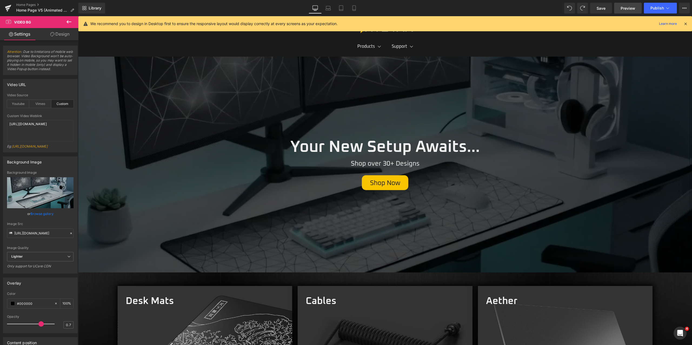
click at [625, 7] on span "Preview" at bounding box center [627, 8] width 15 height 6
click at [69, 20] on icon at bounding box center [69, 22] width 6 height 6
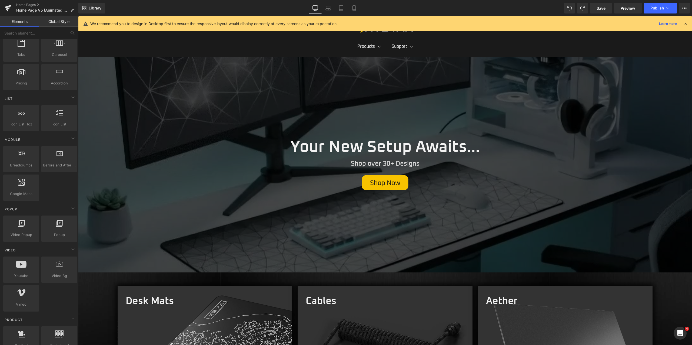
scroll to position [189, 0]
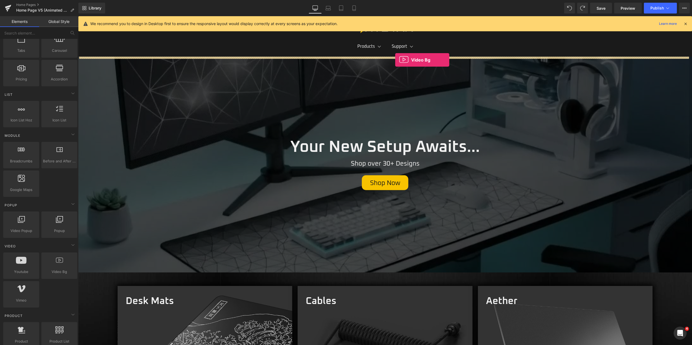
drag, startPoint x: 144, startPoint y: 279, endPoint x: 395, endPoint y: 60, distance: 332.9
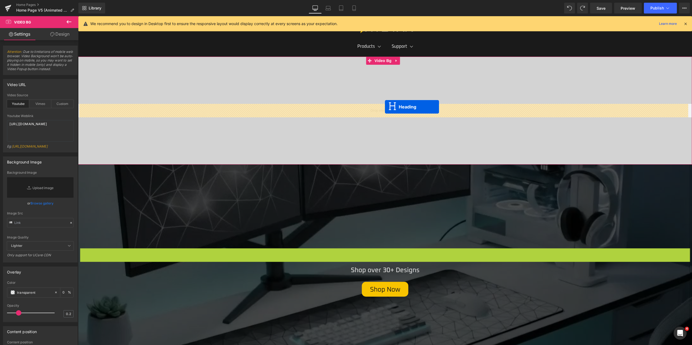
drag, startPoint x: 371, startPoint y: 257, endPoint x: 386, endPoint y: 210, distance: 49.1
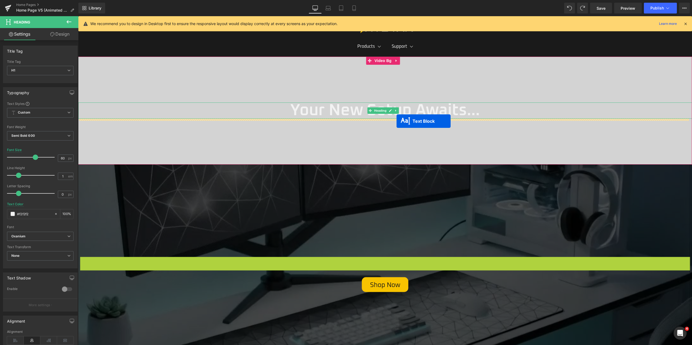
drag, startPoint x: 373, startPoint y: 264, endPoint x: 397, endPoint y: 118, distance: 148.6
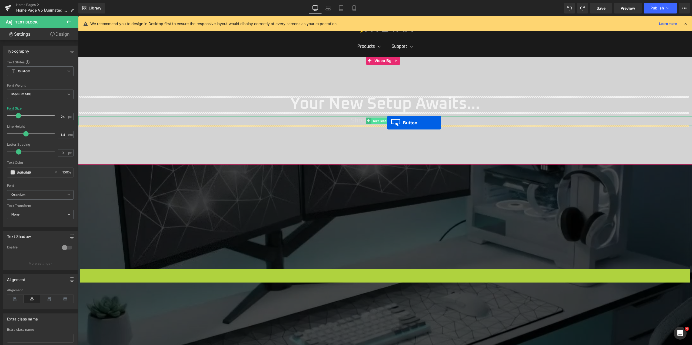
drag, startPoint x: 375, startPoint y: 276, endPoint x: 387, endPoint y: 122, distance: 154.2
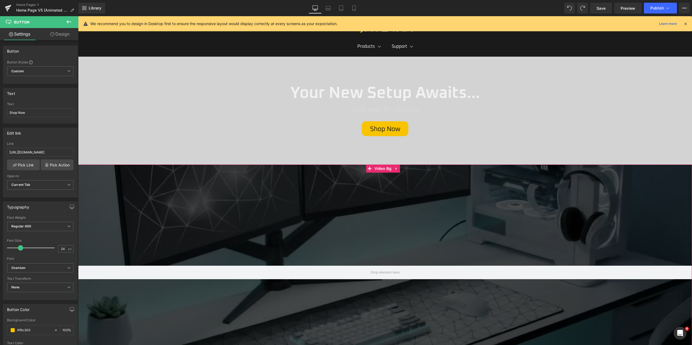
click at [250, 213] on div at bounding box center [384, 273] width 613 height 216
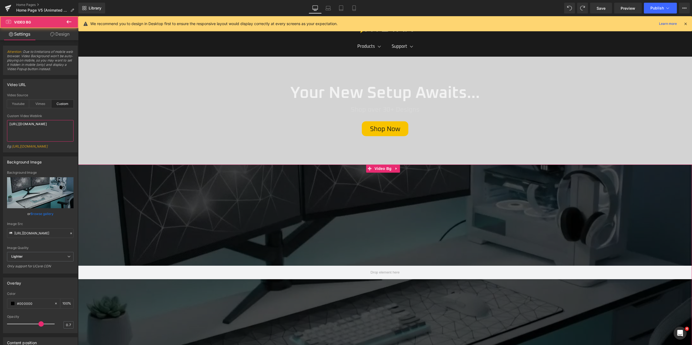
click at [48, 129] on textarea "[URL][DOMAIN_NAME]" at bounding box center [40, 131] width 66 height 22
click at [384, 60] on span "Video Bg" at bounding box center [383, 61] width 20 height 8
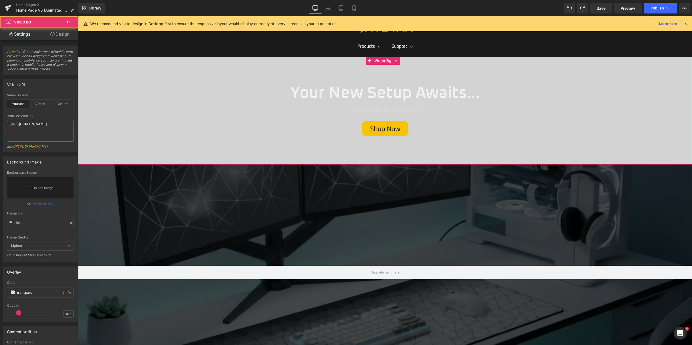
click at [45, 130] on textarea "[URL][DOMAIN_NAME]" at bounding box center [40, 131] width 66 height 22
paste textarea "[DOMAIN_NAME][URL]"
type textarea "[URL][DOMAIN_NAME]"
click at [60, 106] on div "Custom" at bounding box center [62, 104] width 22 height 8
click at [47, 136] on textarea "[URL][DOMAIN_NAME]" at bounding box center [40, 131] width 66 height 22
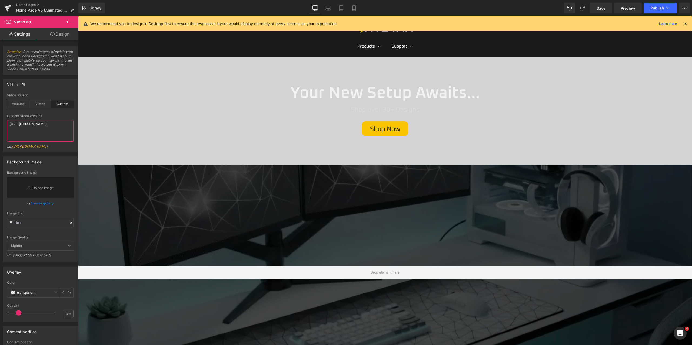
paste textarea "videos/c/o/v/4d1c1092e56840419a57798b7cce7599.mp4"
type textarea "[URL][DOMAIN_NAME]"
click at [267, 202] on div at bounding box center [384, 273] width 613 height 216
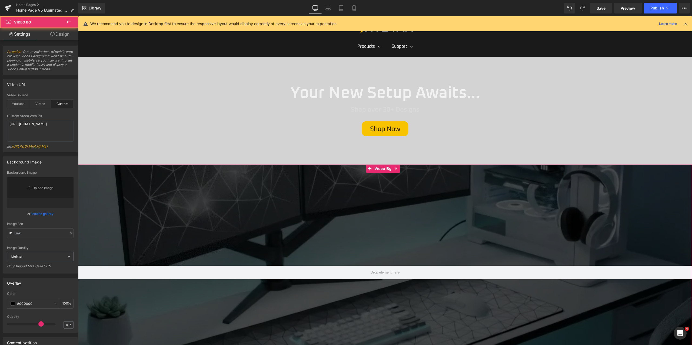
type input "[URL][DOMAIN_NAME]"
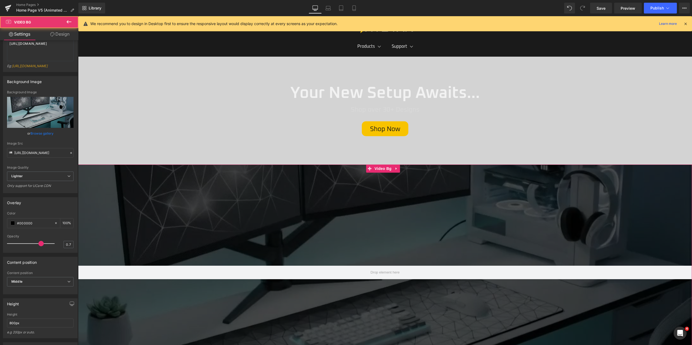
scroll to position [81, 0]
click at [209, 115] on span "Your New Setup Awaits... Heading Shop over 30+ Designs Text Block Shop Now Butt…" at bounding box center [384, 110] width 613 height 51
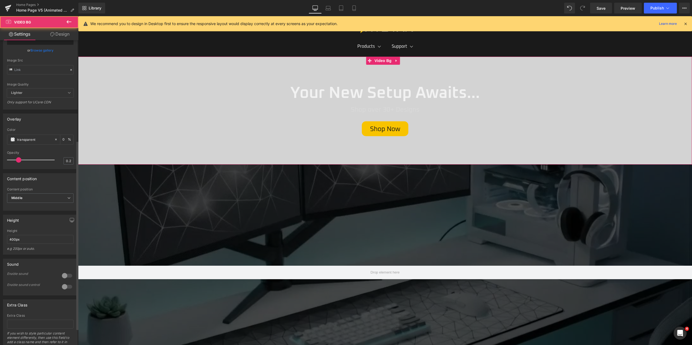
scroll to position [162, 0]
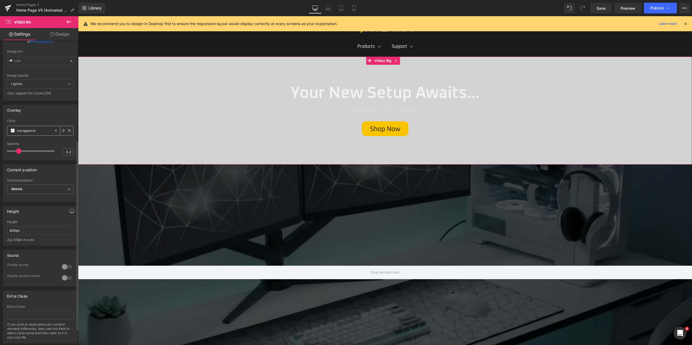
click at [20, 134] on input "transparent" at bounding box center [34, 131] width 35 height 6
click at [10, 136] on div "transparent" at bounding box center [30, 130] width 47 height 9
click at [11, 133] on span at bounding box center [13, 131] width 4 height 4
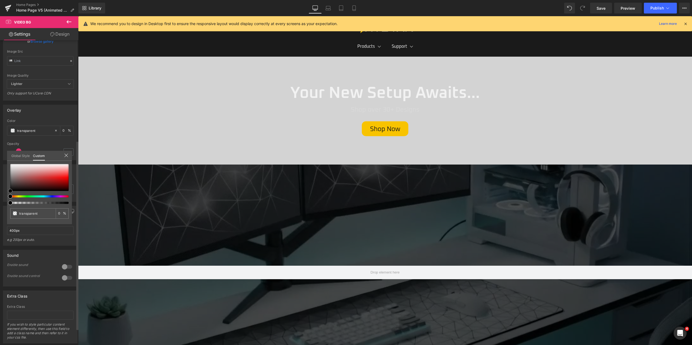
type input "#bb8a8a"
type input "100"
type input "#bb8a8a"
type input "100"
type input "#181515"
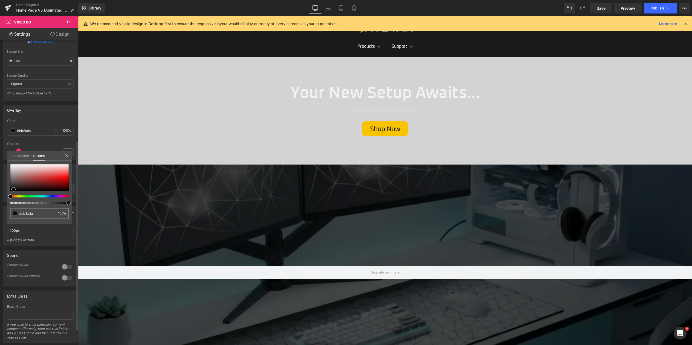
type input "#181515"
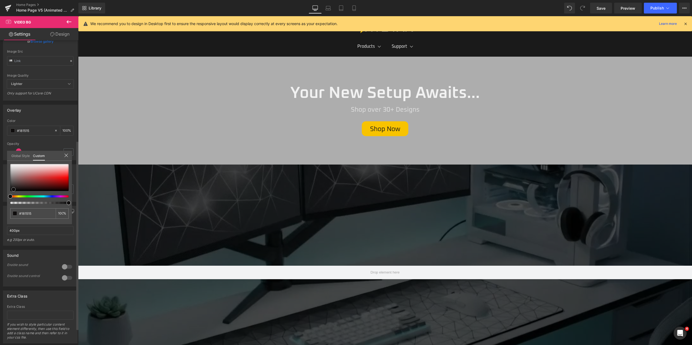
type input "#000000"
drag, startPoint x: 14, startPoint y: 190, endPoint x: 26, endPoint y: 155, distance: 37.4
click at [1, 160] on div "Overlay rgba(0, 0, 0, 1) Color #000000 100 % 0.2 Opacity 0.2 Global Style Custo…" at bounding box center [40, 131] width 81 height 60
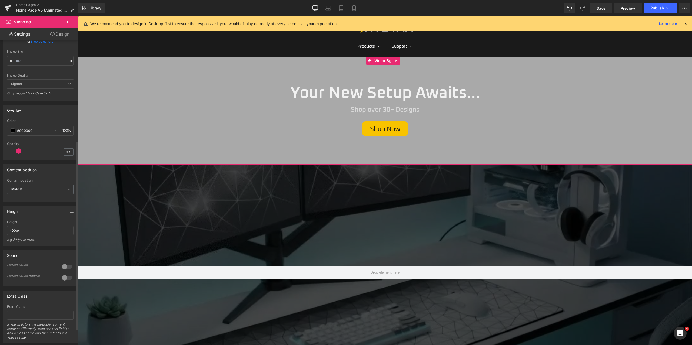
type input "0.7"
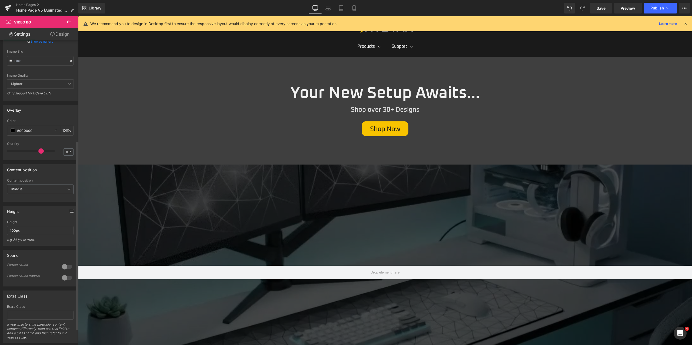
drag, startPoint x: 19, startPoint y: 163, endPoint x: 39, endPoint y: 166, distance: 20.3
click at [40, 154] on span at bounding box center [40, 151] width 5 height 5
drag, startPoint x: 18, startPoint y: 246, endPoint x: -14, endPoint y: 243, distance: 31.1
click at [0, 243] on html "Video Bg You are previewing how the will restyle your page. You can not edit El…" at bounding box center [346, 172] width 692 height 345
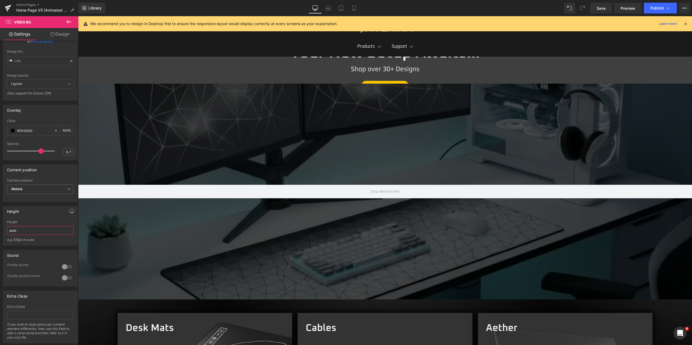
type input "auto"
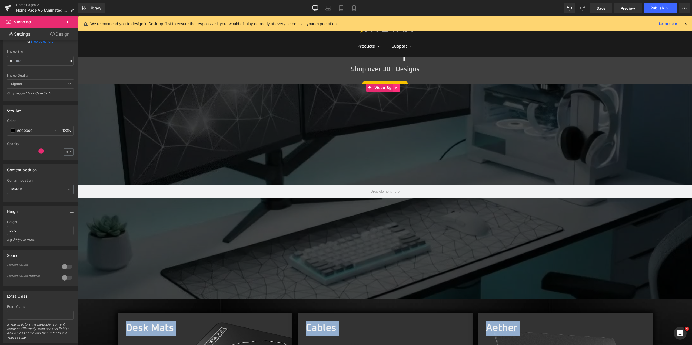
click at [397, 89] on icon at bounding box center [396, 88] width 4 height 4
click at [399, 89] on icon at bounding box center [400, 88] width 4 height 4
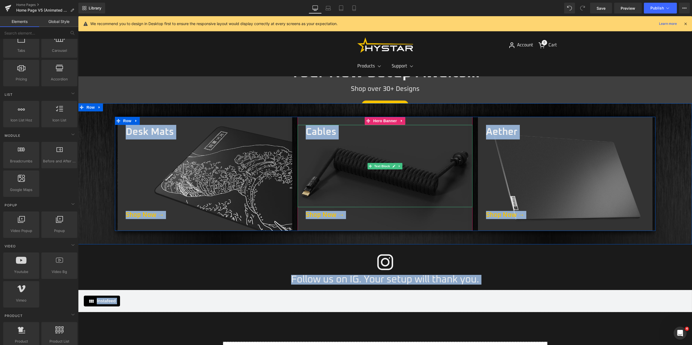
scroll to position [0, 0]
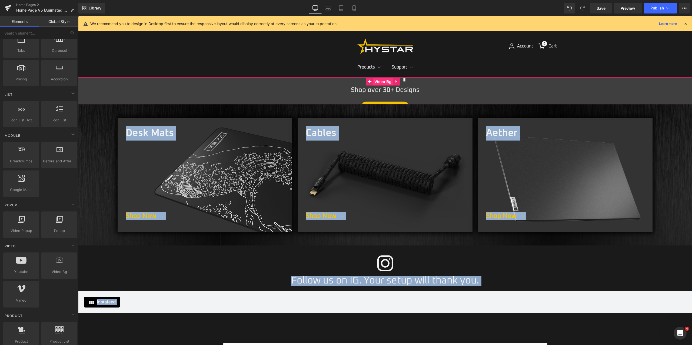
click at [385, 81] on span "Video Bg" at bounding box center [383, 82] width 20 height 8
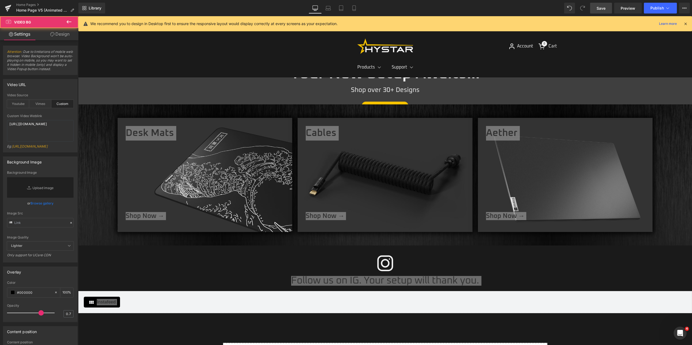
click at [603, 10] on span "Save" at bounding box center [600, 8] width 9 height 6
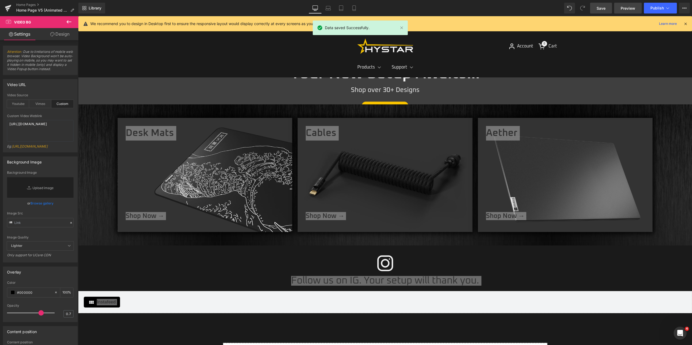
click at [628, 6] on span "Preview" at bounding box center [627, 8] width 15 height 6
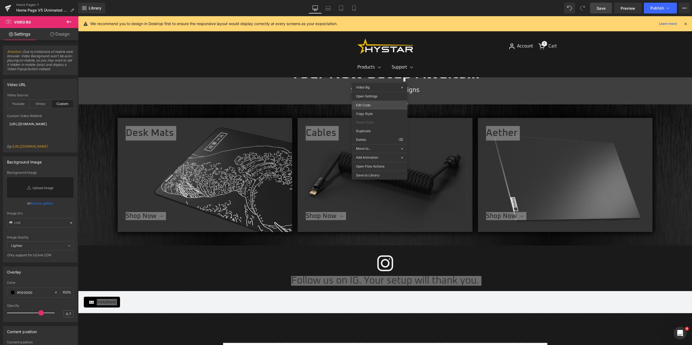
click at [376, 0] on div "Video Bg You are previewing how the will restyle your page. You can not edit El…" at bounding box center [346, 0] width 692 height 0
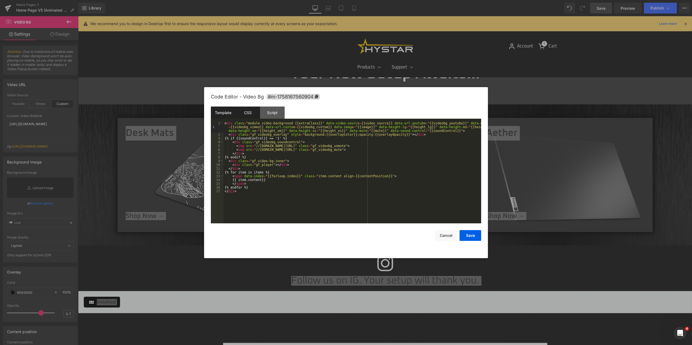
click at [246, 112] on div "CSS" at bounding box center [247, 113] width 25 height 12
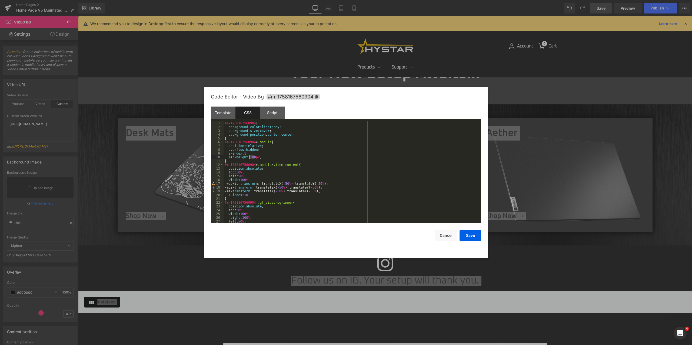
drag, startPoint x: 254, startPoint y: 157, endPoint x: 250, endPoint y: 158, distance: 4.1
click at [250, 158] on div "#m-1758167560904 { background-color : lightgrey ; background-size : cover ; bac…" at bounding box center [350, 177] width 255 height 110
click at [472, 237] on button "Save" at bounding box center [470, 235] width 22 height 11
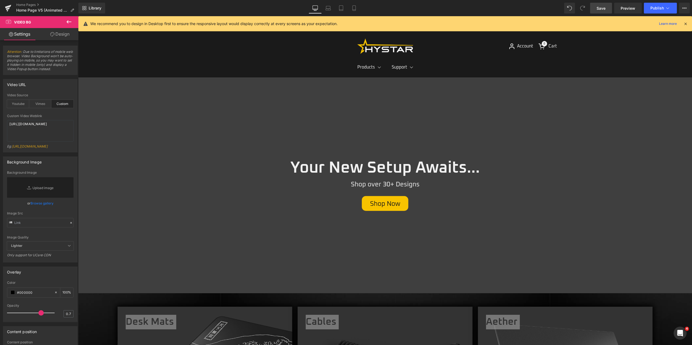
click at [604, 6] on span "Save" at bounding box center [600, 8] width 9 height 6
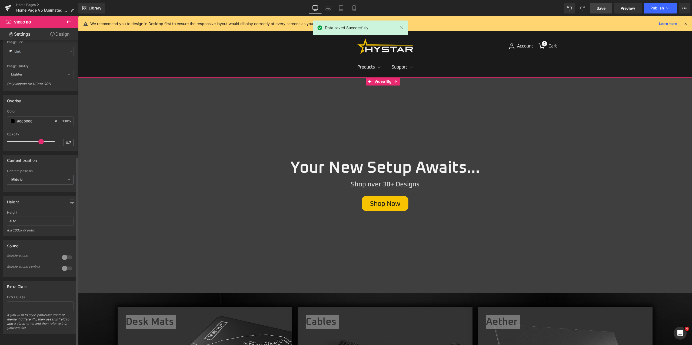
scroll to position [189, 0]
click at [624, 3] on link "Preview" at bounding box center [628, 8] width 28 height 11
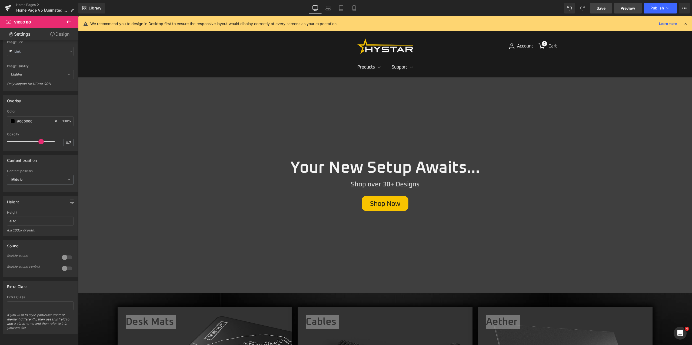
click at [625, 8] on span "Preview" at bounding box center [627, 8] width 15 height 6
click at [377, 83] on span "Video Bg" at bounding box center [383, 82] width 20 height 8
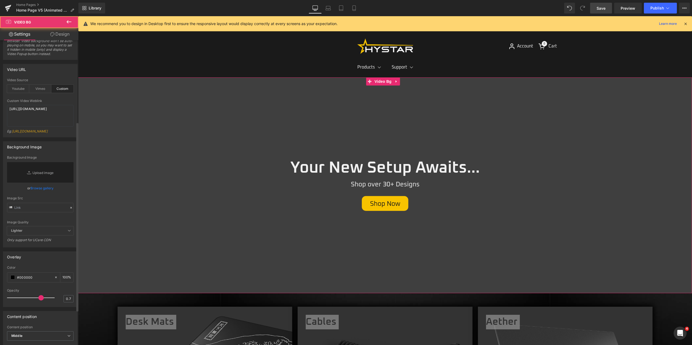
scroll to position [0, 0]
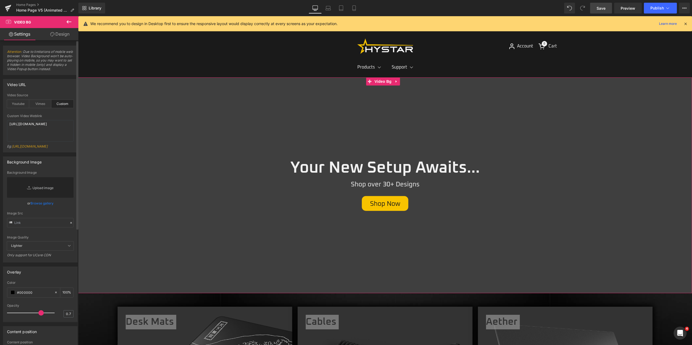
click at [36, 198] on link "Replace Image" at bounding box center [40, 187] width 66 height 21
type input "C:\fakepath\video-capture-t0000.00seg-4039.jpg"
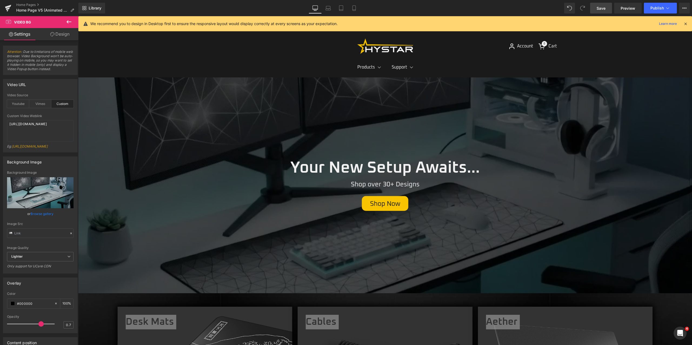
click at [601, 10] on span "Save" at bounding box center [600, 8] width 9 height 6
click at [634, 8] on span "Preview" at bounding box center [627, 8] width 15 height 6
click at [608, 9] on link "Save" at bounding box center [601, 8] width 22 height 11
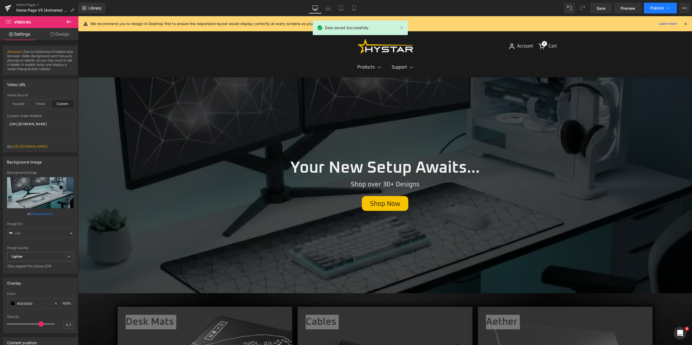
click at [648, 6] on button "Publish" at bounding box center [659, 8] width 33 height 11
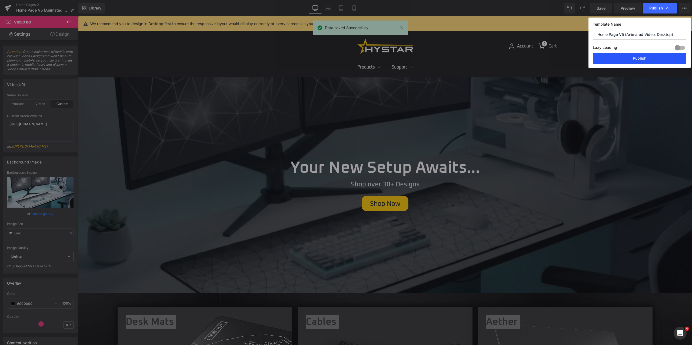
click at [638, 57] on button "Publish" at bounding box center [638, 58] width 93 height 11
